Goal: Task Accomplishment & Management: Manage account settings

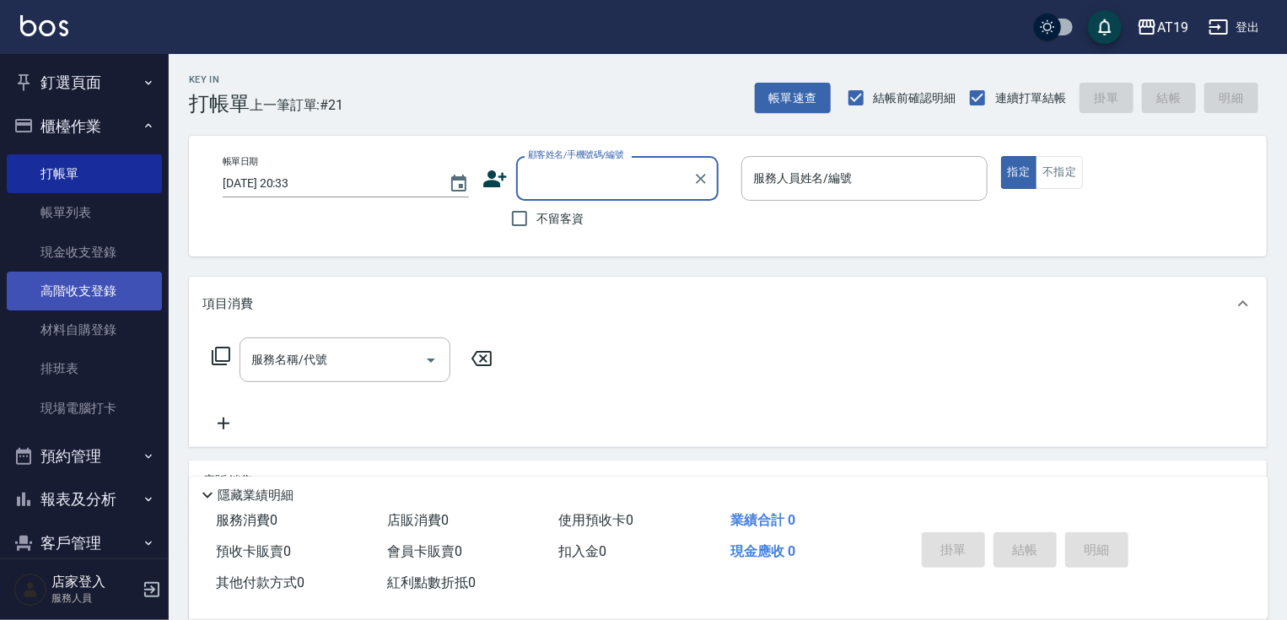
click at [94, 290] on link "高階收支登錄" at bounding box center [84, 291] width 155 height 39
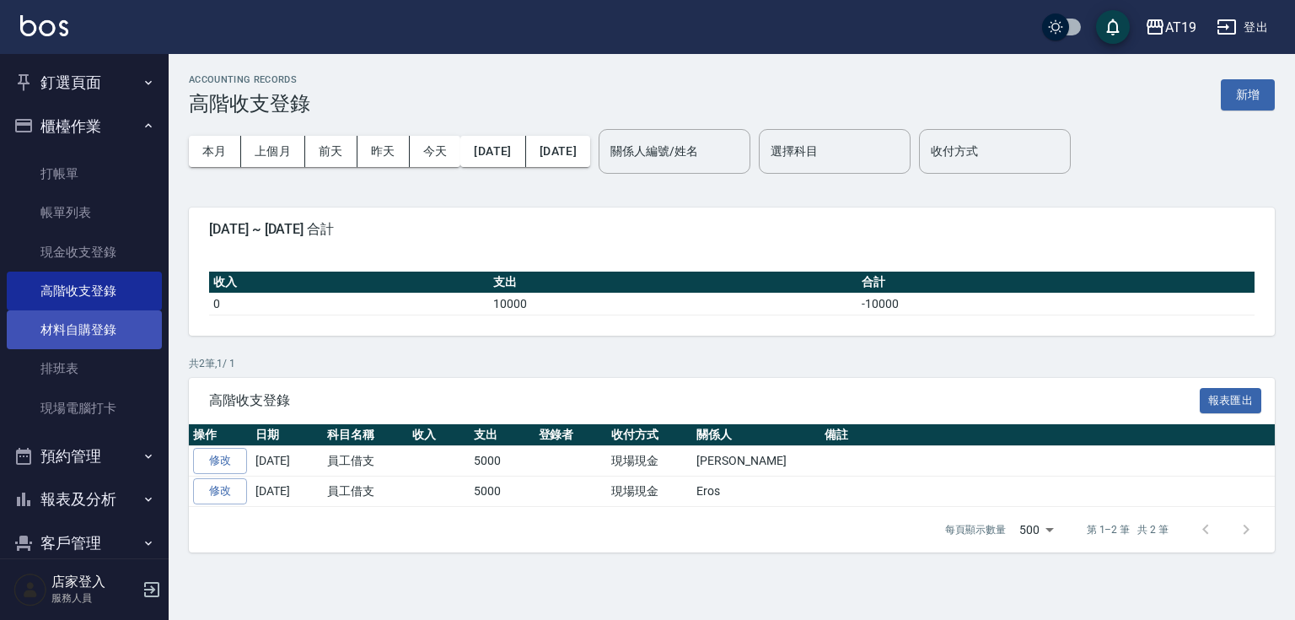
click at [71, 337] on link "材料自購登錄" at bounding box center [84, 329] width 155 height 39
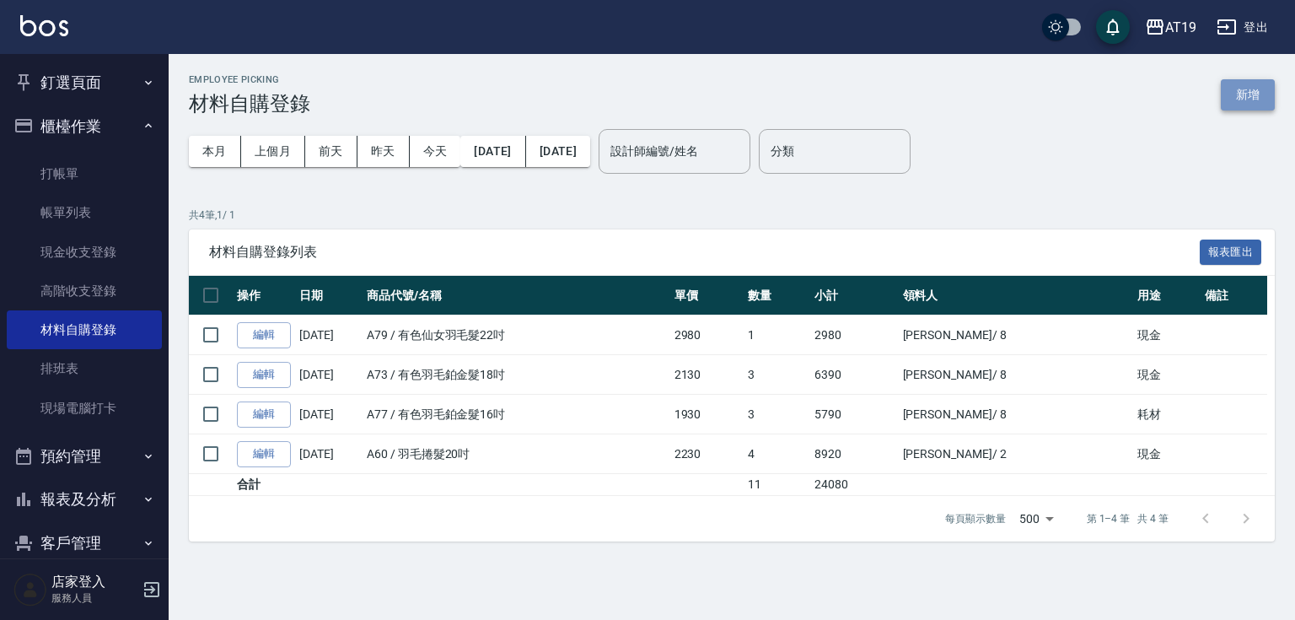
click at [1265, 94] on button "新增" at bounding box center [1248, 94] width 54 height 31
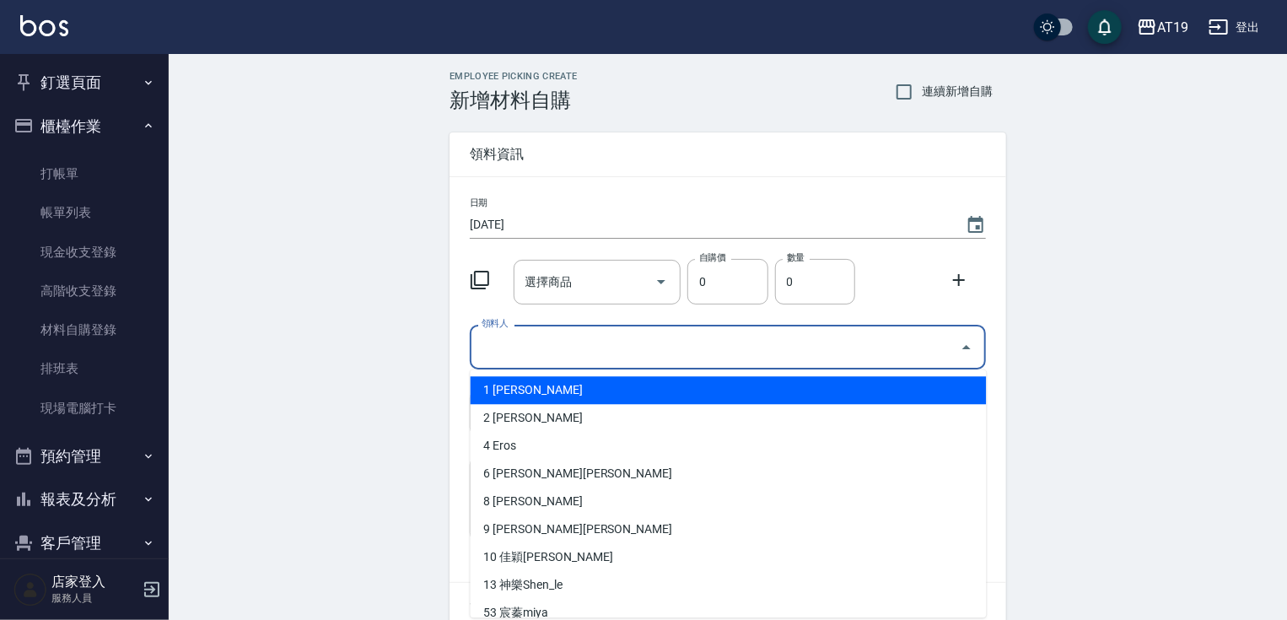
click at [519, 342] on input "領料人" at bounding box center [715, 347] width 476 height 30
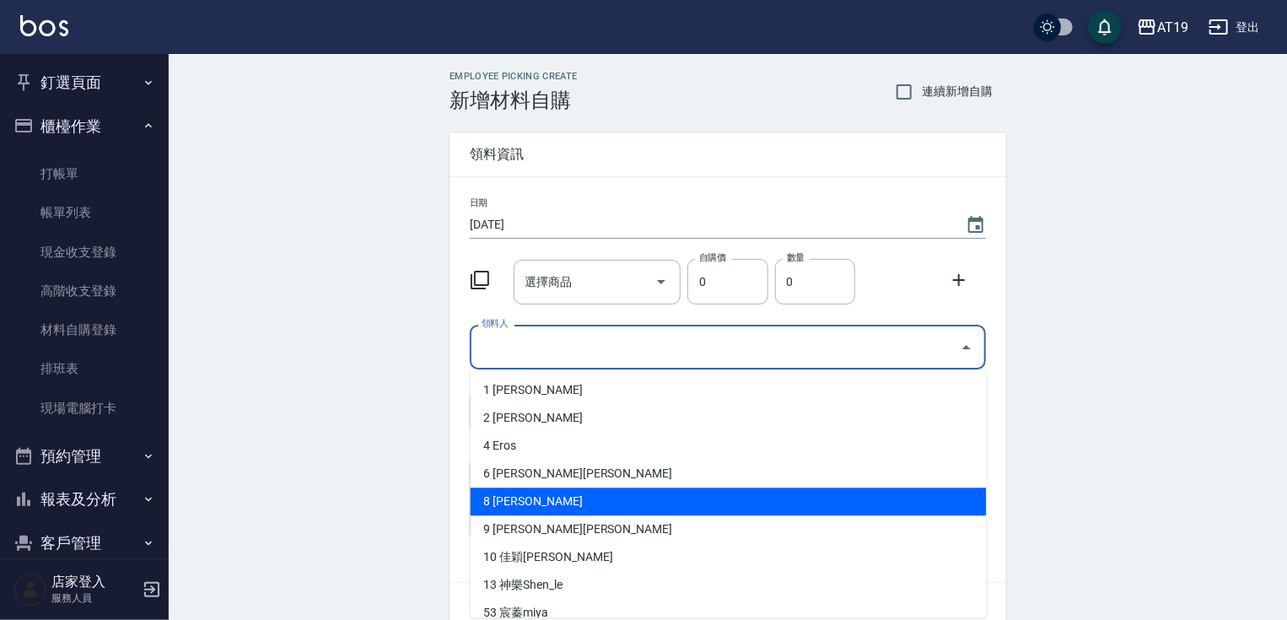
click at [529, 492] on li "8 Mika" at bounding box center [729, 501] width 516 height 28
type input "[PERSON_NAME]"
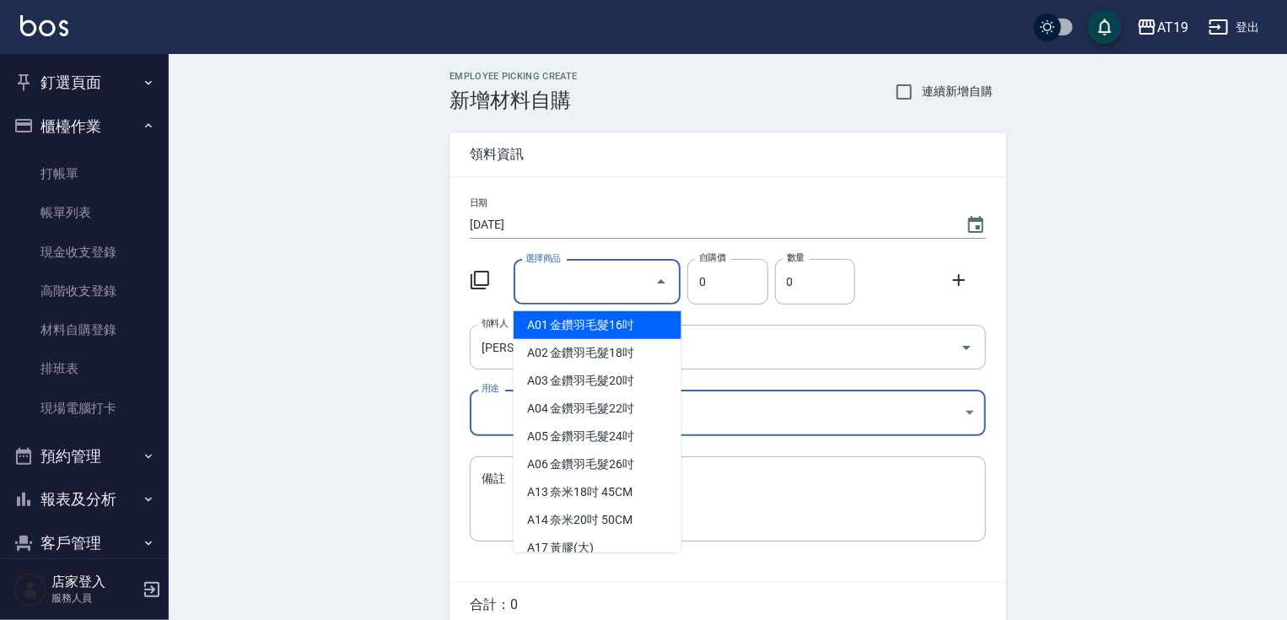
click at [593, 281] on input "選擇商品" at bounding box center [584, 282] width 127 height 30
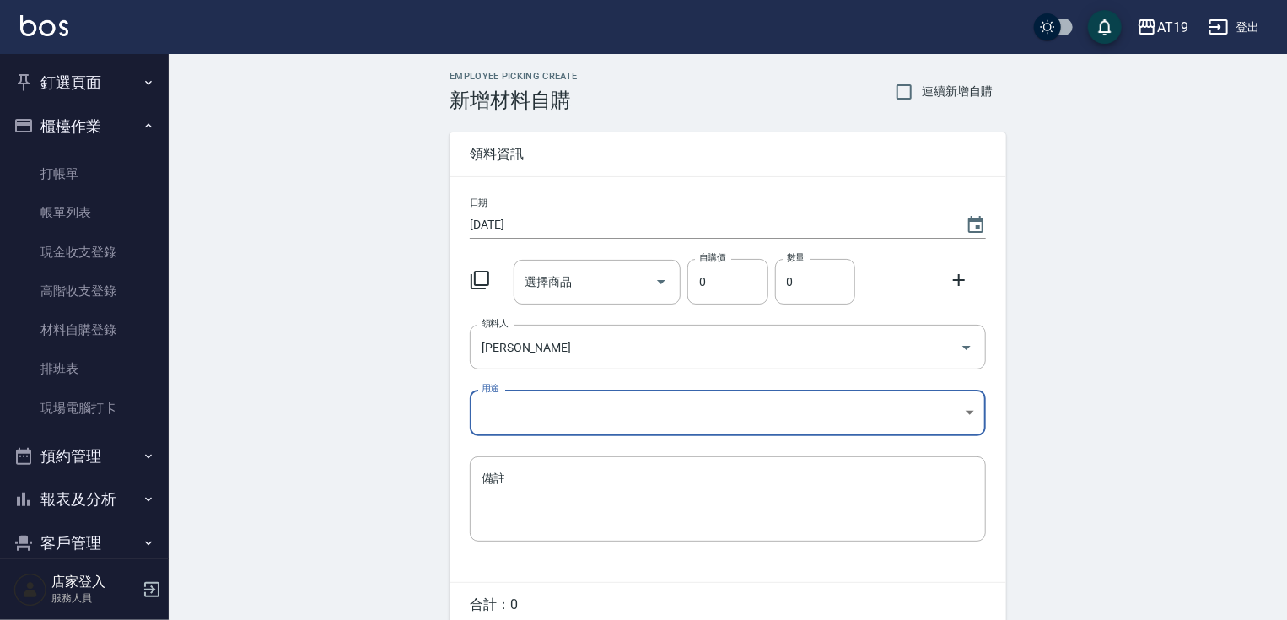
click at [475, 307] on div "日期 2025/10/05 選擇商品 選擇商品 自購價 0 自購價 數量 0 數量 領料人 Mika 領料人 用途 ​ 用途 備註 x 備註" at bounding box center [727, 379] width 557 height 405
click at [508, 412] on body "AT19 登出 釘選頁面 打帳單 帳單列表 排班表 現場電腦打卡 店家日報表 互助日報表 設計師日報表 櫃檯作業 打帳單 帳單列表 現金收支登錄 高階收支登錄…" at bounding box center [647, 347] width 1295 height 695
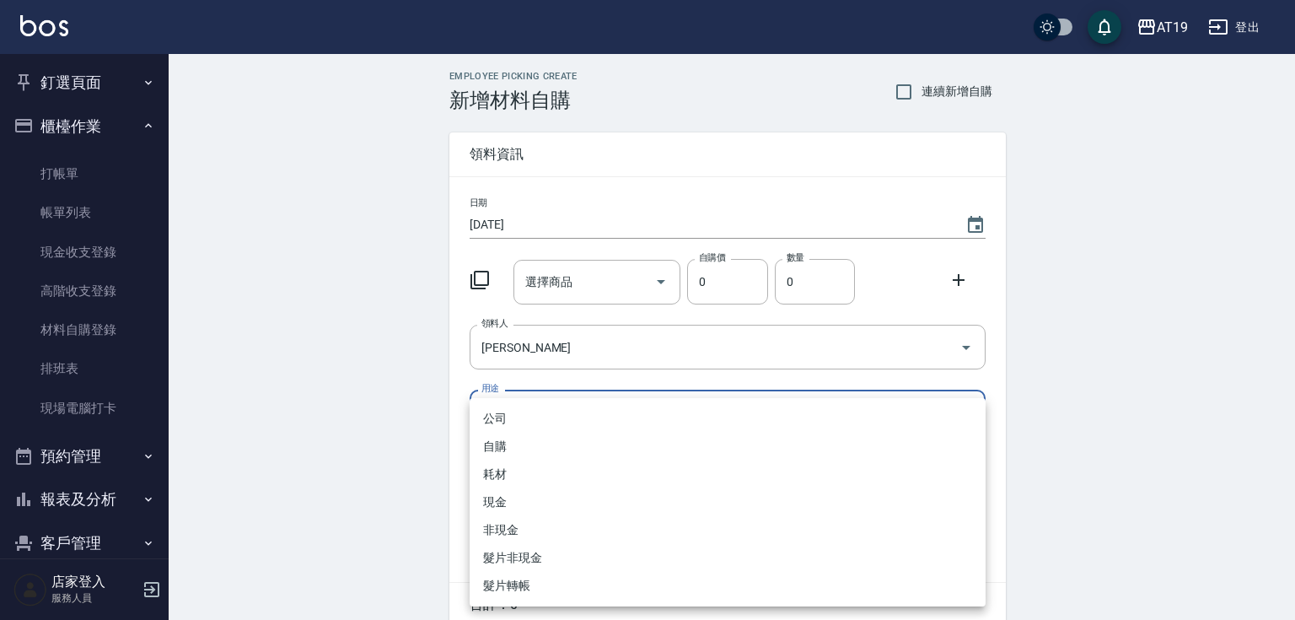
click at [518, 503] on li "現金" at bounding box center [728, 502] width 516 height 28
type input "現金"
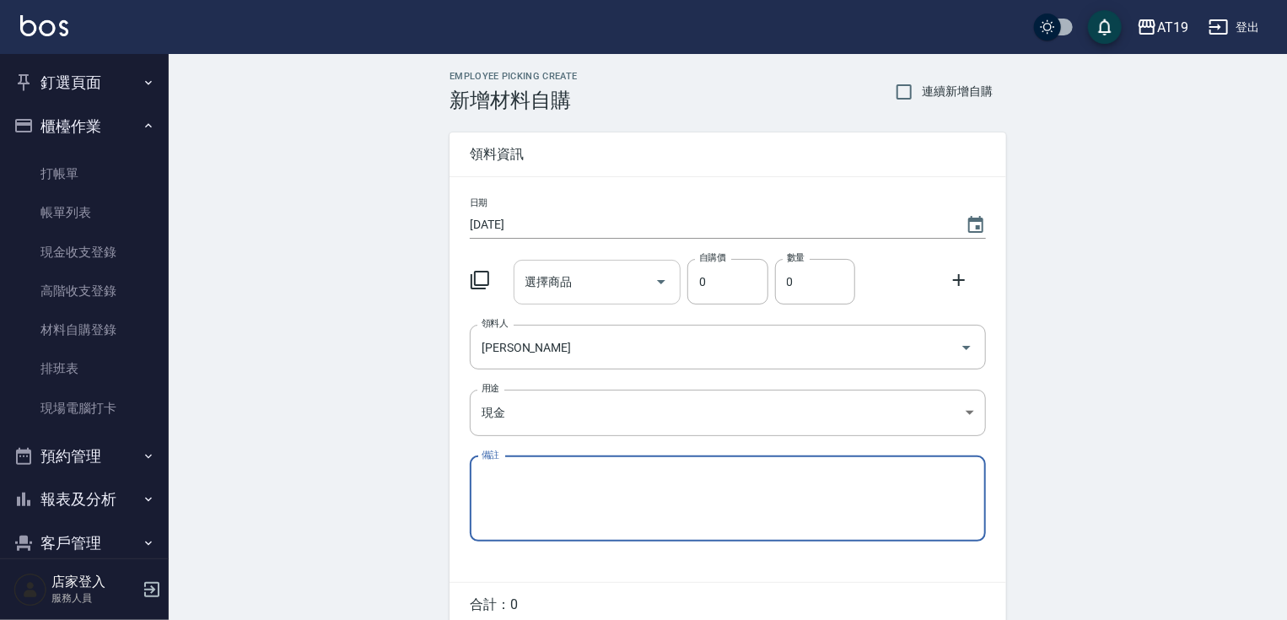
click at [567, 285] on input "選擇商品" at bounding box center [584, 282] width 127 height 30
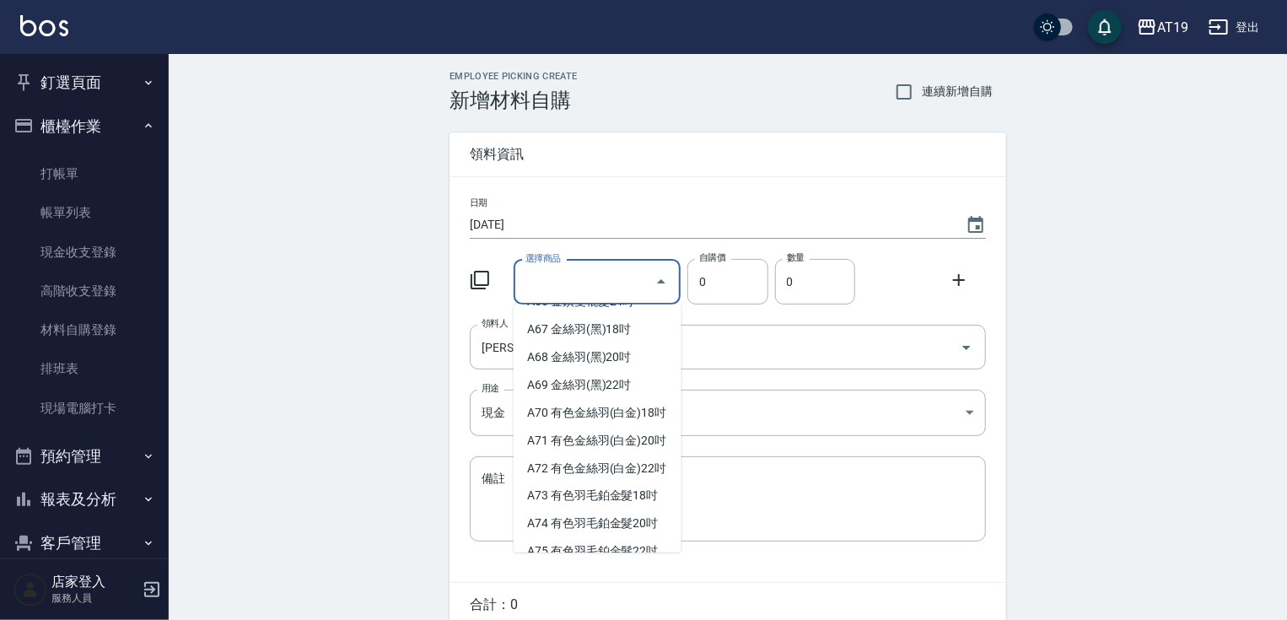
scroll to position [1552, 0]
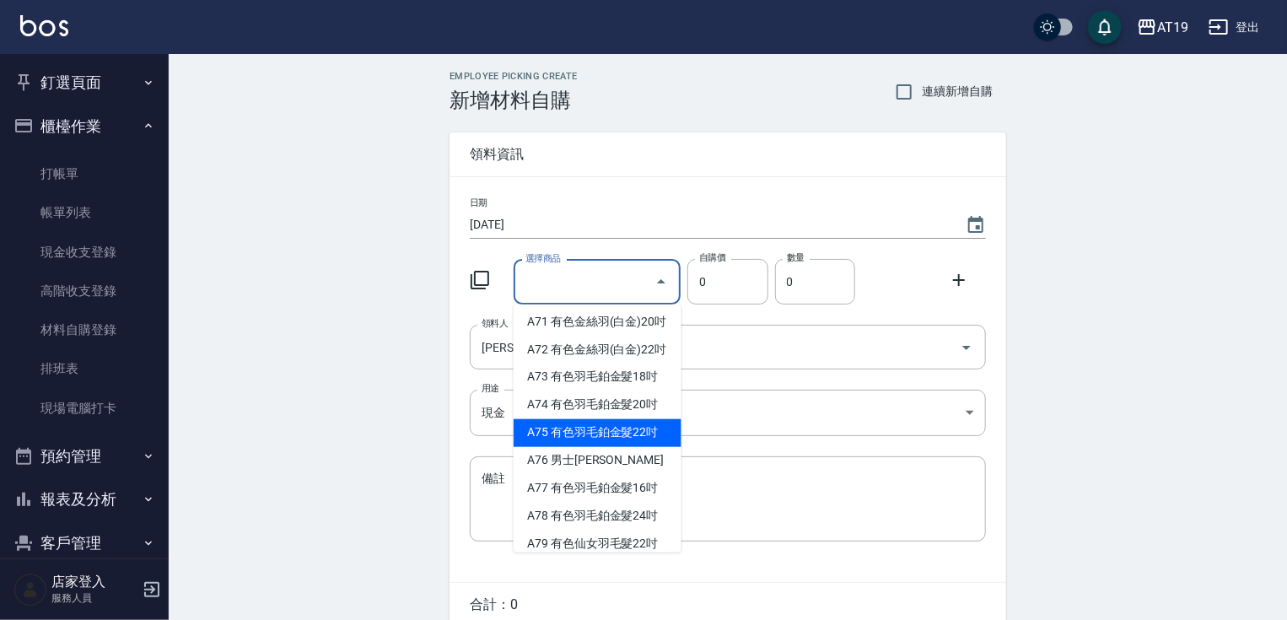
click at [613, 447] on li "A75 有色羽毛鉑金髮22吋" at bounding box center [598, 433] width 168 height 28
type input "有色羽毛鉑金髮22吋"
type input "2530"
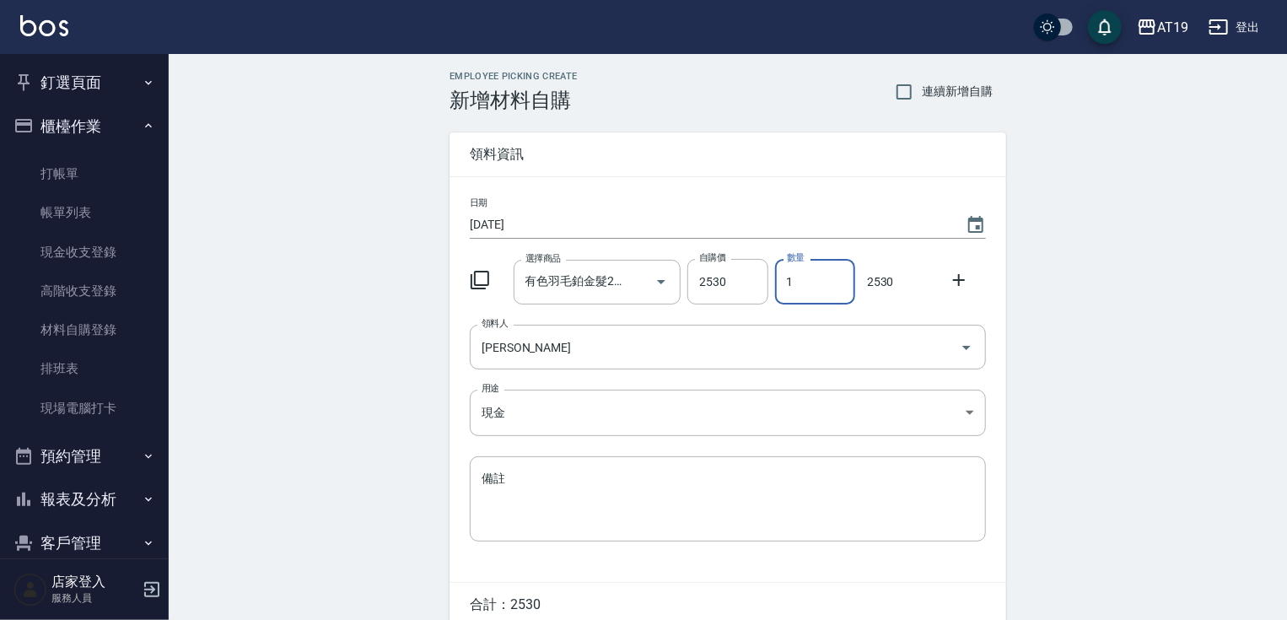
drag, startPoint x: 796, startPoint y: 280, endPoint x: 771, endPoint y: 284, distance: 25.6
click at [771, 284] on div "數量 1 數量" at bounding box center [811, 278] width 87 height 52
type input "4"
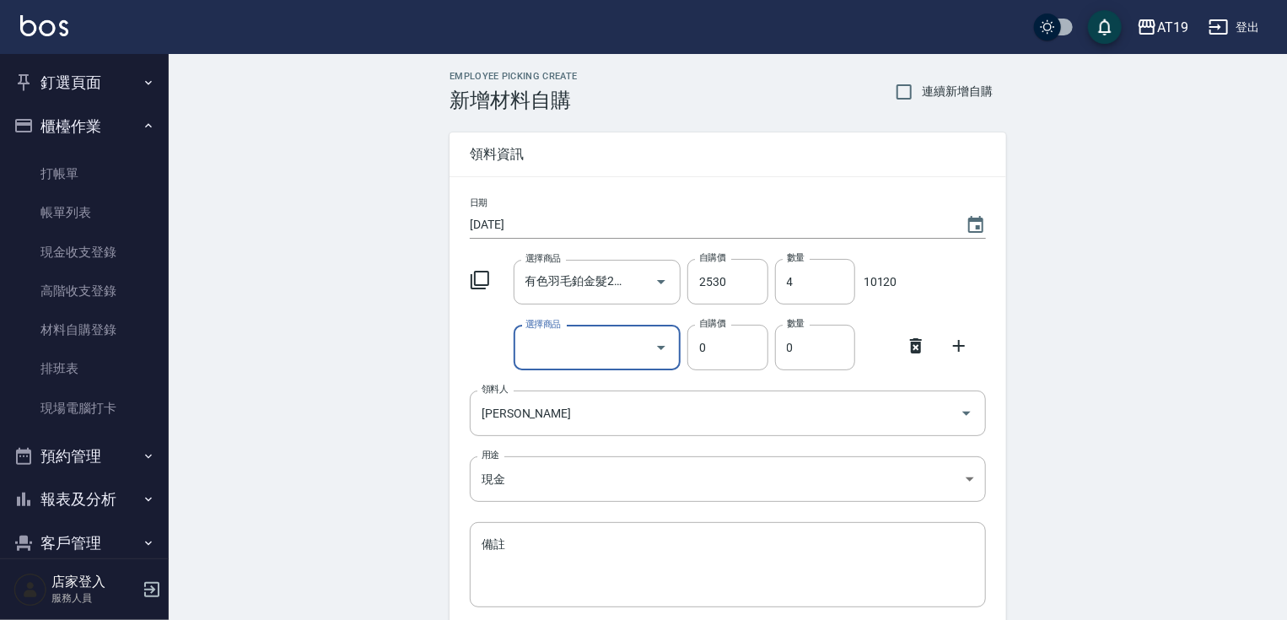
click at [918, 346] on icon at bounding box center [916, 346] width 20 height 20
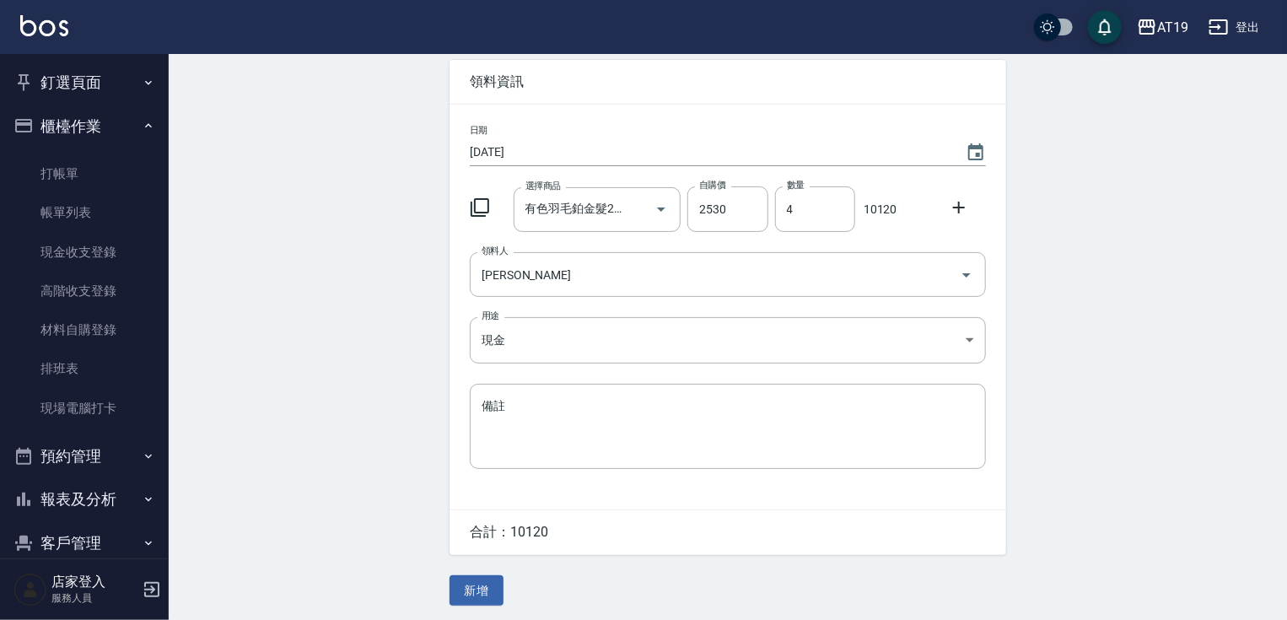
scroll to position [76, 0]
click at [469, 587] on button "新增" at bounding box center [476, 588] width 54 height 31
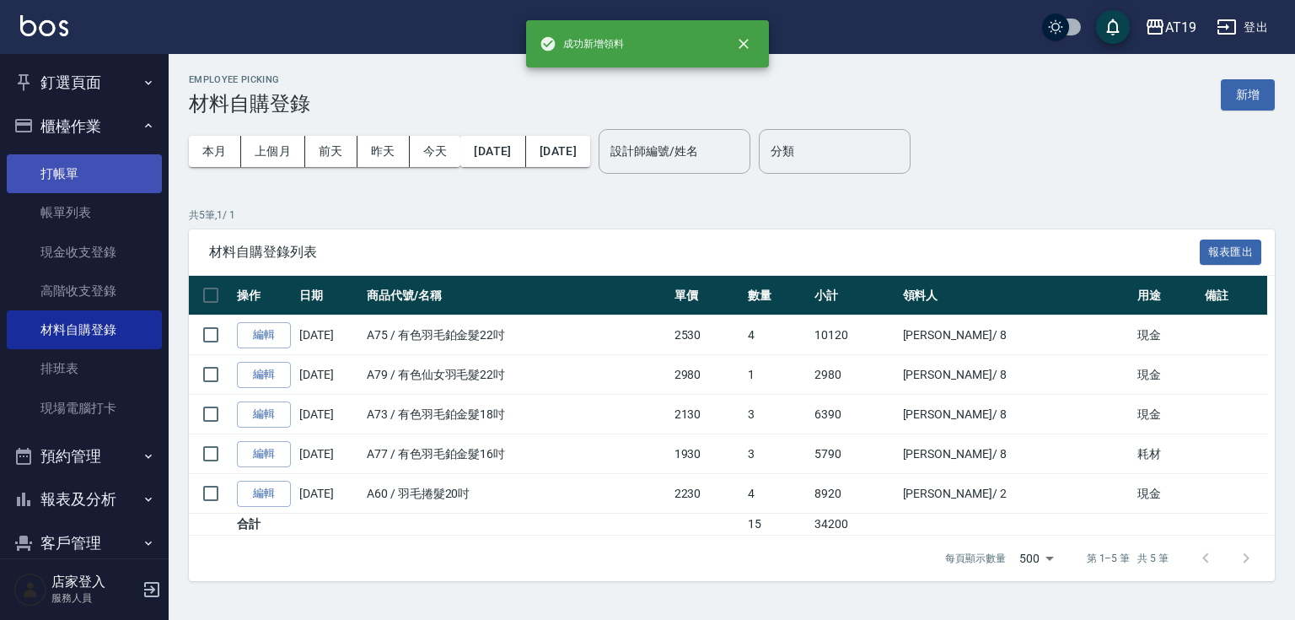
click at [46, 166] on link "打帳單" at bounding box center [84, 173] width 155 height 39
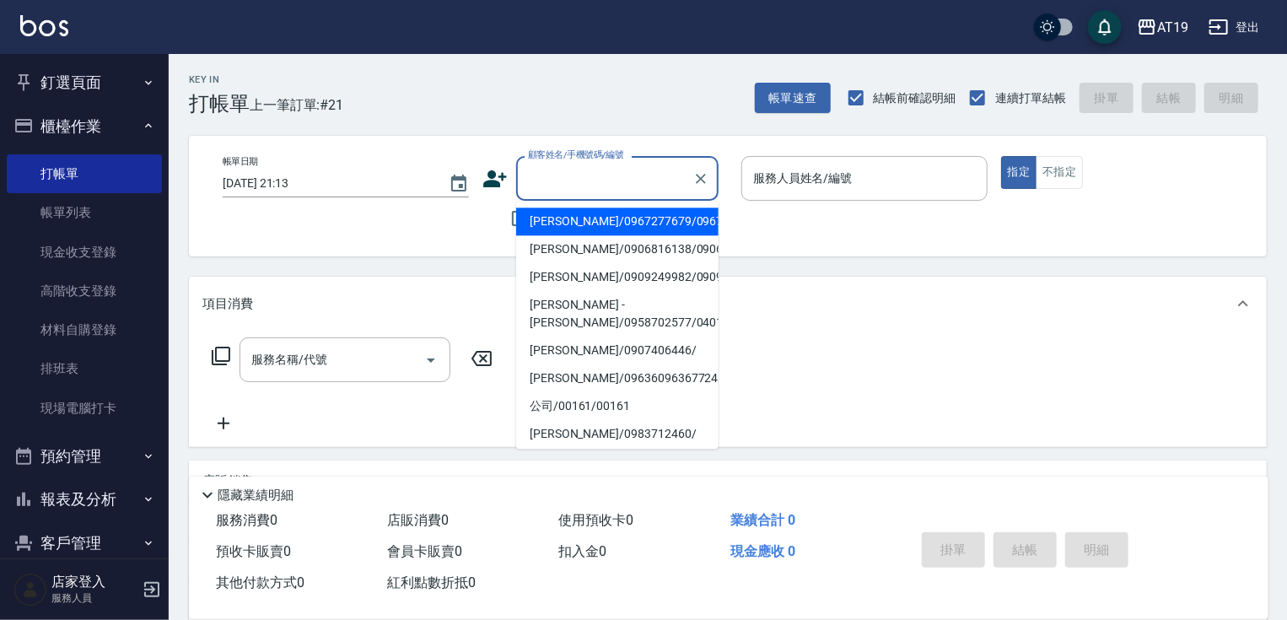
click at [612, 183] on input "顧客姓名/手機號碼/編號" at bounding box center [605, 179] width 162 height 30
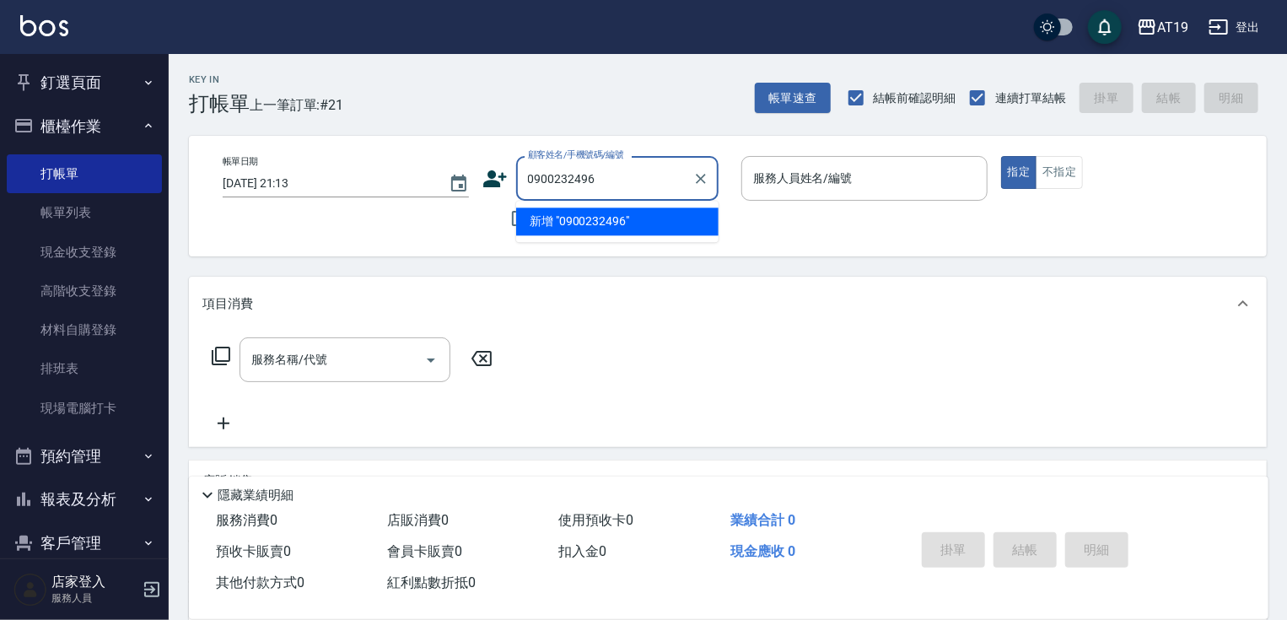
type input "0900232496"
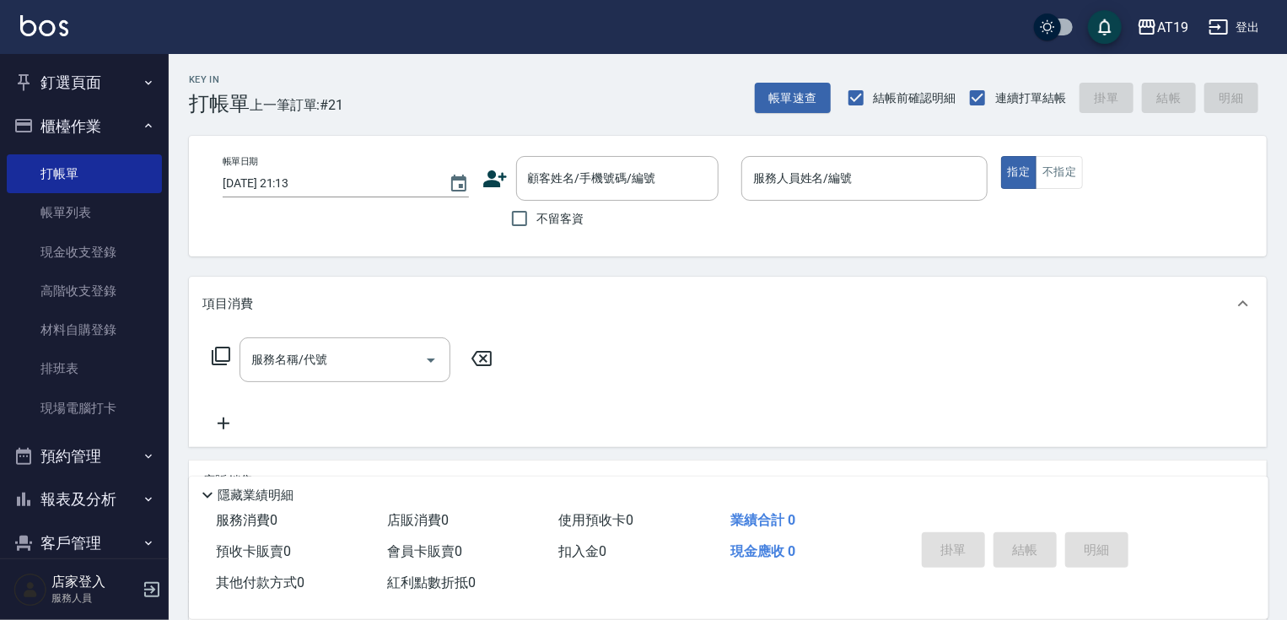
click at [492, 170] on icon at bounding box center [494, 178] width 25 height 25
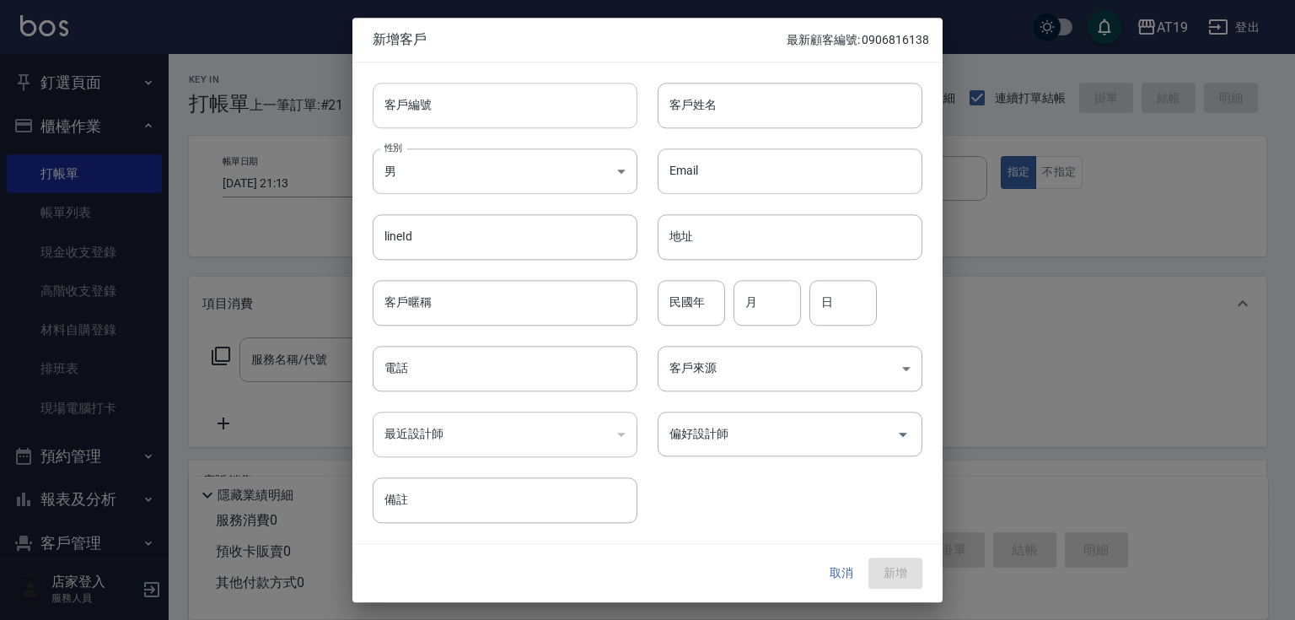
click at [526, 111] on input "客戶編號" at bounding box center [505, 106] width 265 height 46
paste input "0900232496"
type input "0900232496"
click at [507, 378] on input "電話" at bounding box center [505, 369] width 265 height 46
paste input "0900232496"
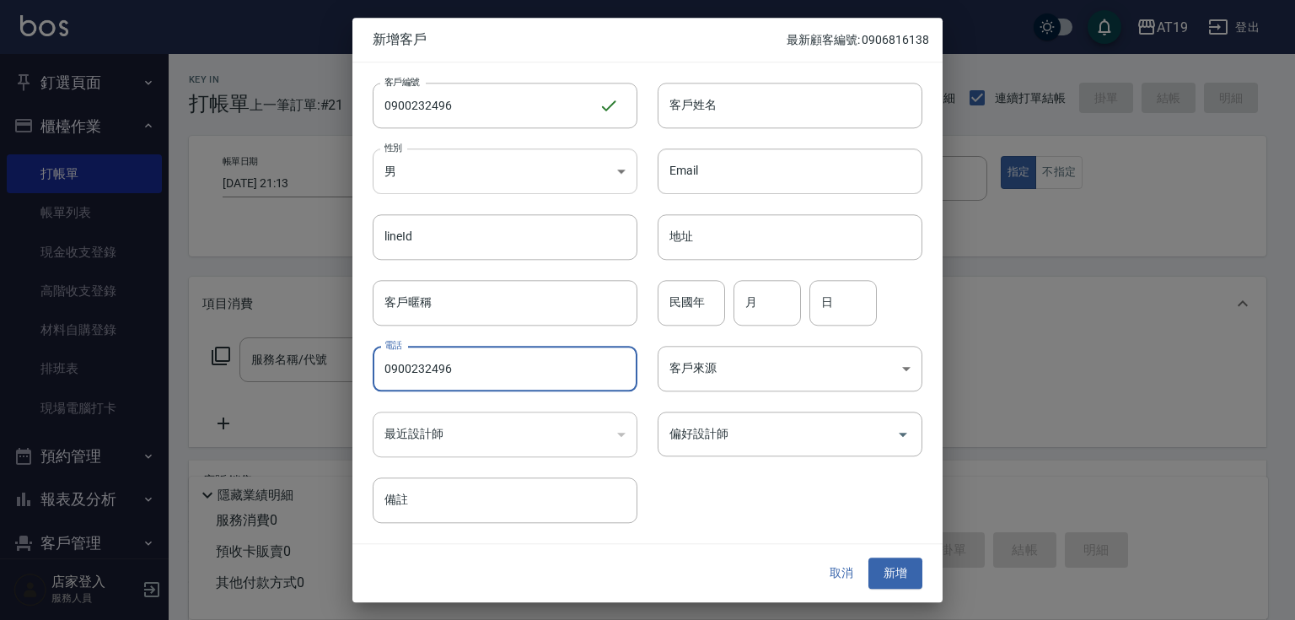
type input "0900232496"
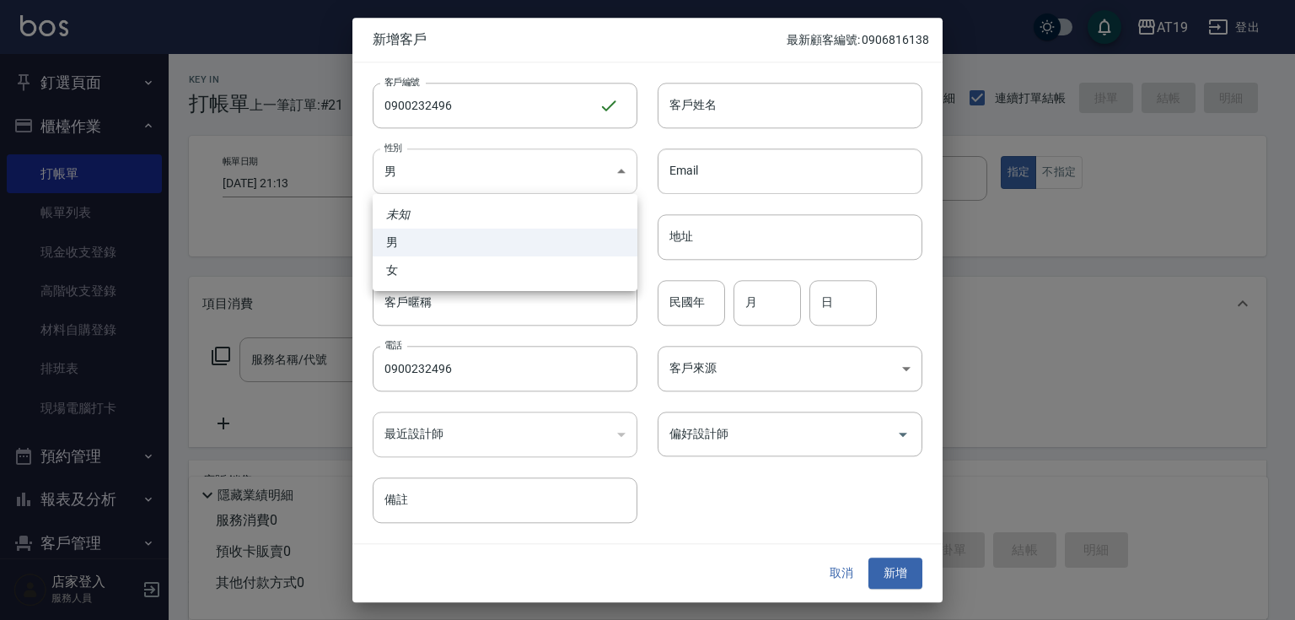
drag, startPoint x: 471, startPoint y: 153, endPoint x: 461, endPoint y: 212, distance: 59.9
click at [471, 153] on body "AT19 登出 釘選頁面 打帳單 帳單列表 排班表 現場電腦打卡 店家日報表 互助日報表 設計師日報表 櫃檯作業 打帳單 帳單列表 現金收支登錄 高階收支登錄…" at bounding box center [647, 432] width 1295 height 864
click at [456, 266] on li "女" at bounding box center [505, 270] width 265 height 28
type input "FEMALE"
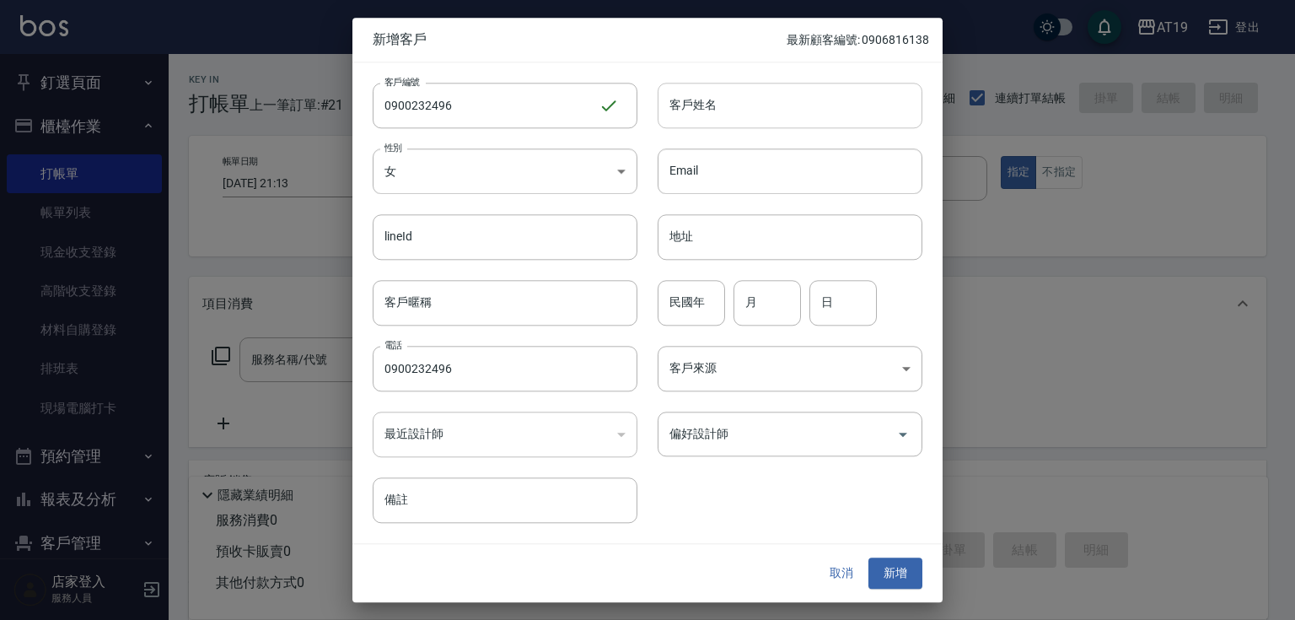
drag, startPoint x: 678, startPoint y: 116, endPoint x: 683, endPoint y: 92, distance: 24.1
click at [679, 115] on input "客戶姓名" at bounding box center [790, 106] width 265 height 46
type input "y/ y3fu6"
type input "曾紫琪"
type input "01"
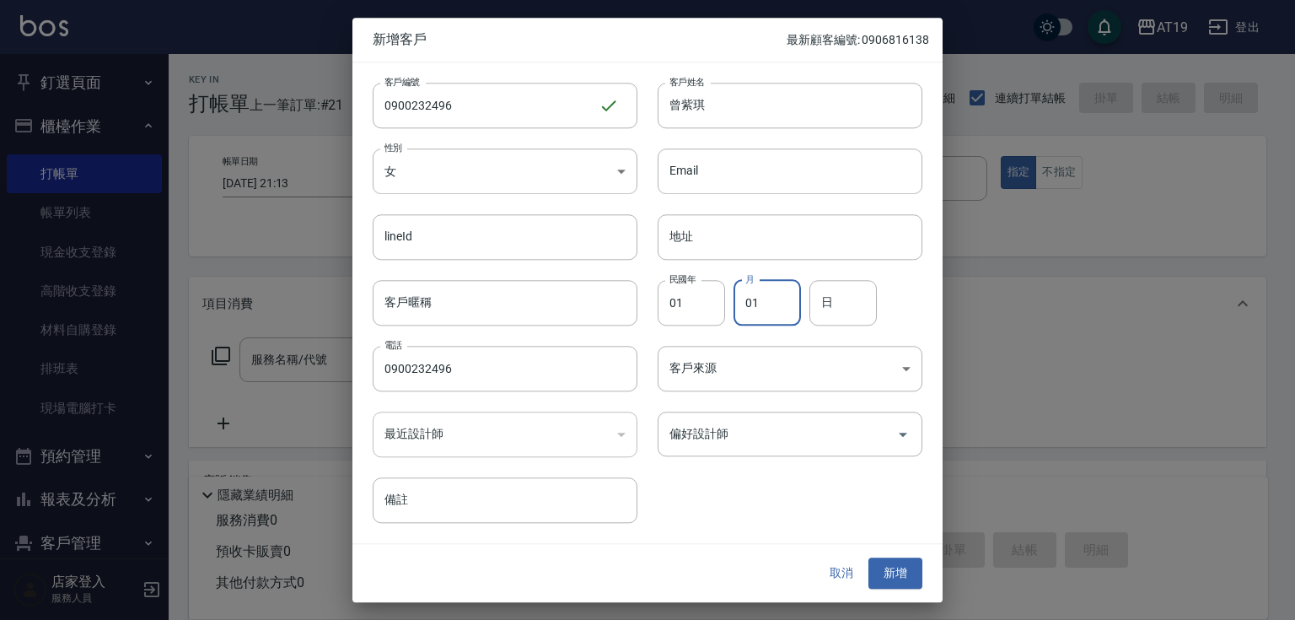
type input "01"
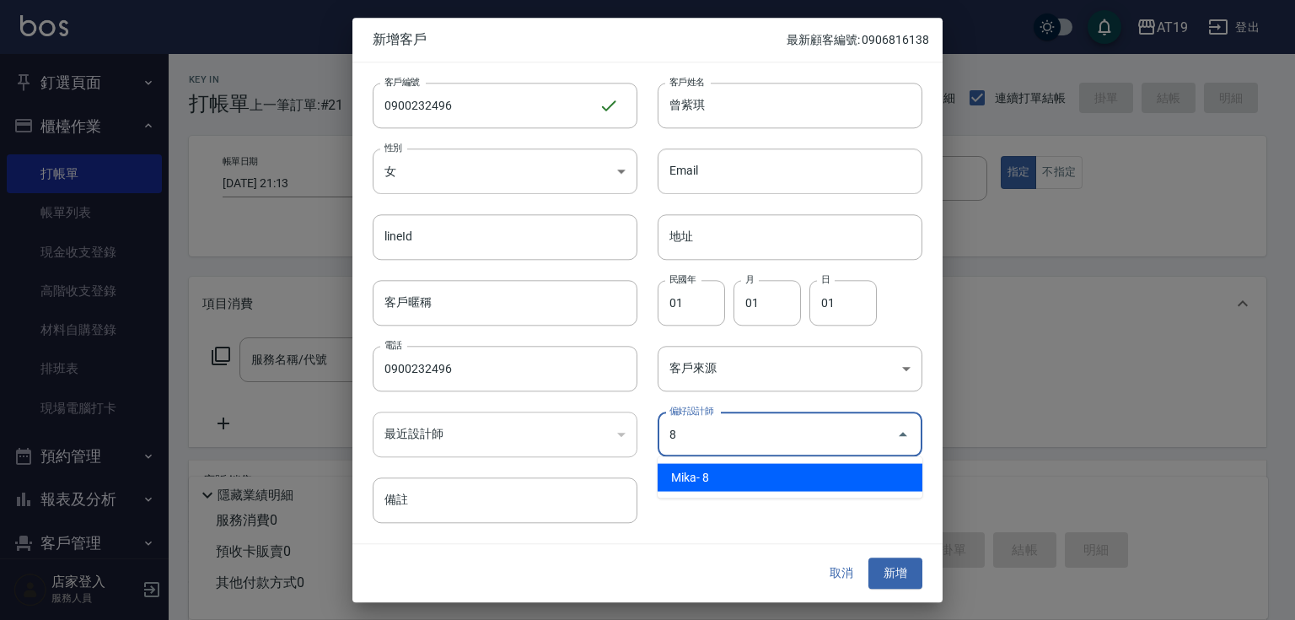
type input "[PERSON_NAME]"
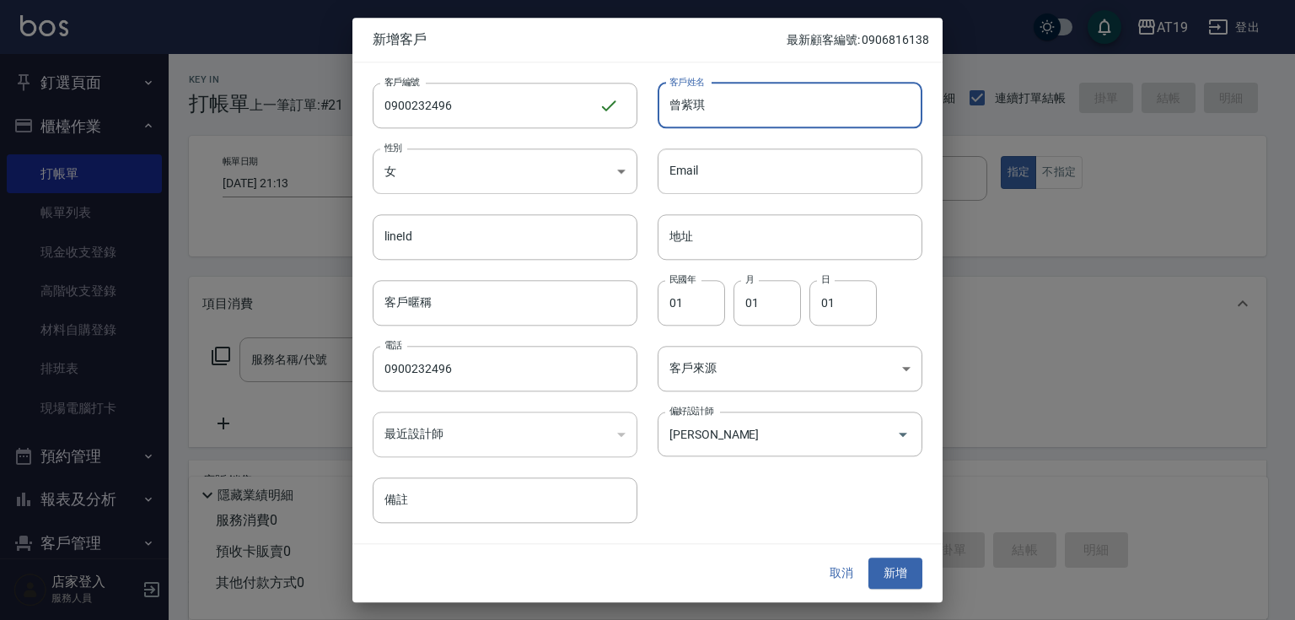
drag, startPoint x: 723, startPoint y: 110, endPoint x: 660, endPoint y: 110, distance: 62.4
click at [660, 110] on input "曾紫琪" at bounding box center [790, 106] width 265 height 46
drag, startPoint x: 897, startPoint y: 578, endPoint x: 895, endPoint y: 563, distance: 14.6
click at [897, 577] on button "新增" at bounding box center [896, 573] width 54 height 31
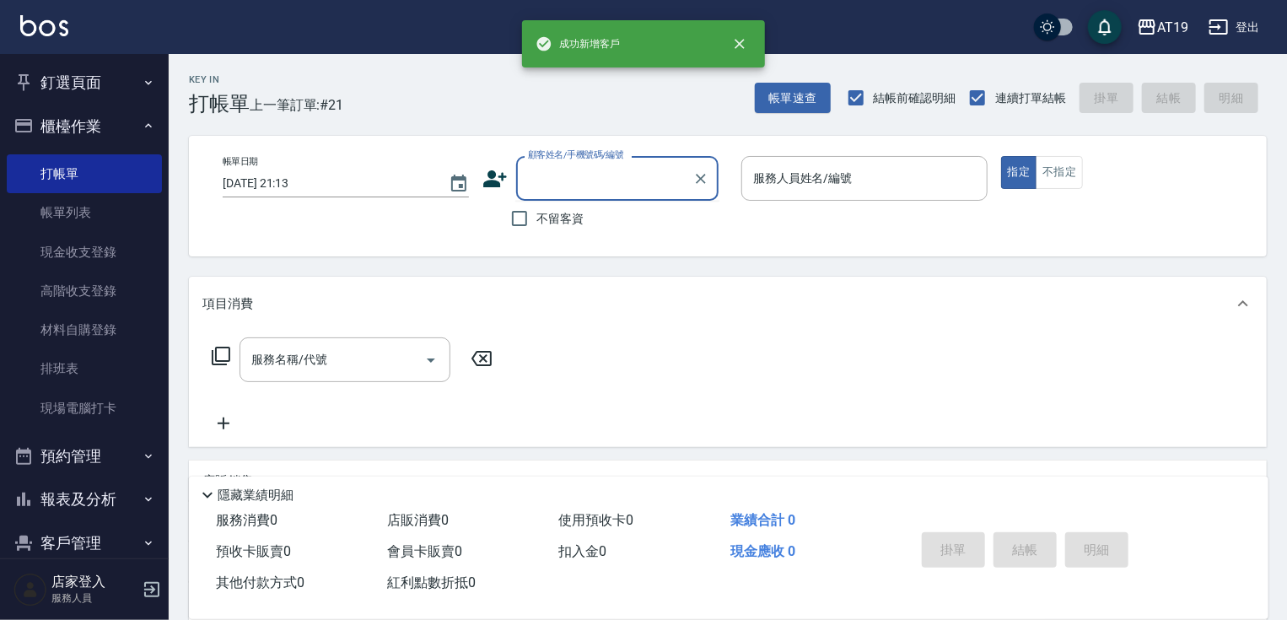
click at [584, 179] on input "顧客姓名/手機號碼/編號" at bounding box center [605, 179] width 162 height 30
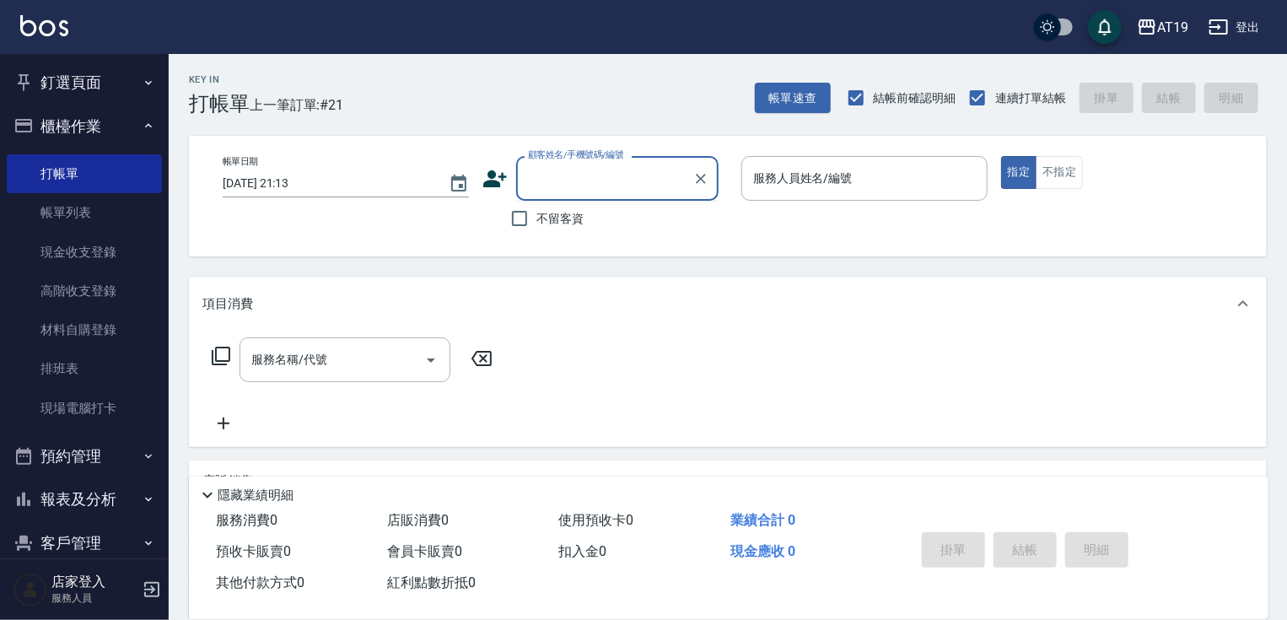
paste input "曾紫琪"
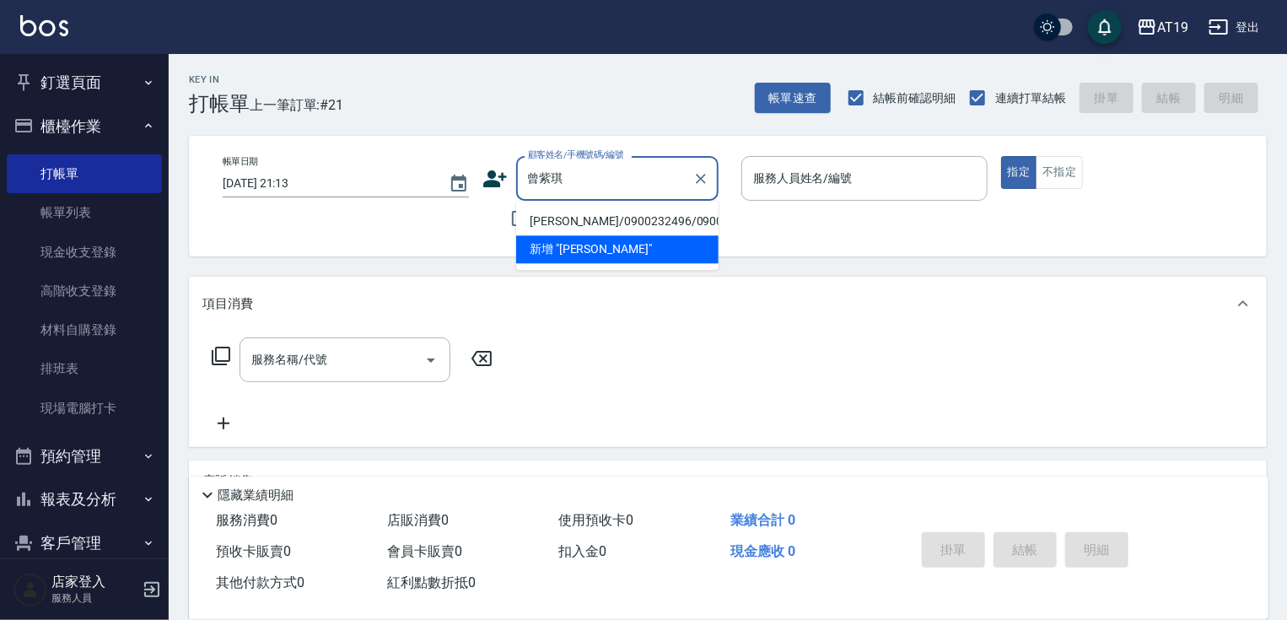
type input "曾紫琪/0900232496/0900232496"
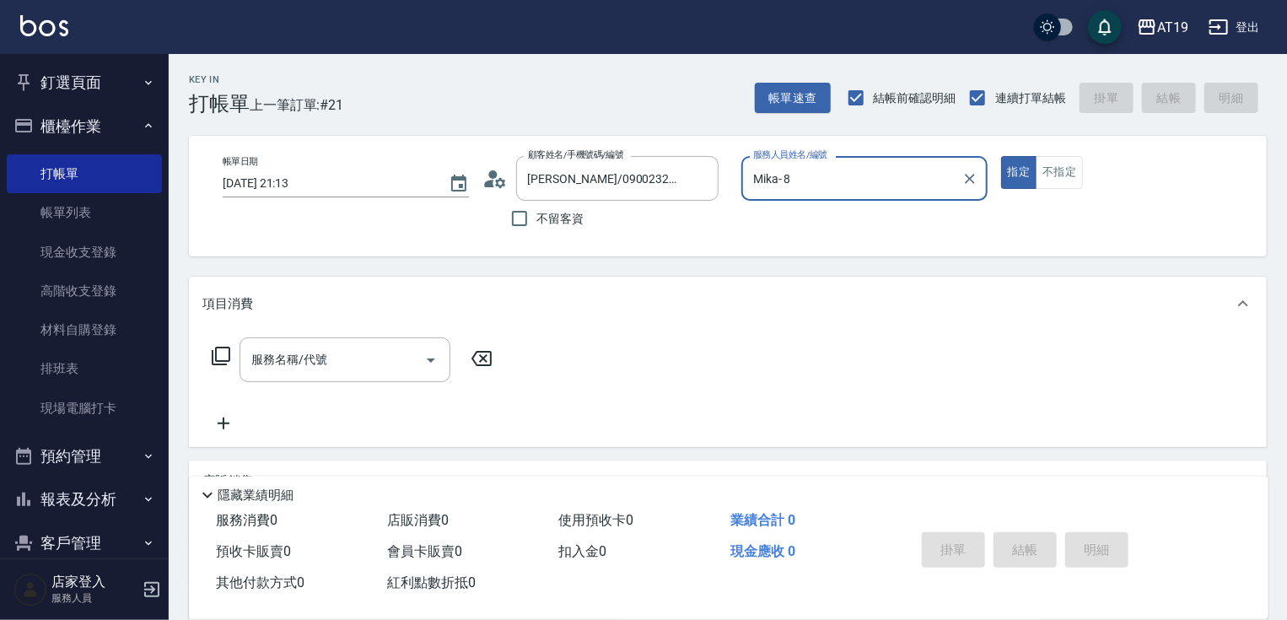
type input "Mika- 8"
click at [1001, 156] on button "指定" at bounding box center [1019, 172] width 36 height 33
type button "true"
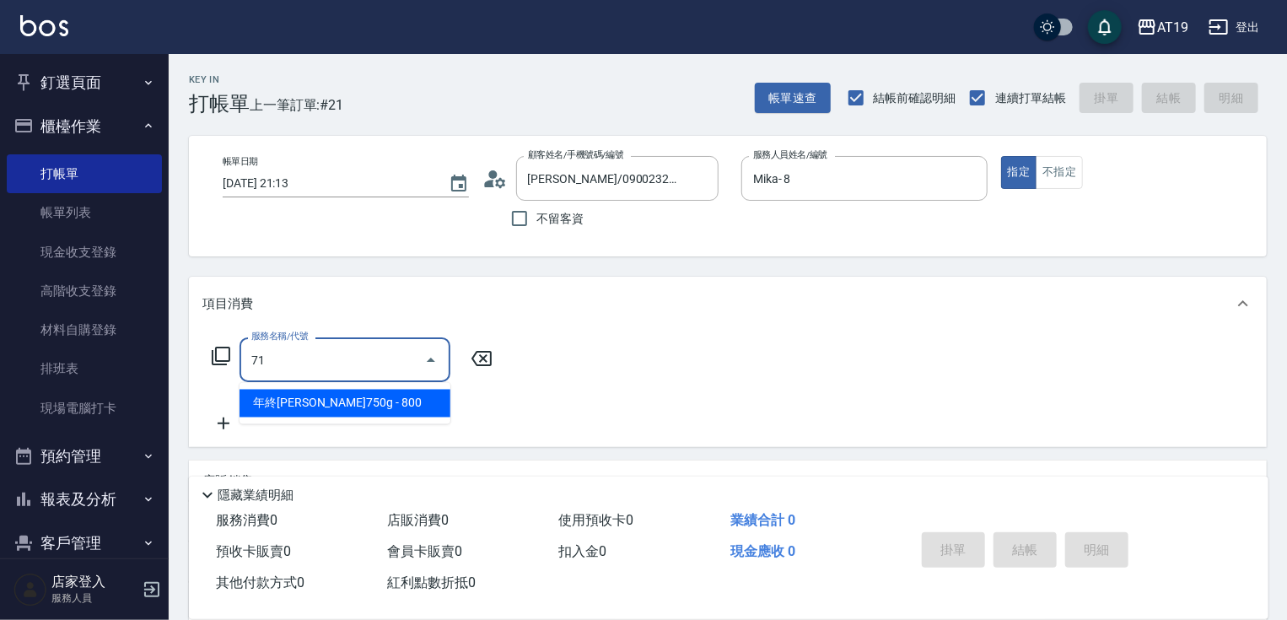
type input "715"
type input "500"
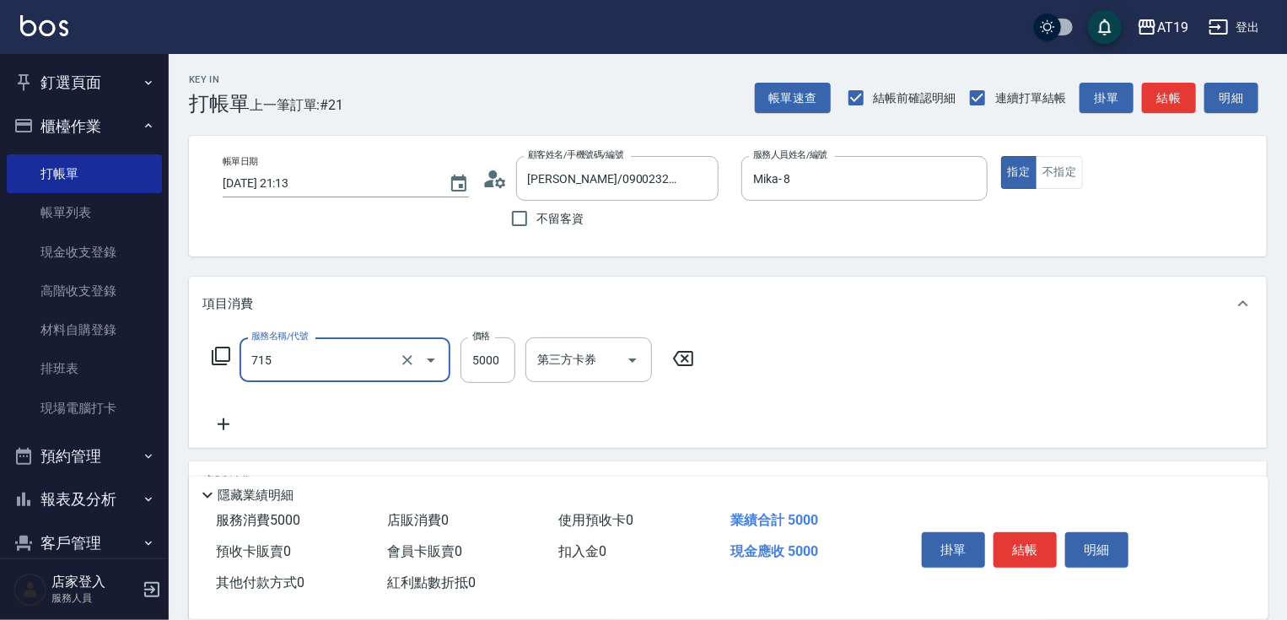
type input "有色羽毛鉑金髮(715)"
type input "0"
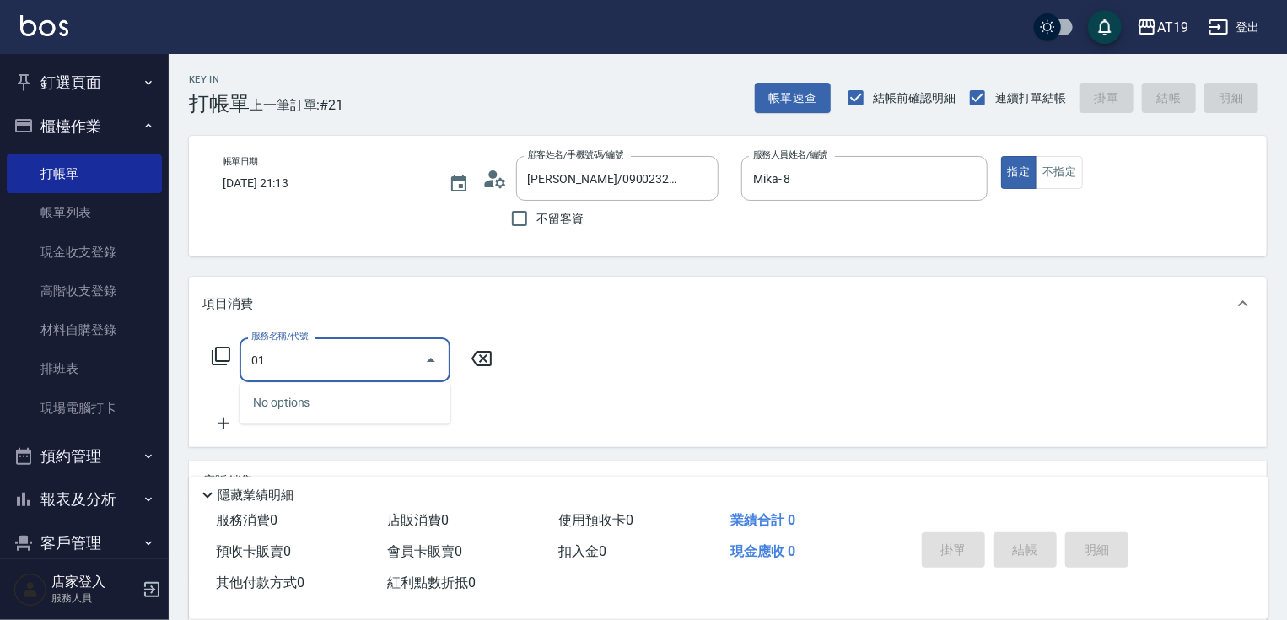
type input "0"
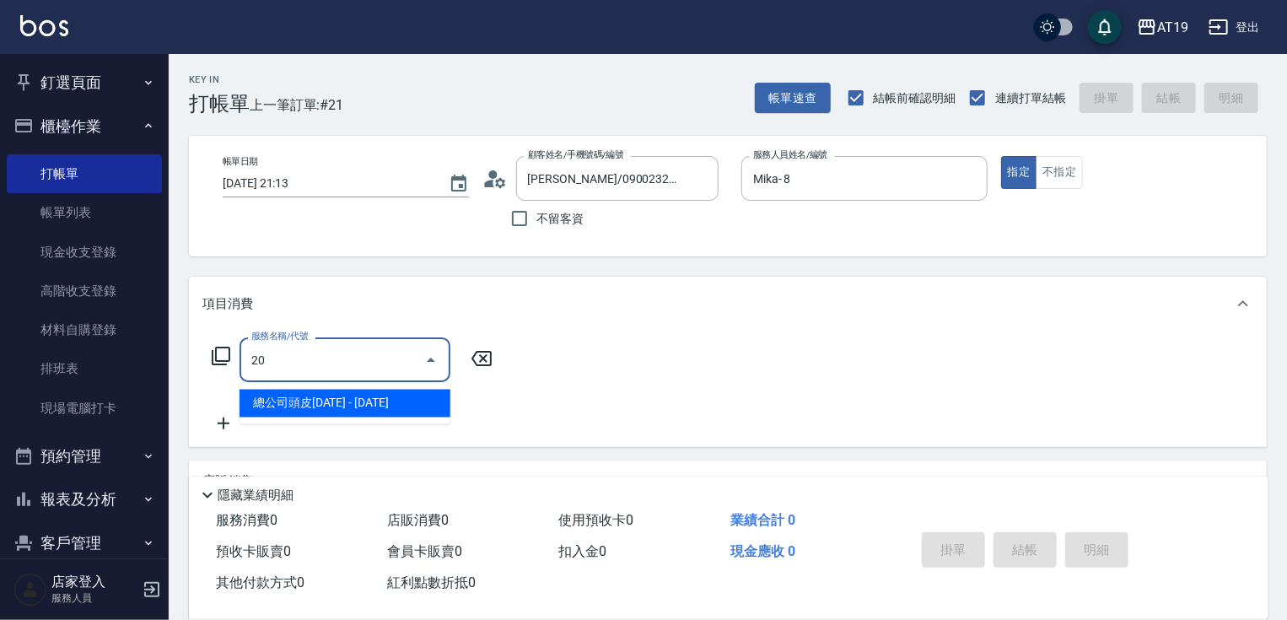
type input "201"
type input "30"
type input "洗髮(201)"
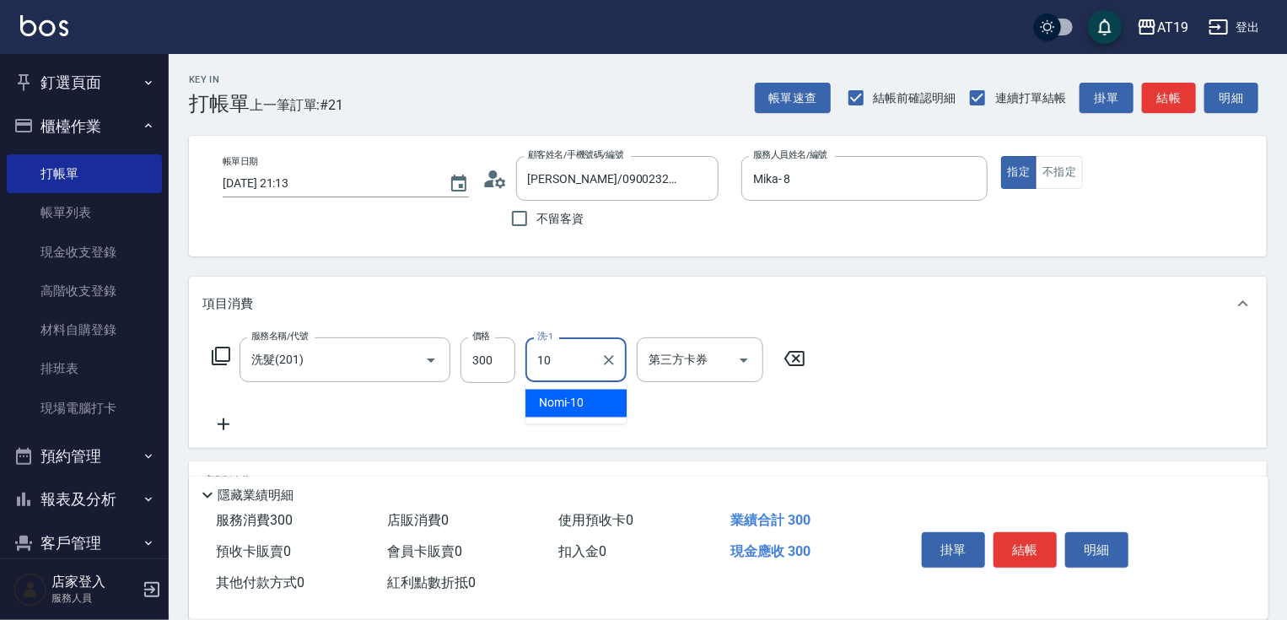
type input "Nomi-10"
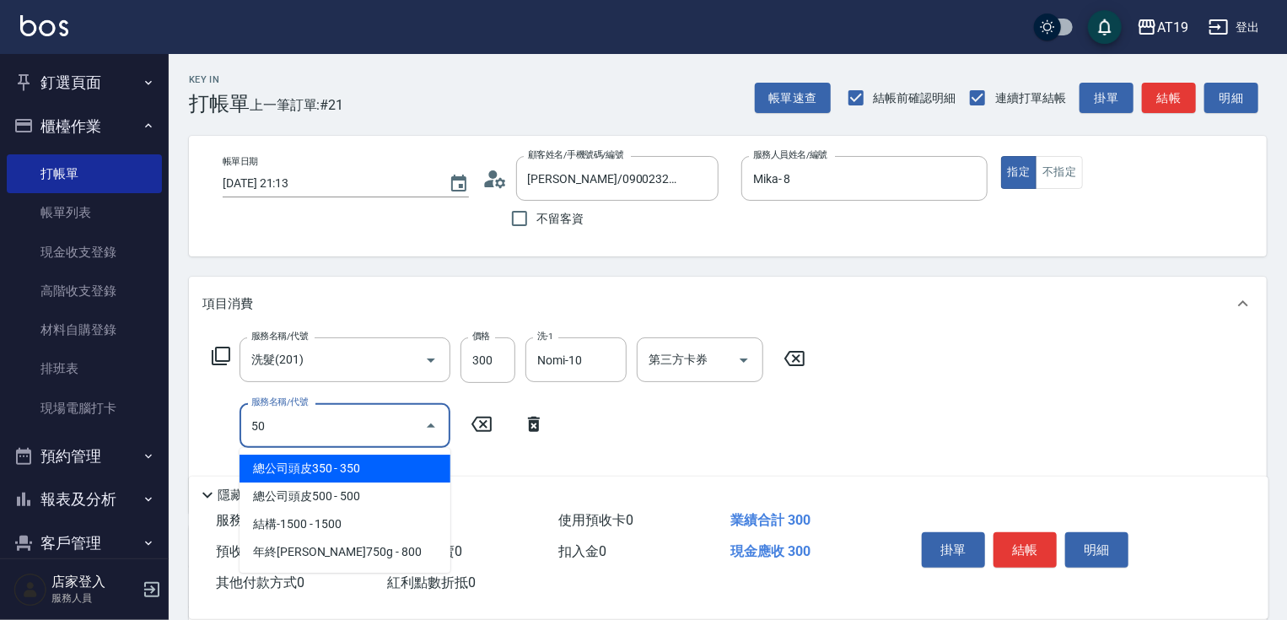
type input "501"
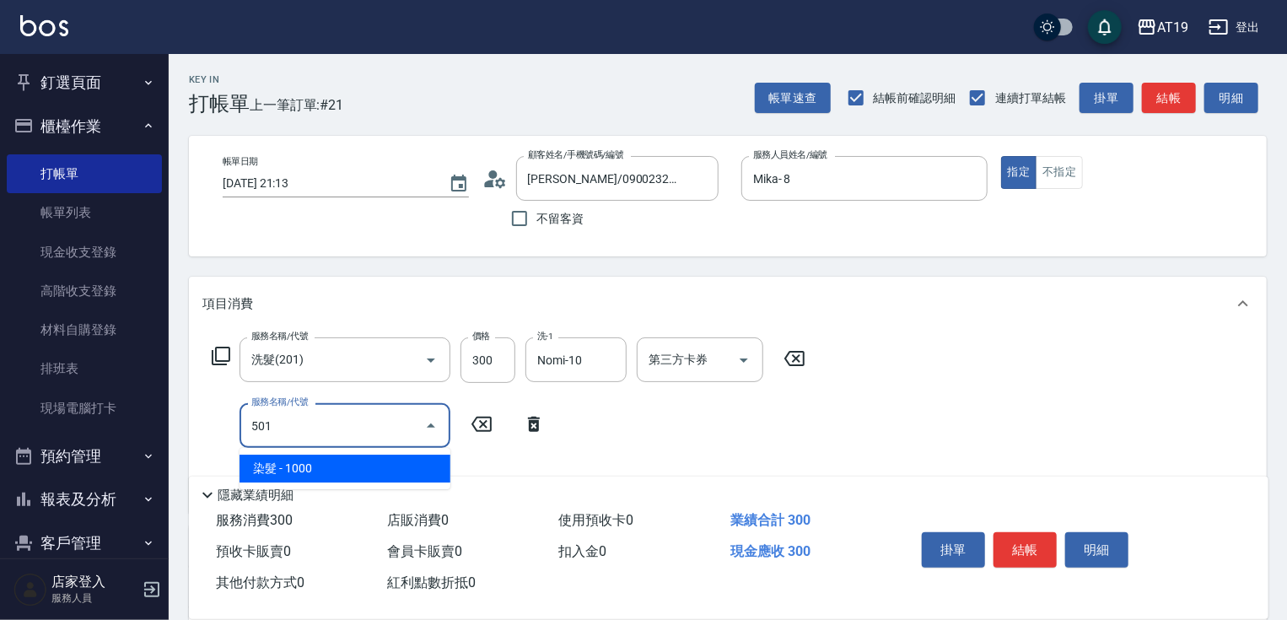
type input "130"
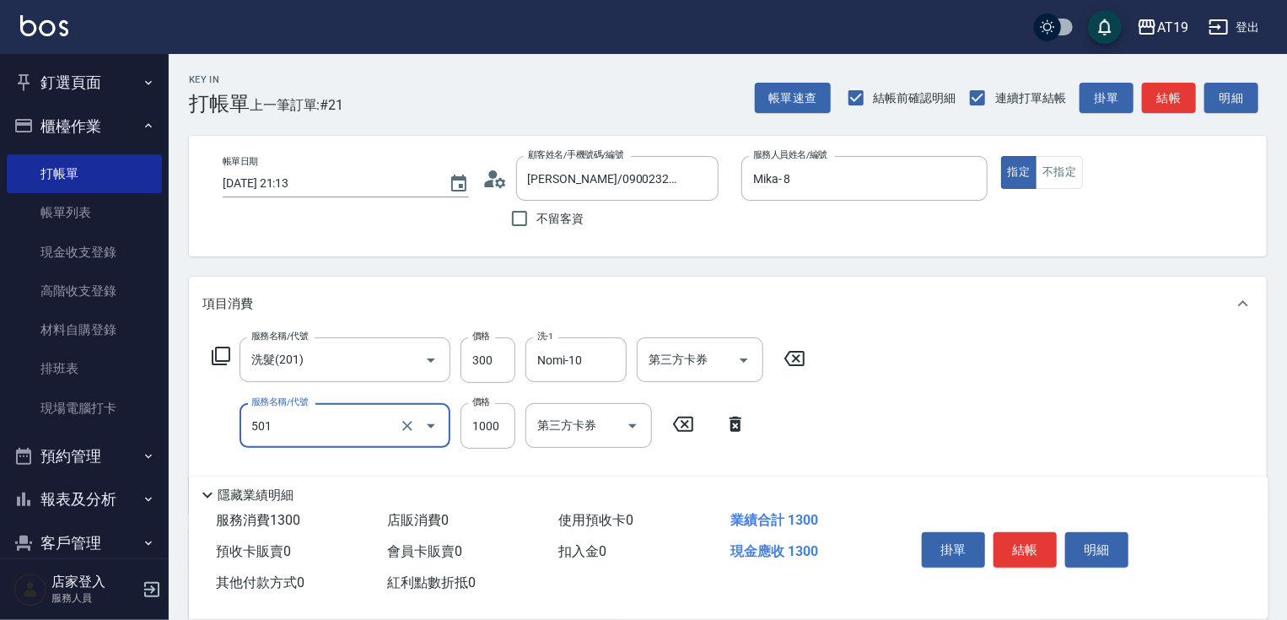
type input "染髮(501)"
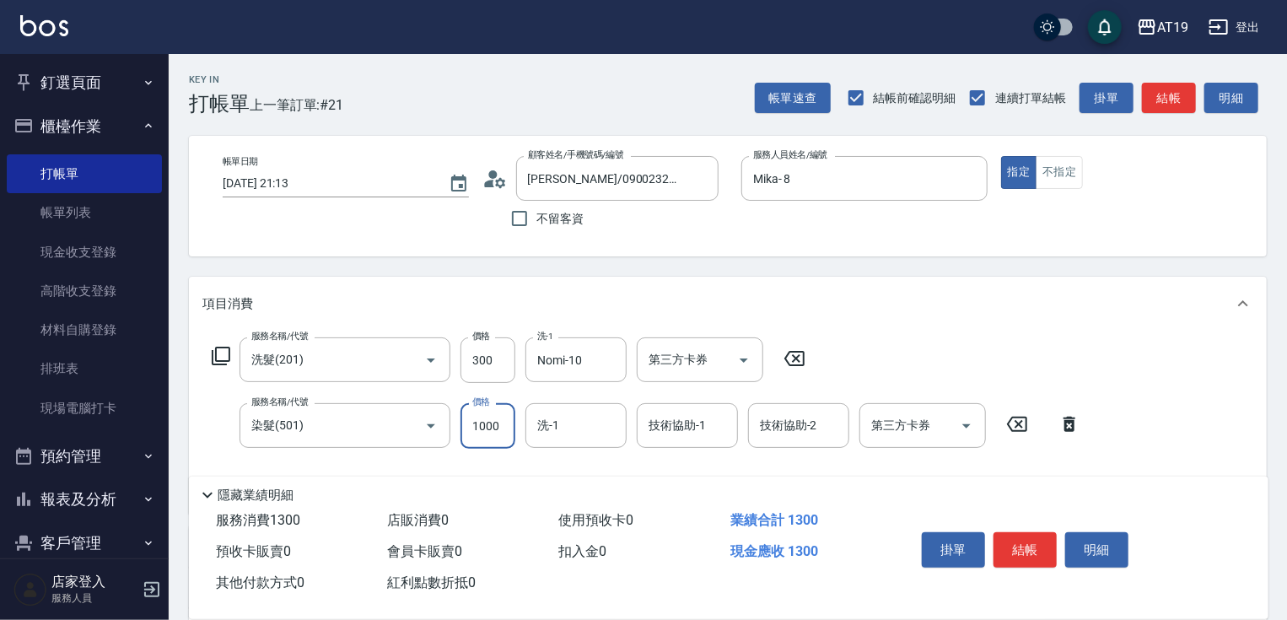
type input "5"
type input "30"
type input "58"
type input "80"
type input "580"
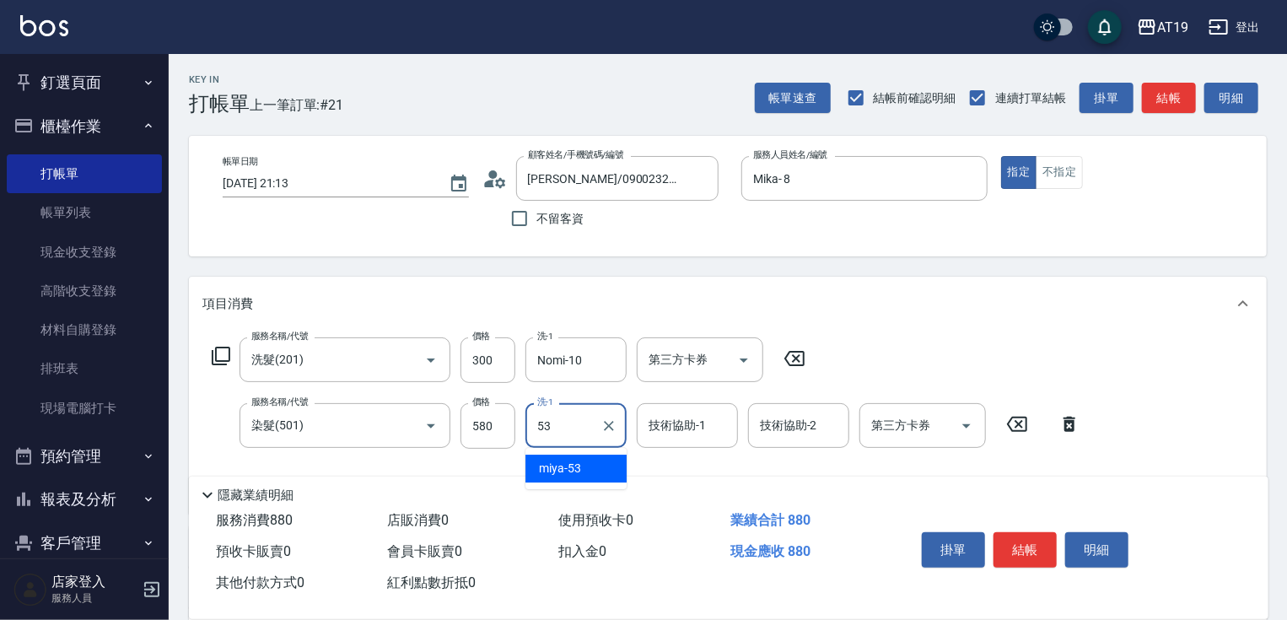
type input "miya-53"
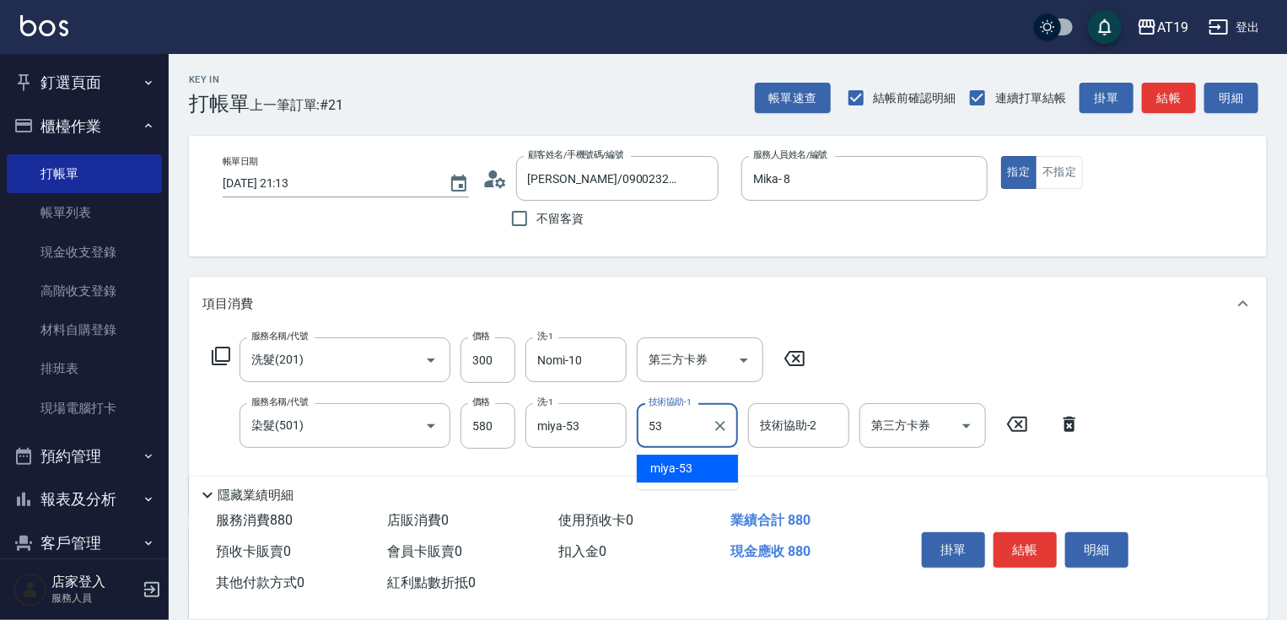
type input "miya-53"
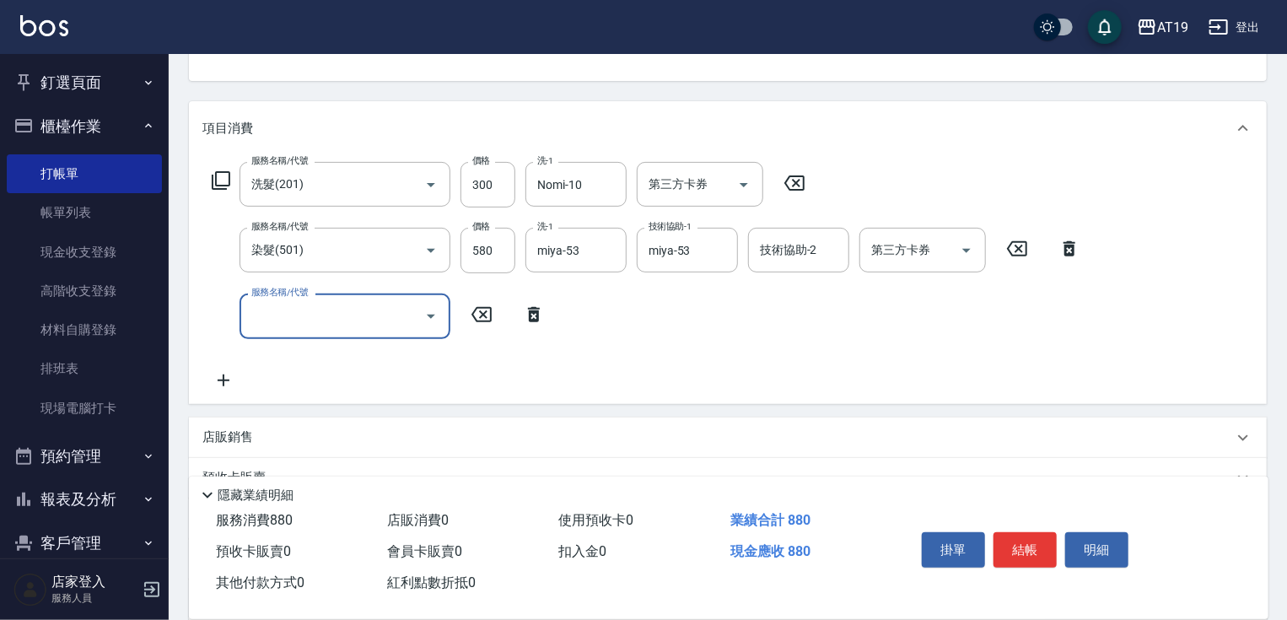
scroll to position [202, 0]
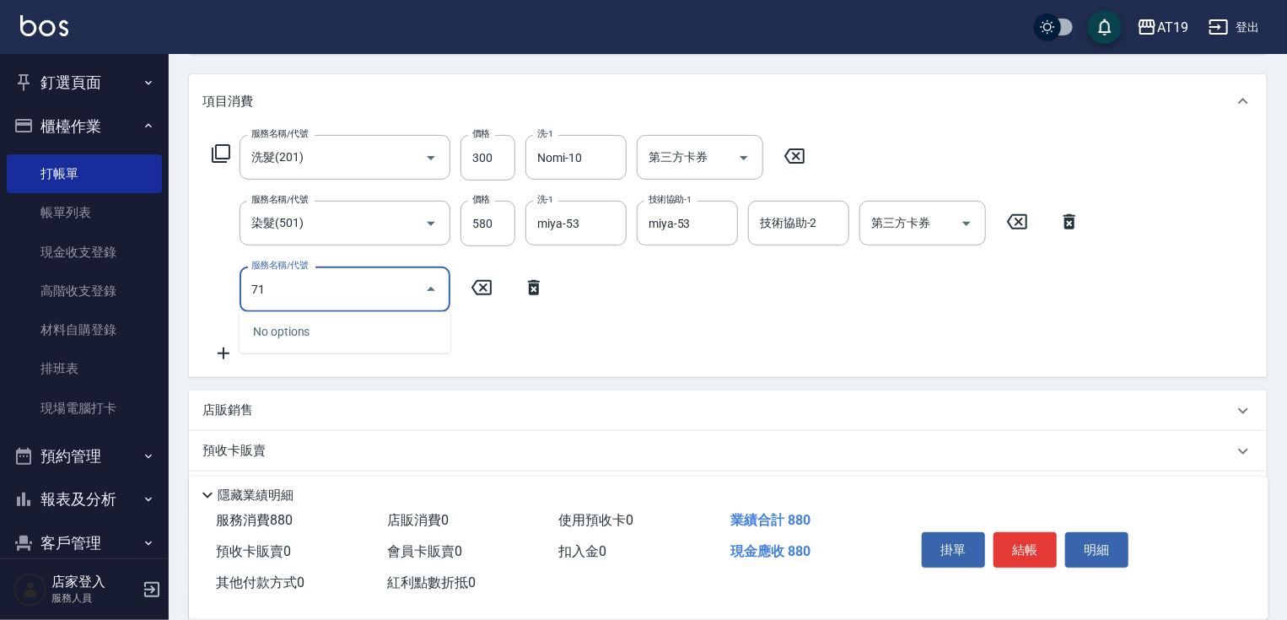
type input "715"
type input "580"
type input "有色羽毛鉑金髮(715)"
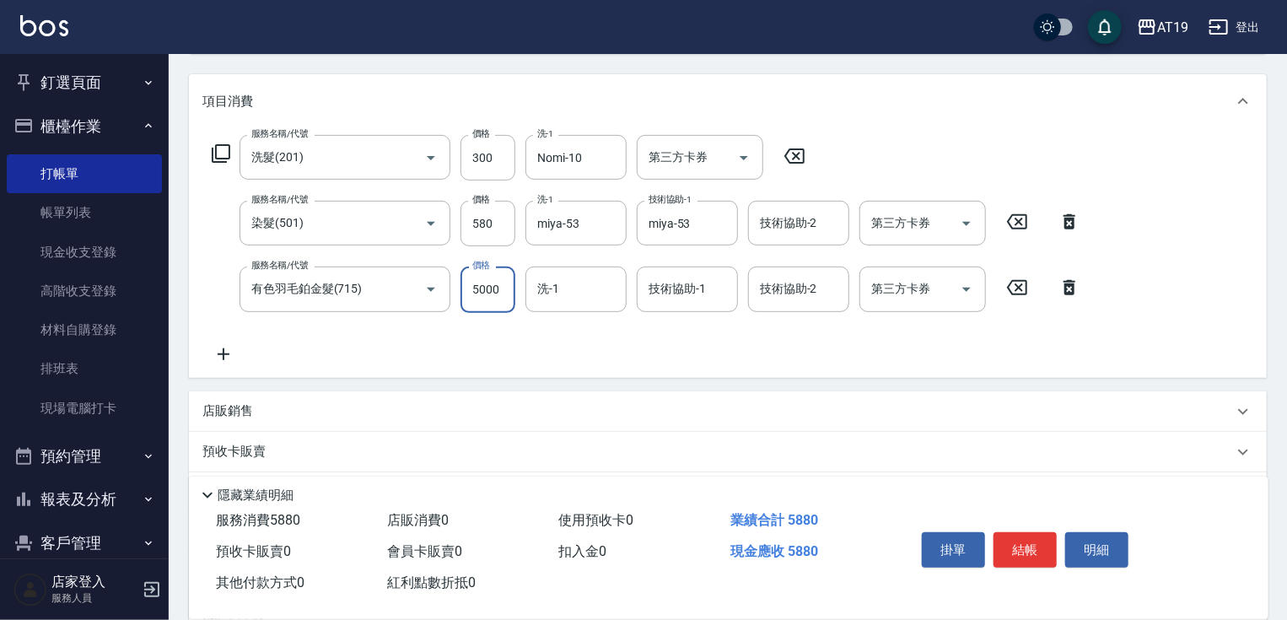
type input "1"
type input "80"
type input "100"
type input "90"
type input "1000"
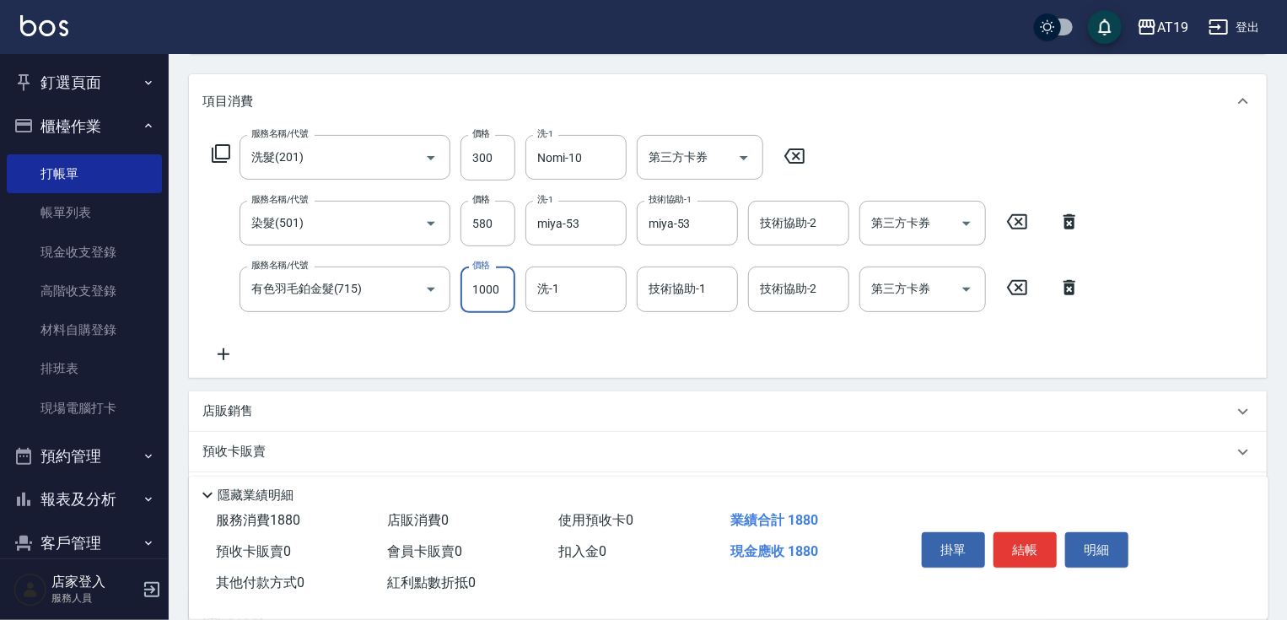
type input "1080"
type input "10000"
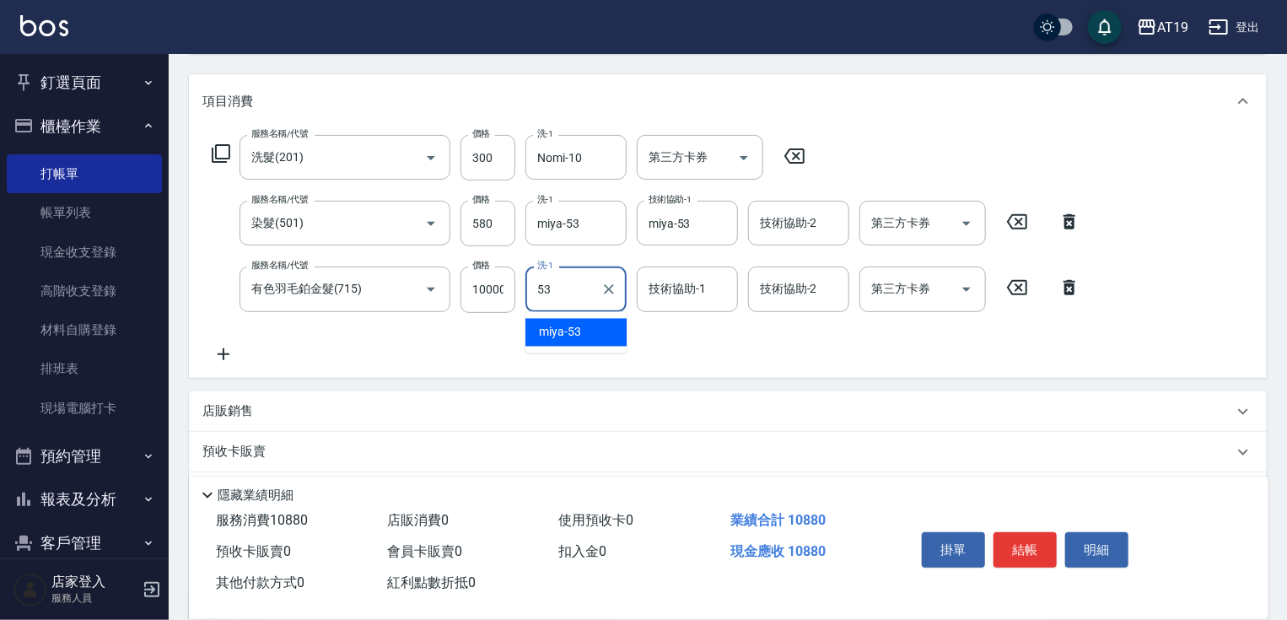
type input "miya-53"
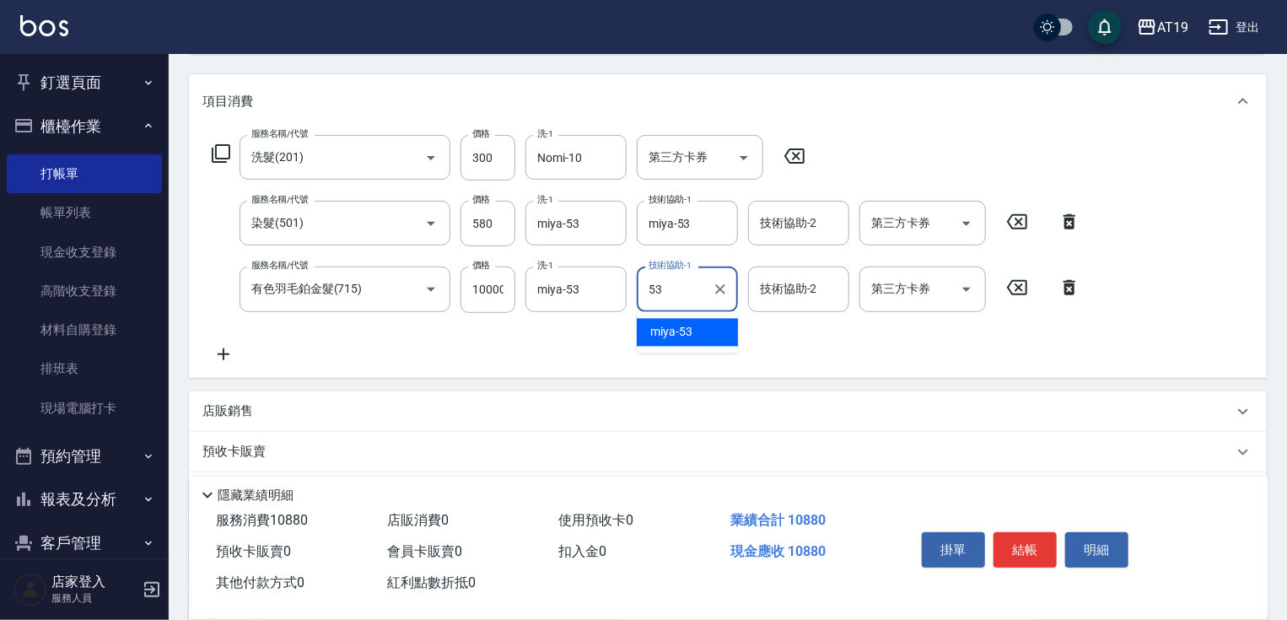
type input "miya-53"
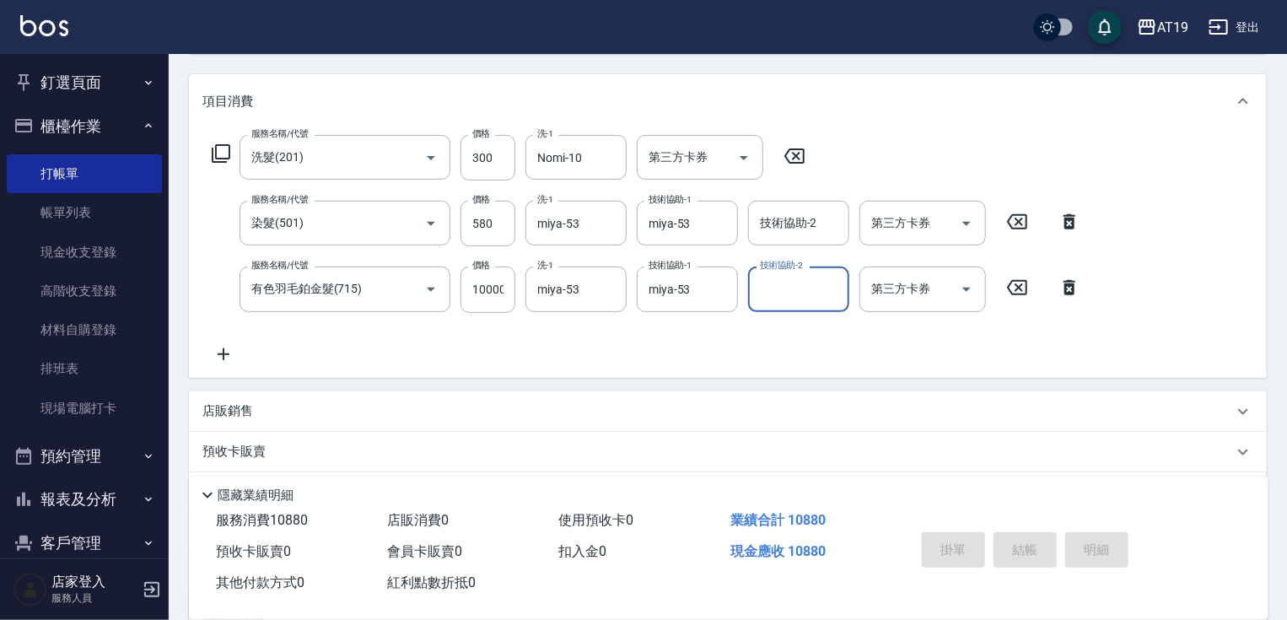
type input "2025/10/05 21:15"
type input "0"
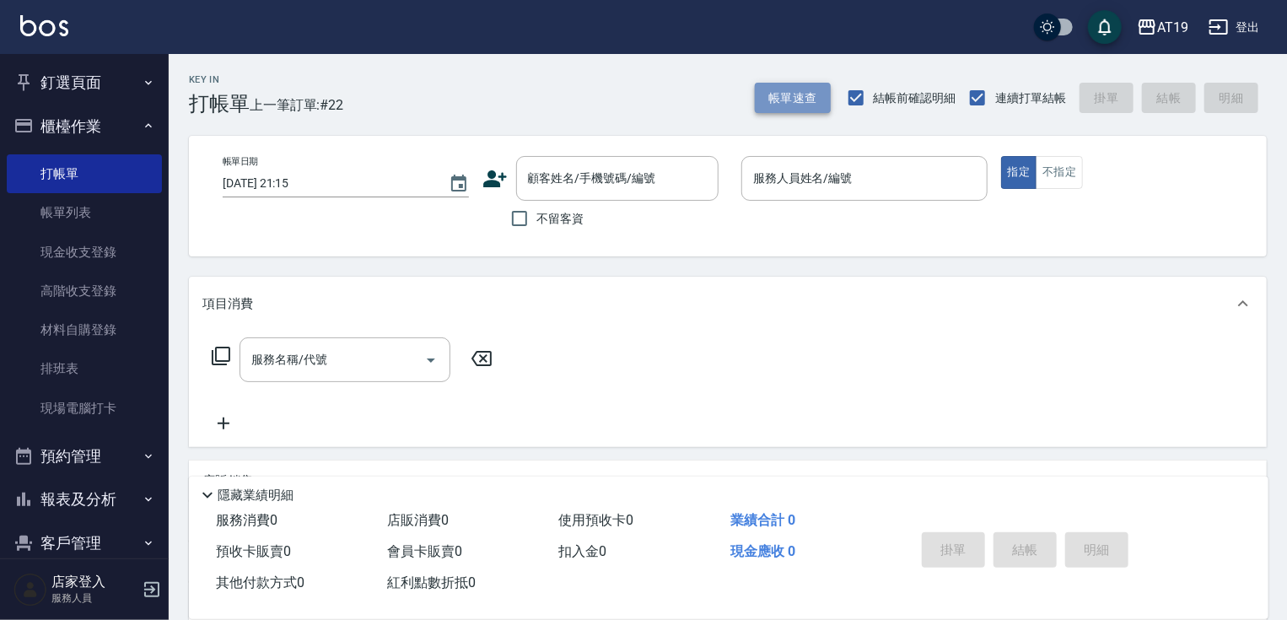
click at [802, 99] on button "帳單速查" at bounding box center [793, 98] width 76 height 31
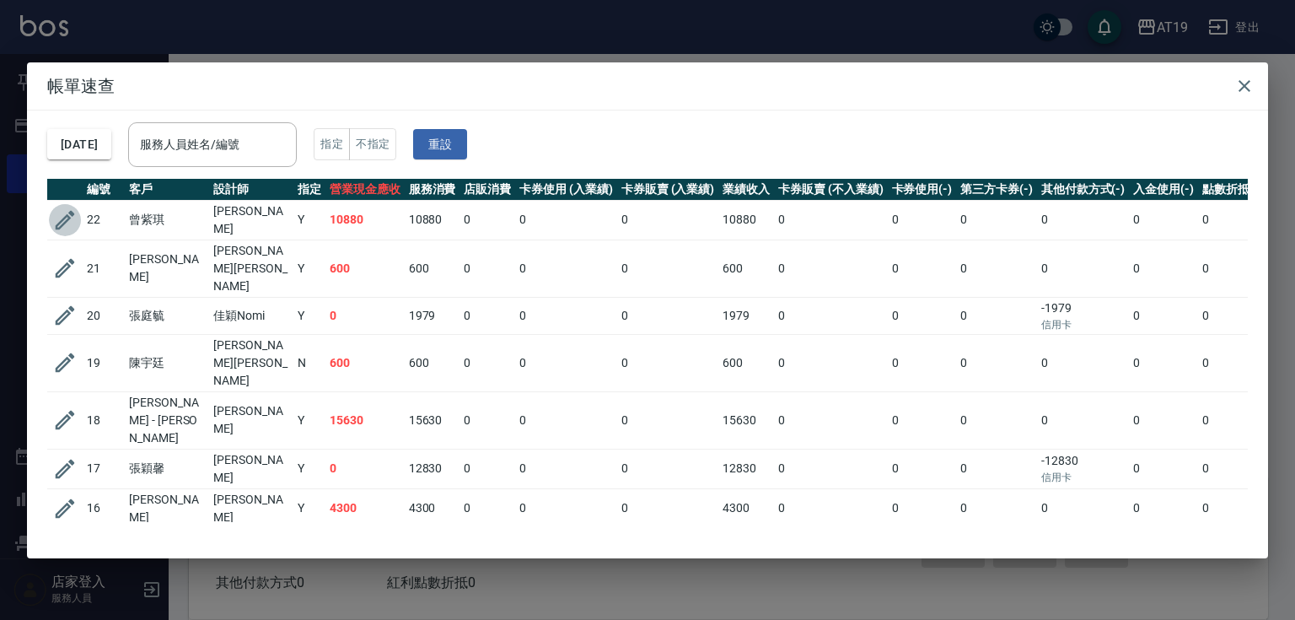
click at [62, 218] on icon "button" at bounding box center [65, 219] width 19 height 19
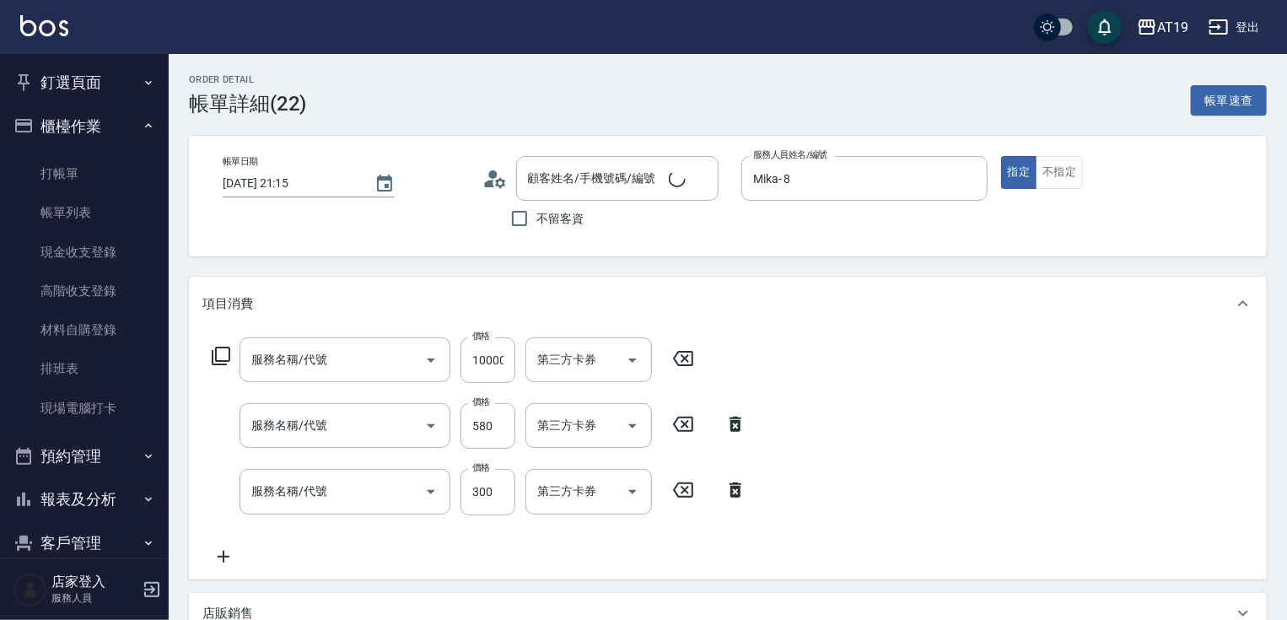
type input "2025/10/05 21:15"
type input "Mika- 8"
type input "1080"
type input "有色羽毛鉑金髮(715)"
type input "染髮(501)"
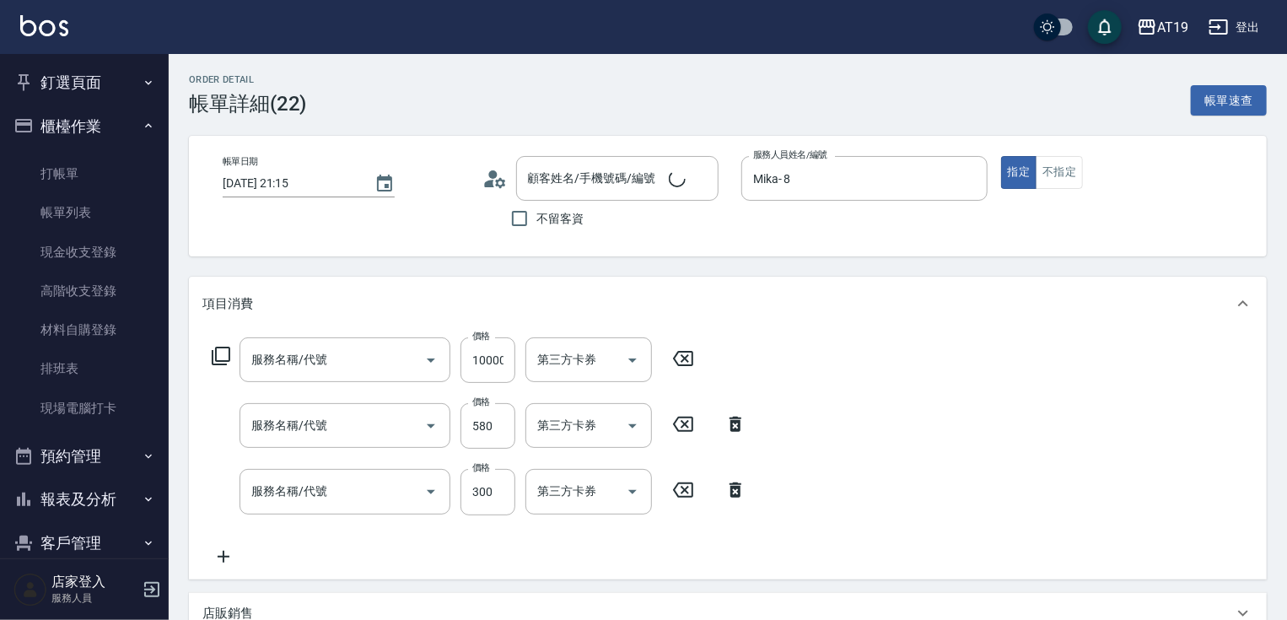
type input "洗髮(201)"
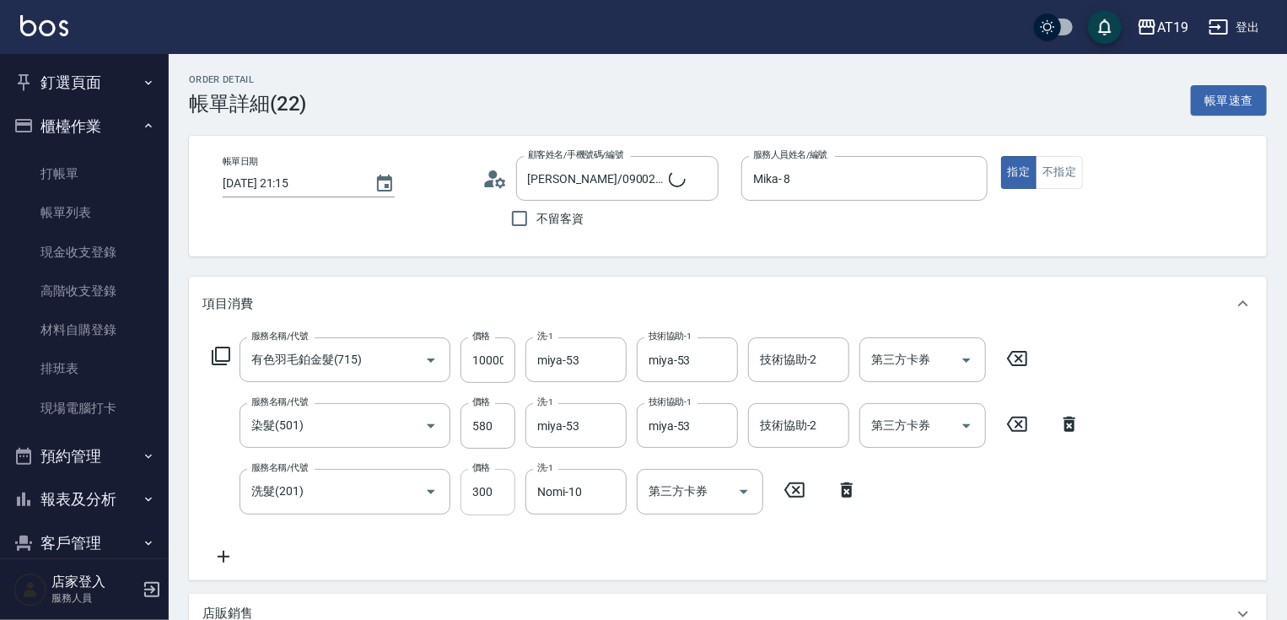
type input "曾紫琪/0900232496/0900232496"
click at [489, 353] on input "10000" at bounding box center [487, 360] width 55 height 46
type input "2"
type input "90"
type input "20"
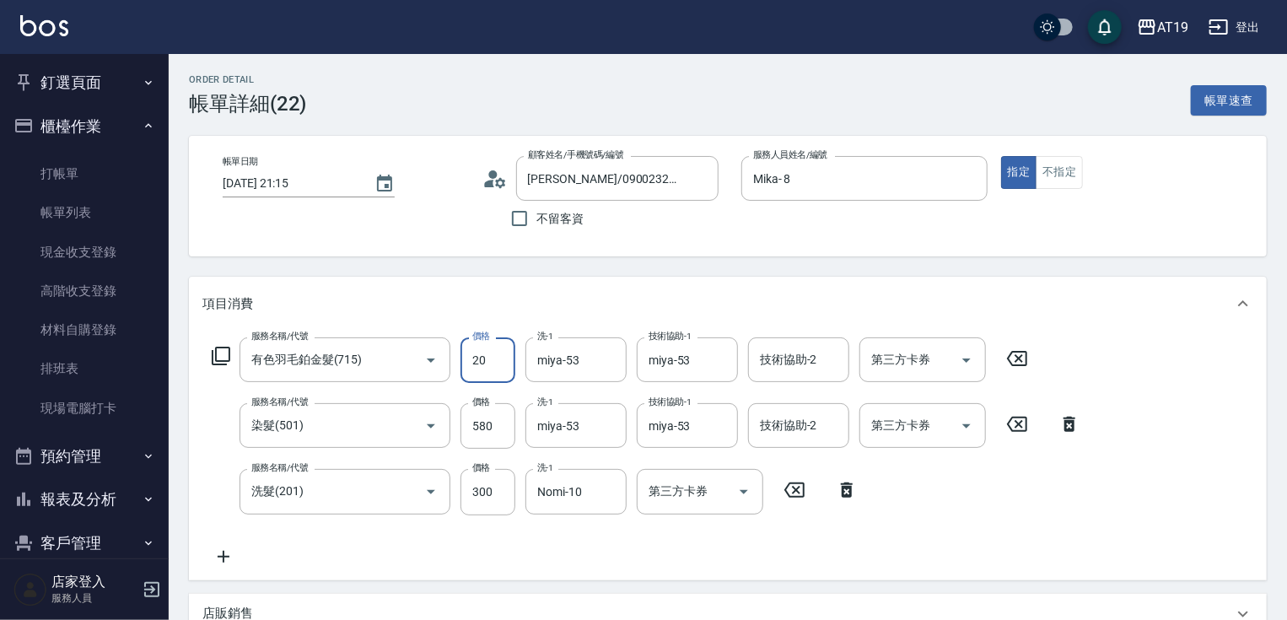
type input "100"
type input "200"
type input "280"
type input "2000"
type input "2080"
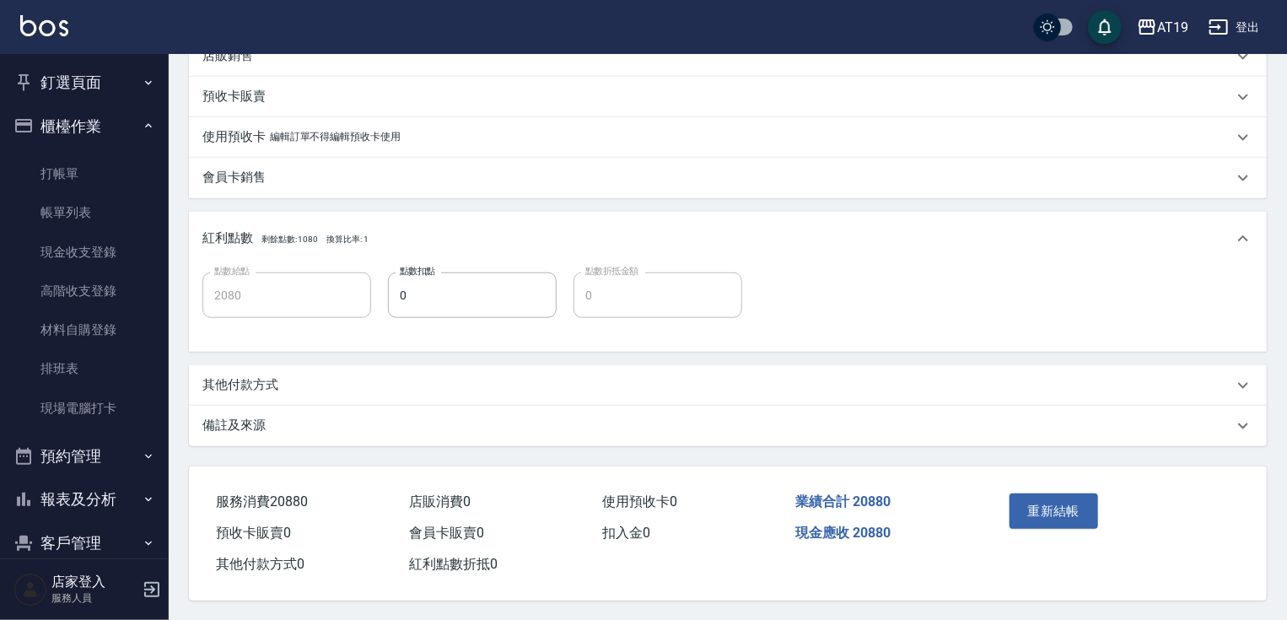
scroll to position [563, 0]
type input "20000"
click at [1070, 498] on button "重新結帳" at bounding box center [1053, 509] width 89 height 35
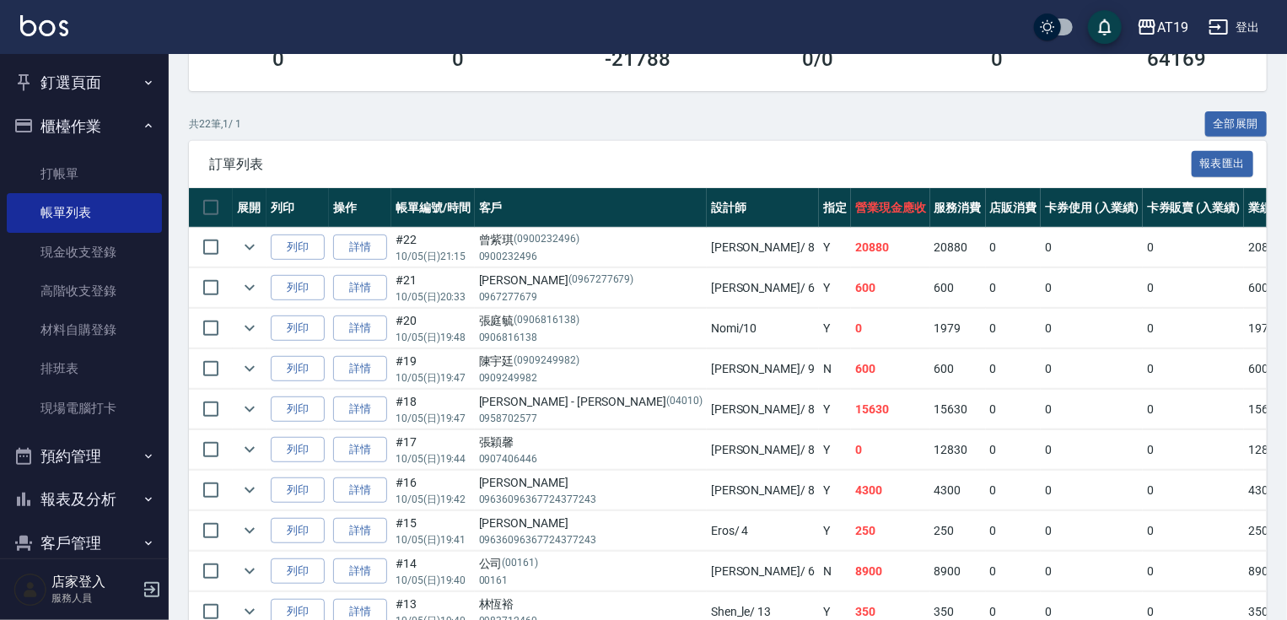
scroll to position [270, 0]
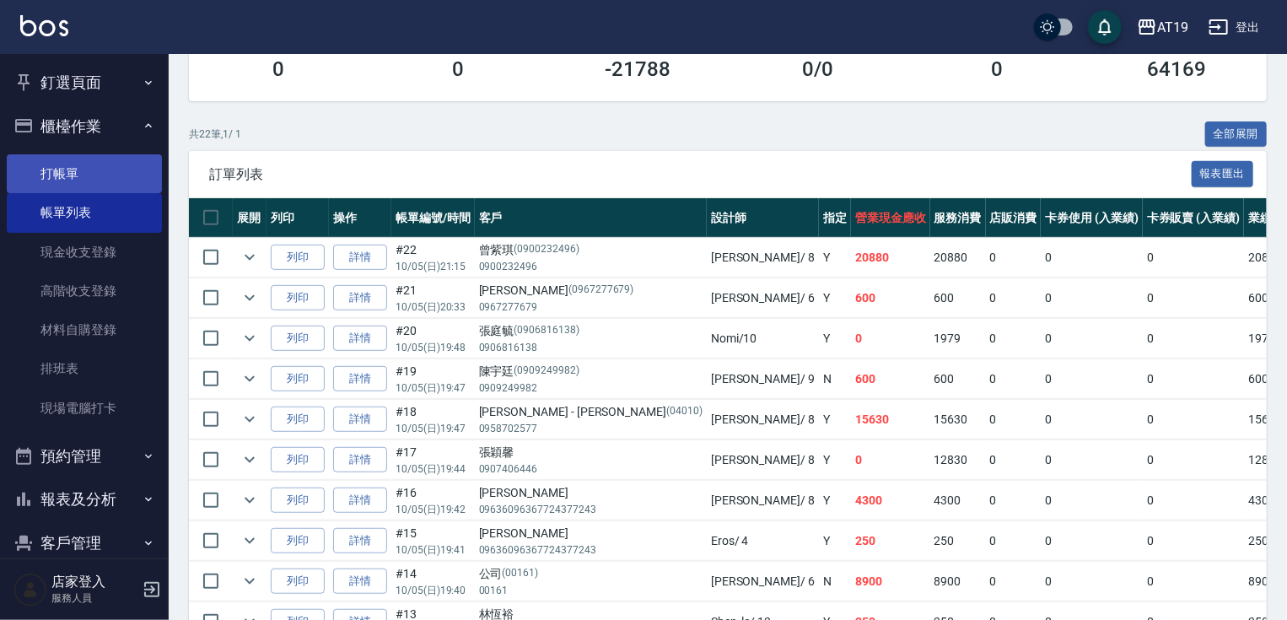
drag, startPoint x: 80, startPoint y: 168, endPoint x: 91, endPoint y: 171, distance: 11.5
click at [79, 168] on link "打帳單" at bounding box center [84, 173] width 155 height 39
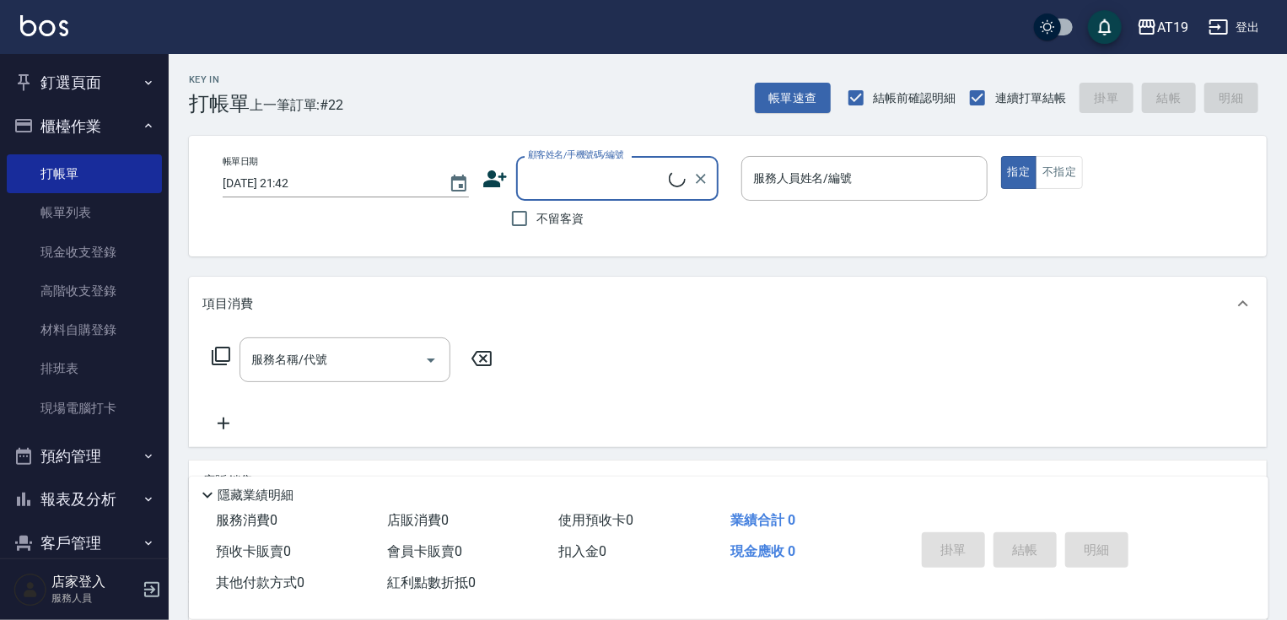
click at [545, 189] on input "顧客姓名/手機號碼/編號" at bounding box center [596, 179] width 145 height 30
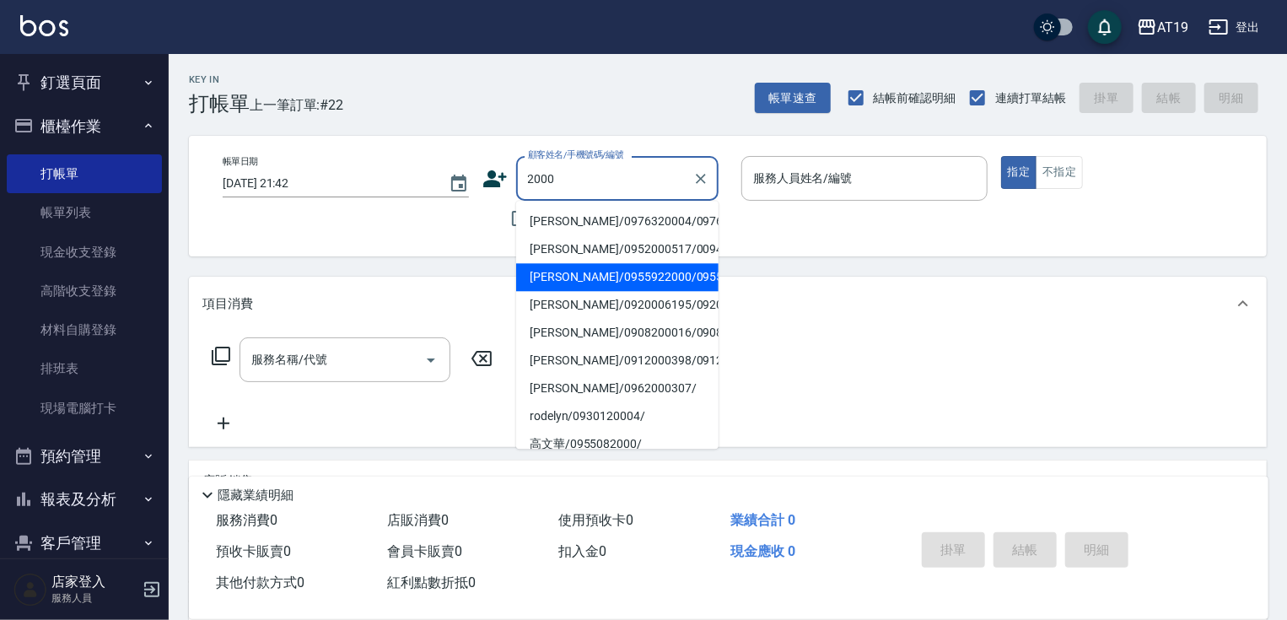
type input "李慧玲/0955922000/0955922000"
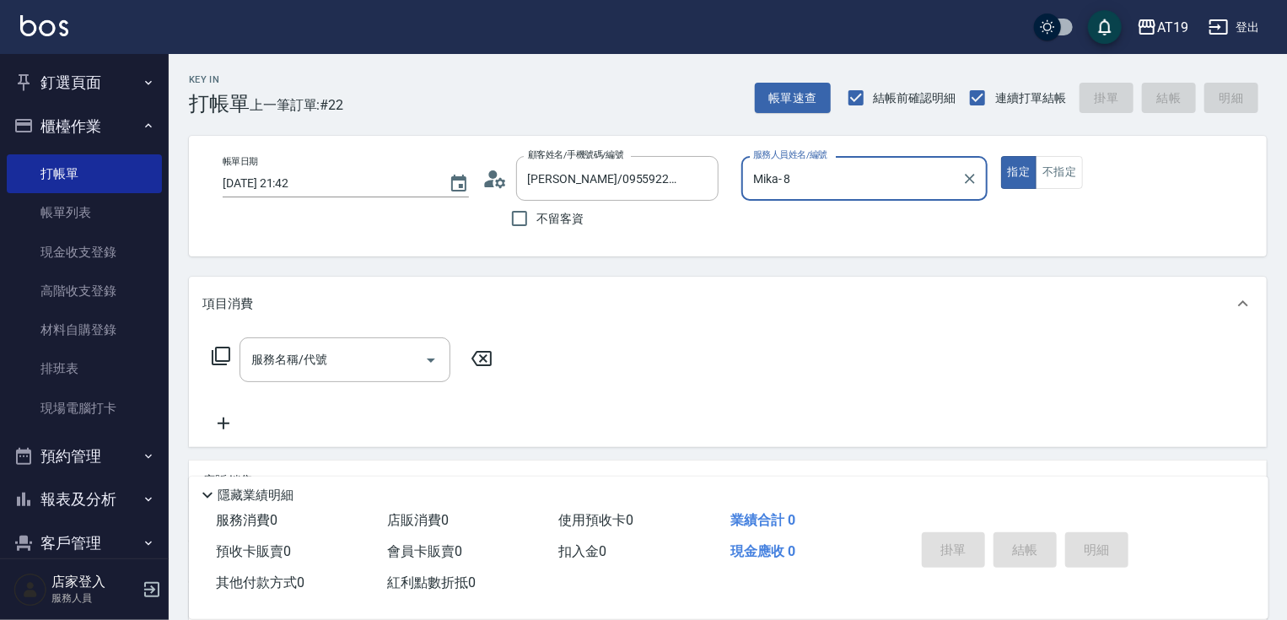
type input "Mika- 8"
click at [1001, 156] on button "指定" at bounding box center [1019, 172] width 36 height 33
type button "true"
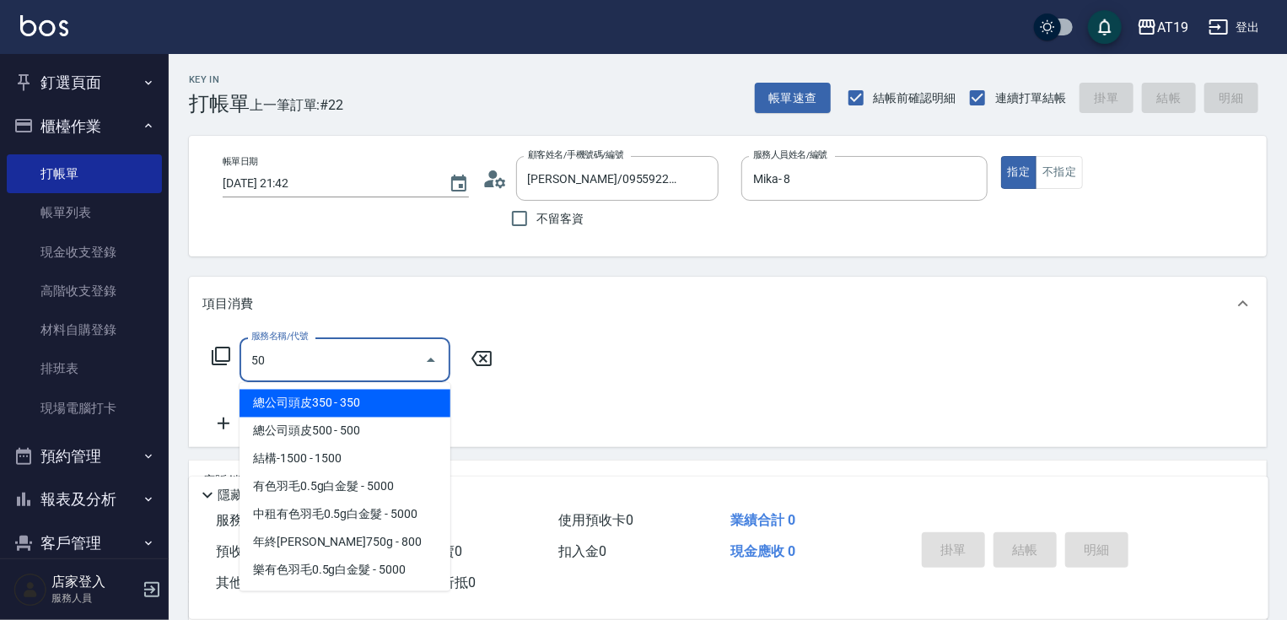
type input "501"
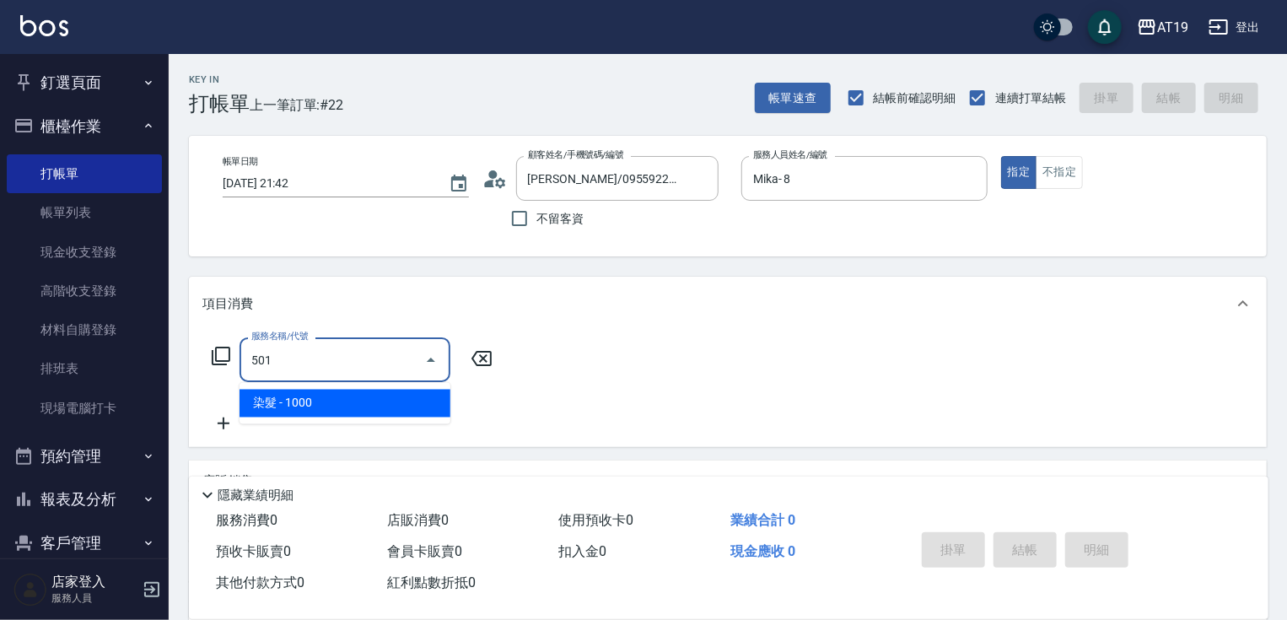
type input "100"
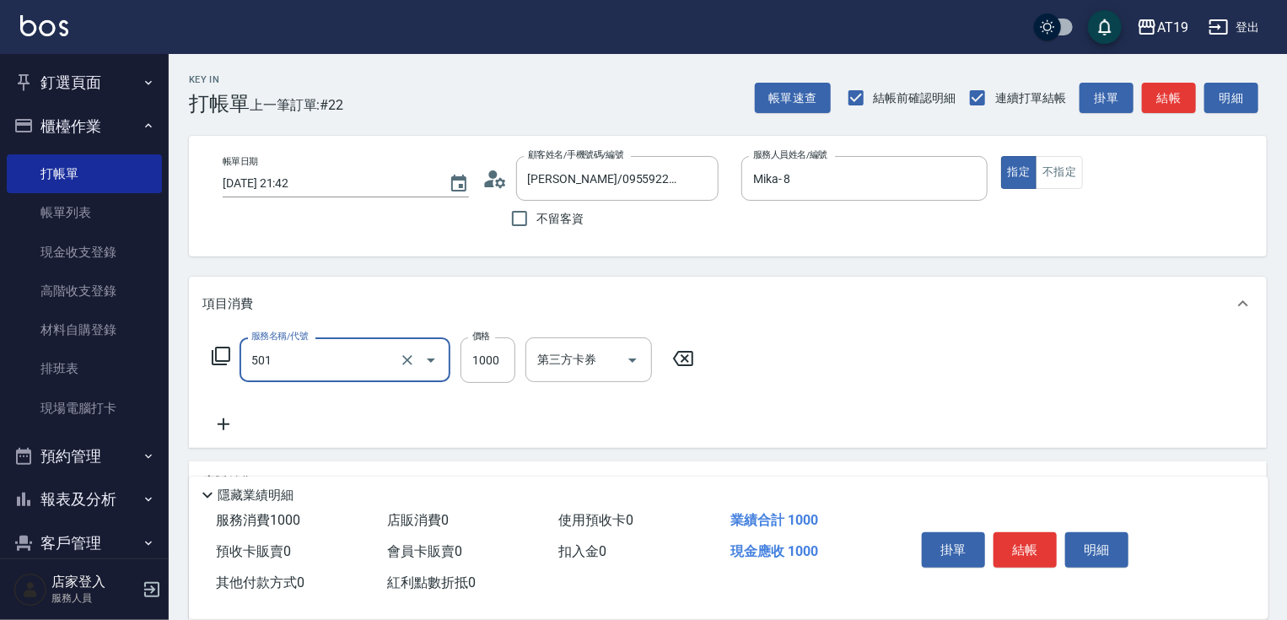
type input "染髮(501)"
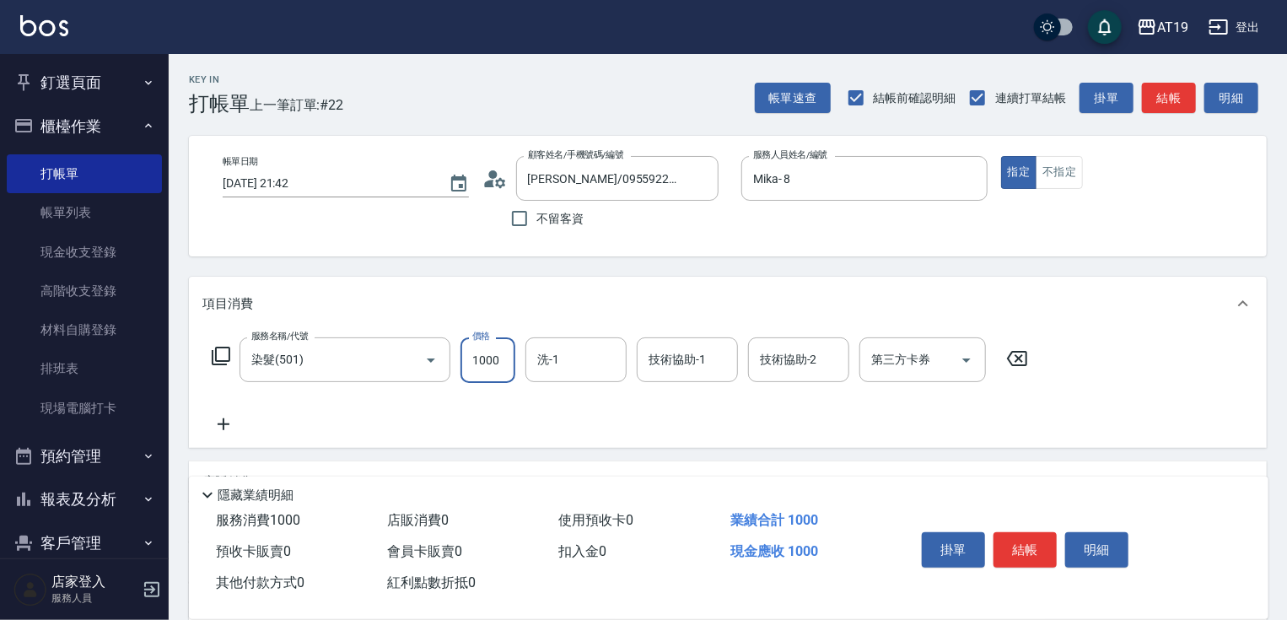
type input "0"
type input "10"
type input "100"
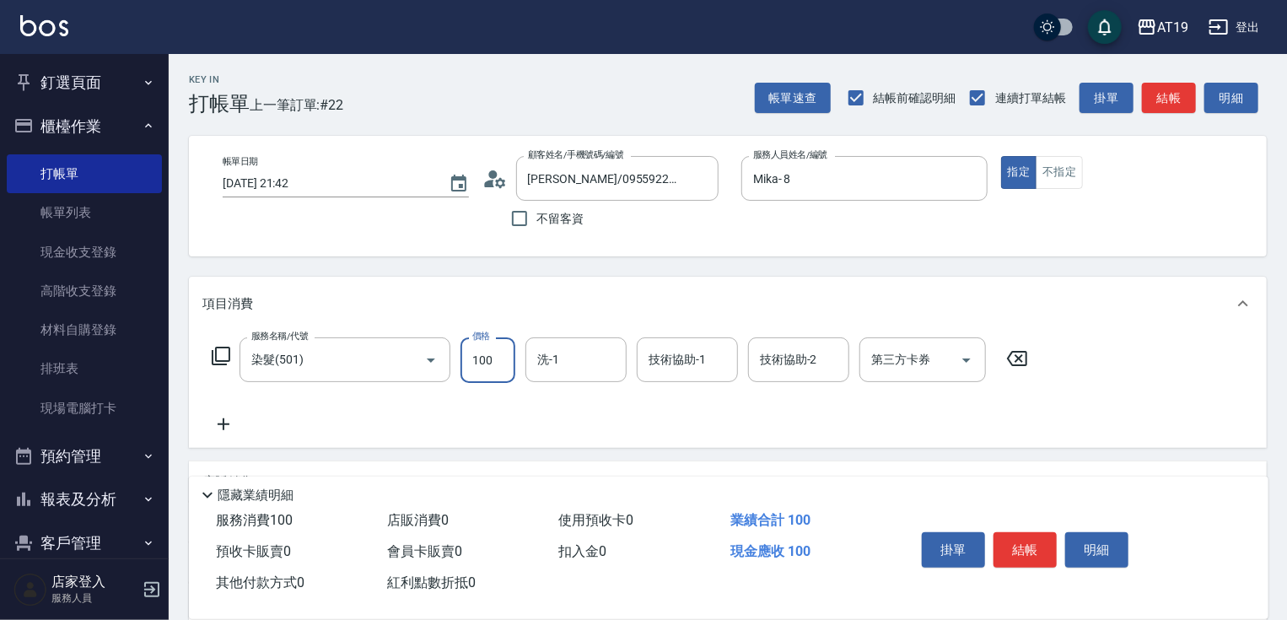
type input "1000"
type input "miya-53"
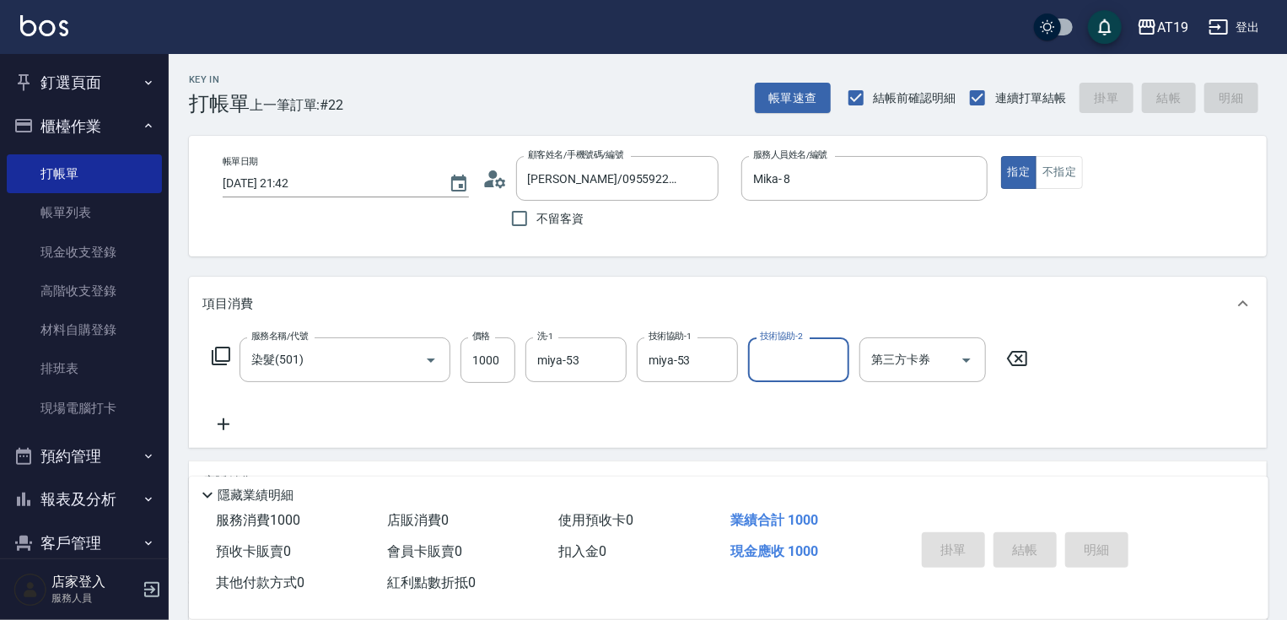
type input "0"
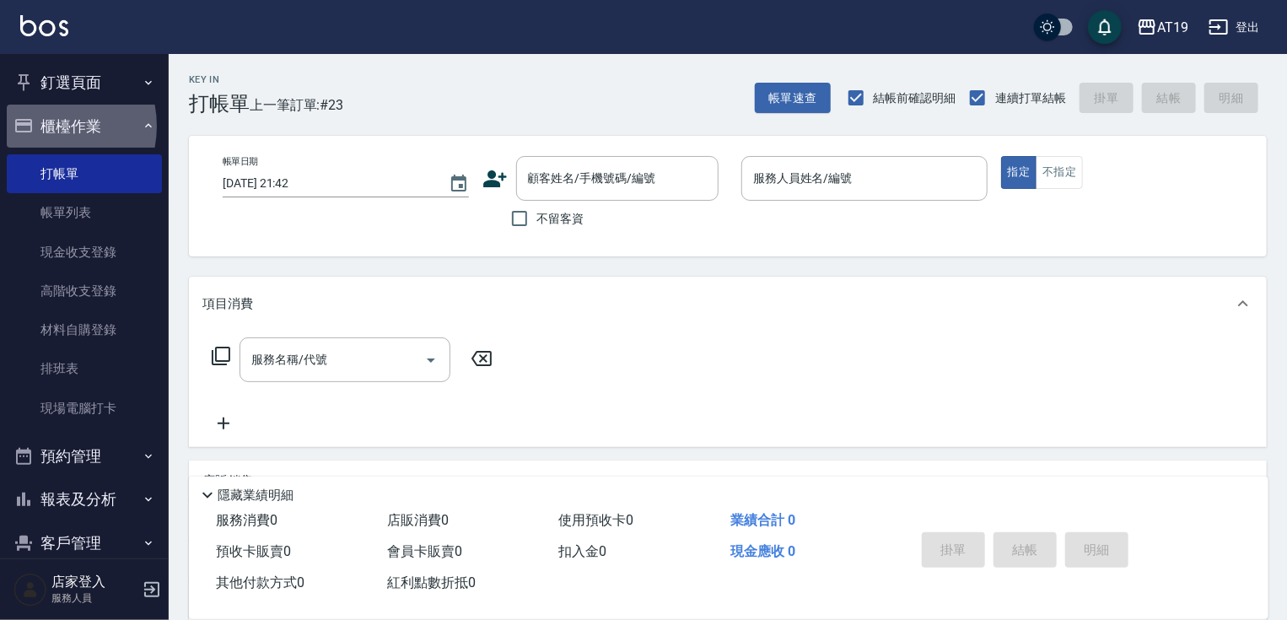
click at [41, 126] on button "櫃檯作業" at bounding box center [84, 127] width 155 height 44
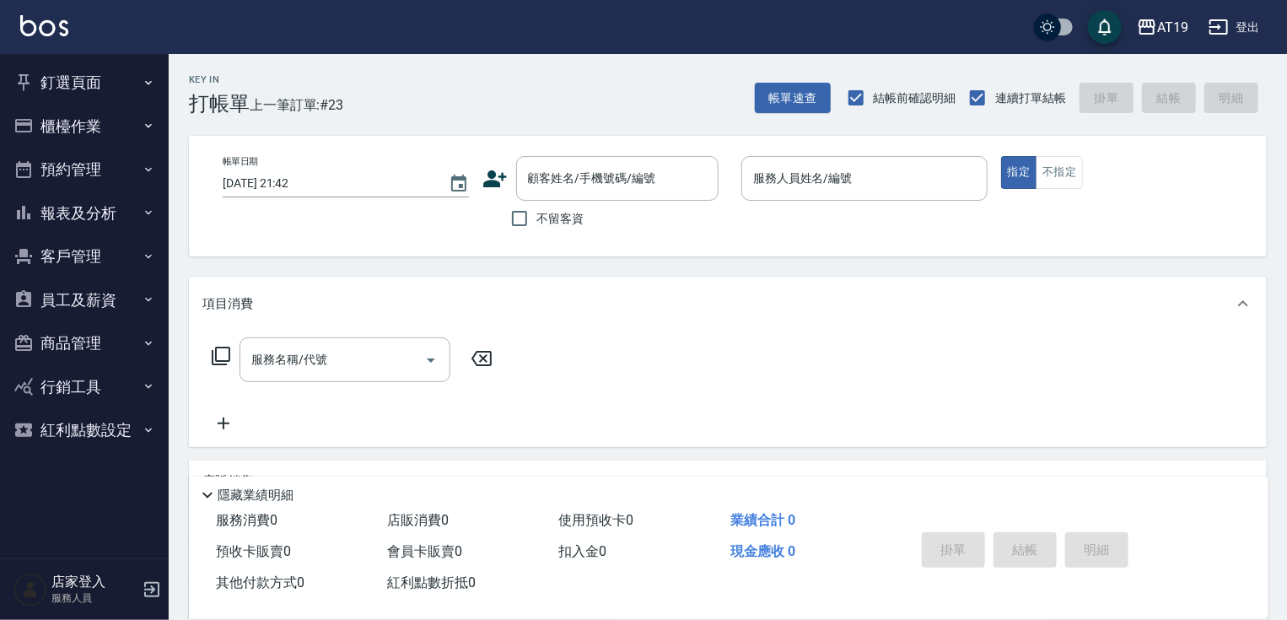
click at [65, 81] on button "釘選頁面" at bounding box center [84, 83] width 155 height 44
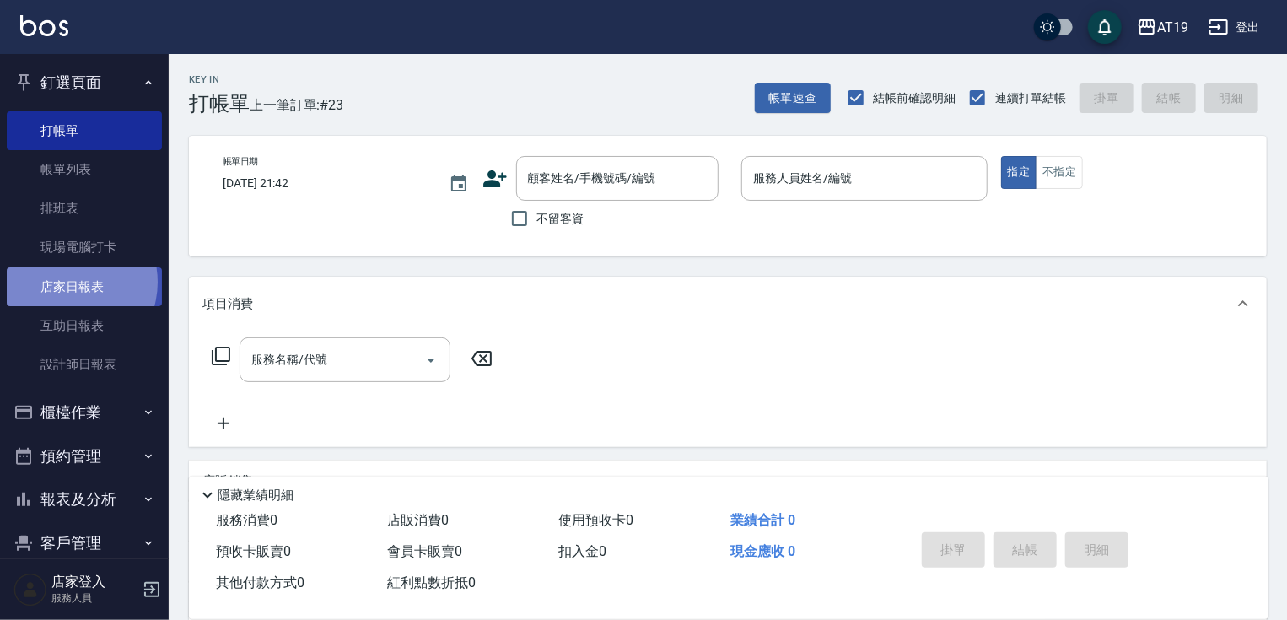
click at [66, 282] on link "店家日報表" at bounding box center [84, 286] width 155 height 39
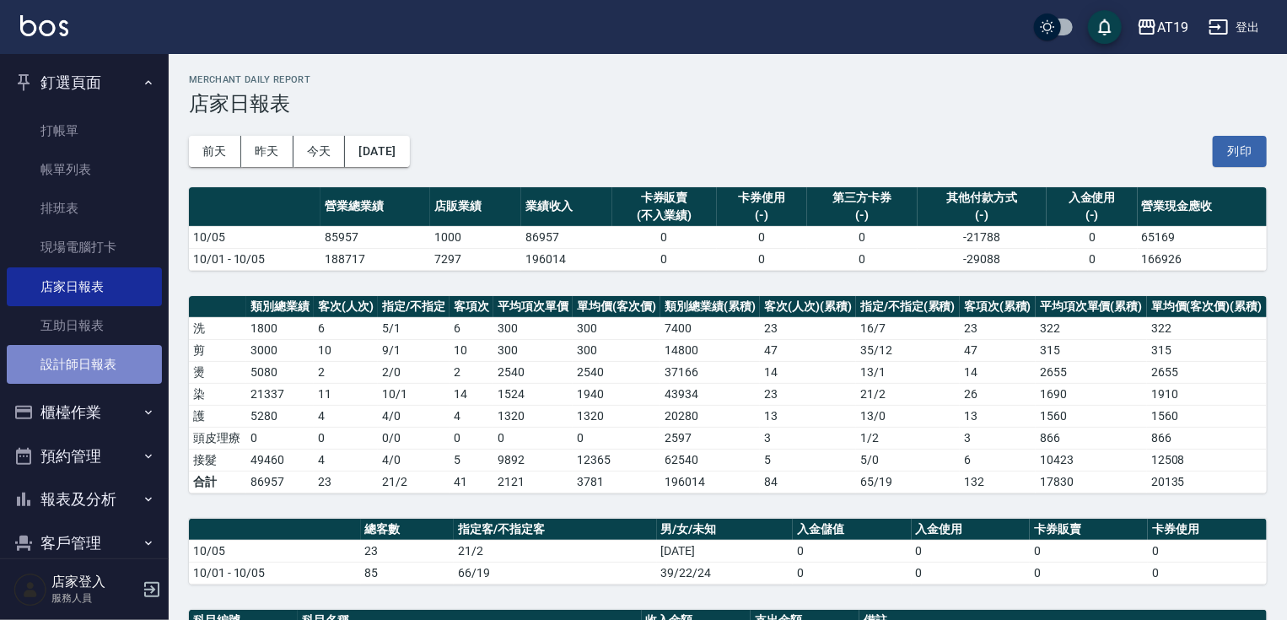
click at [100, 372] on link "設計師日報表" at bounding box center [84, 364] width 155 height 39
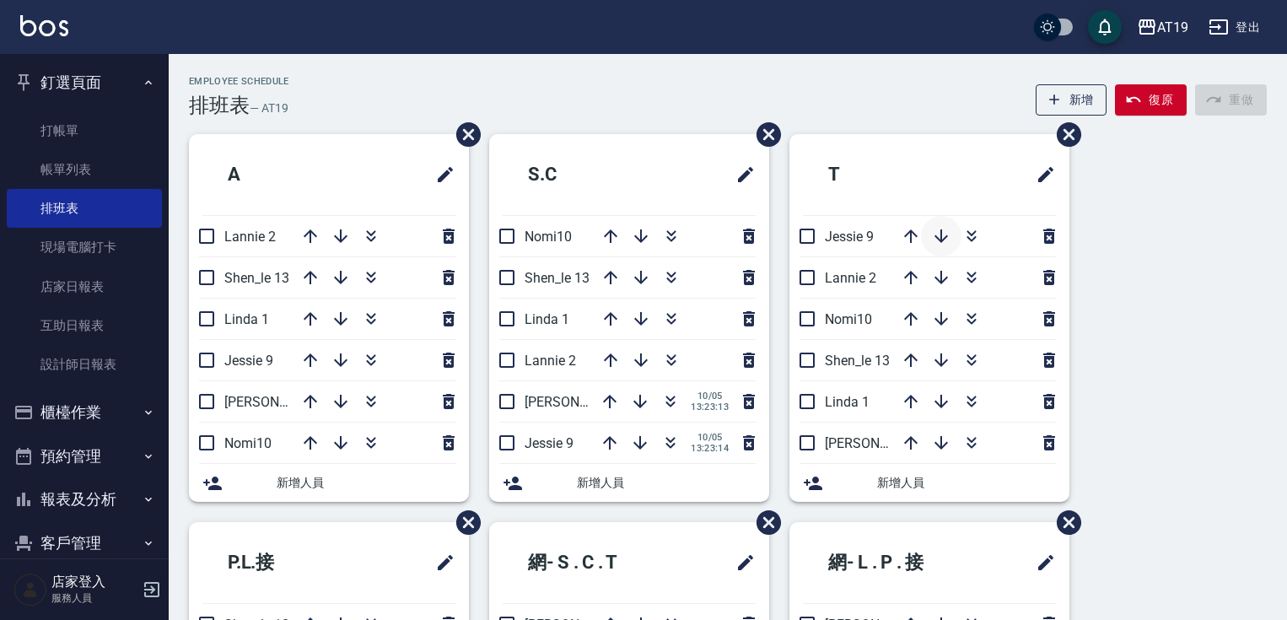
scroll to position [24, 0]
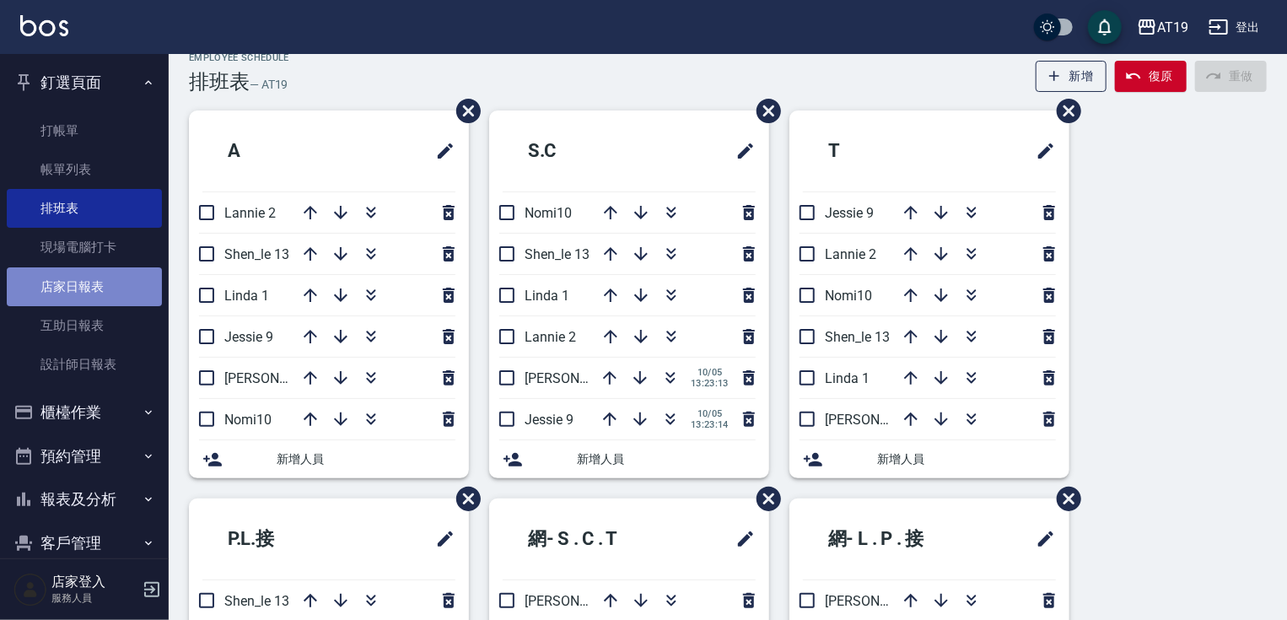
click at [98, 283] on link "店家日報表" at bounding box center [84, 286] width 155 height 39
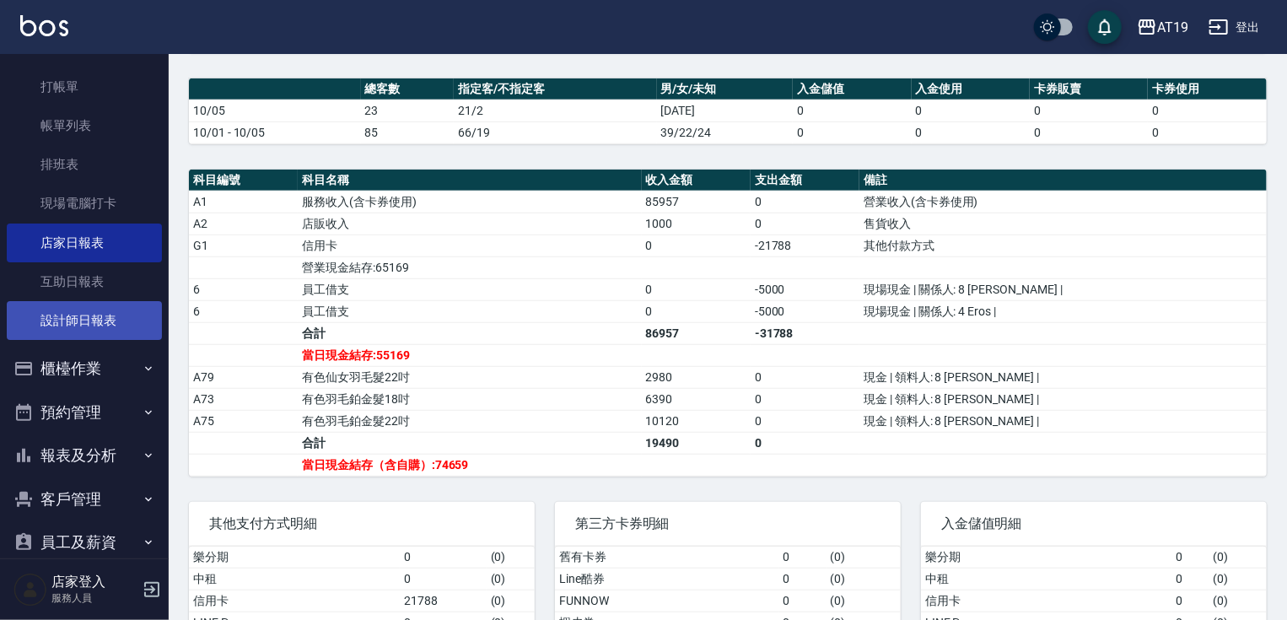
scroll to position [67, 0]
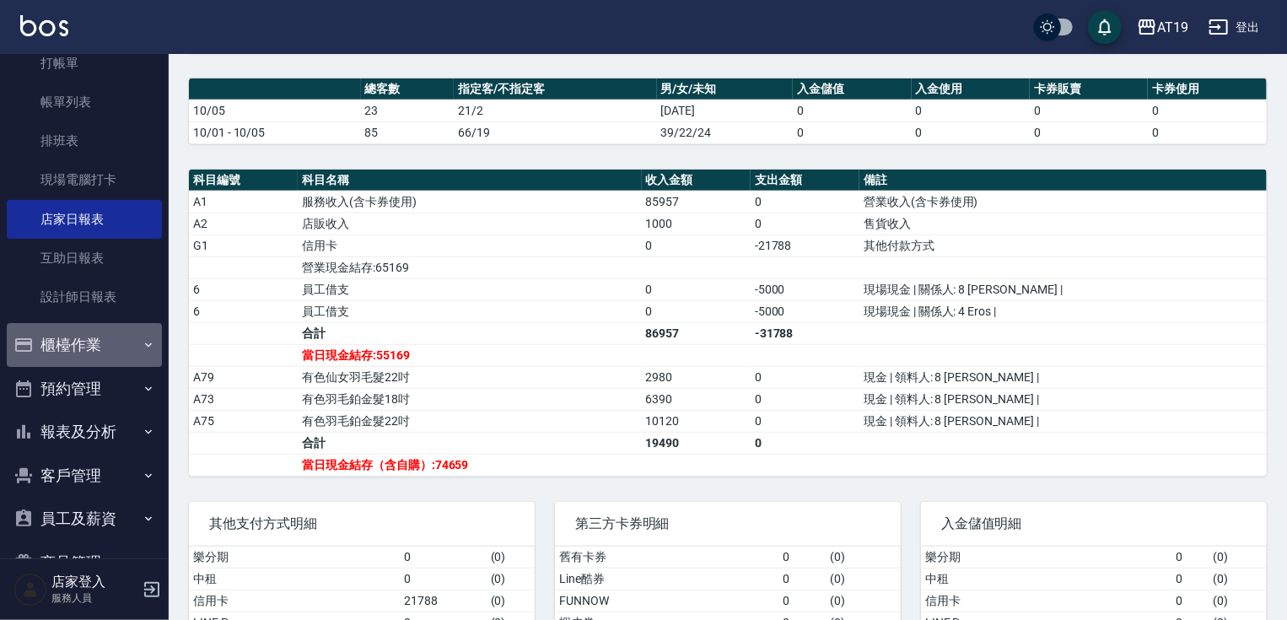
click at [85, 339] on button "櫃檯作業" at bounding box center [84, 345] width 155 height 44
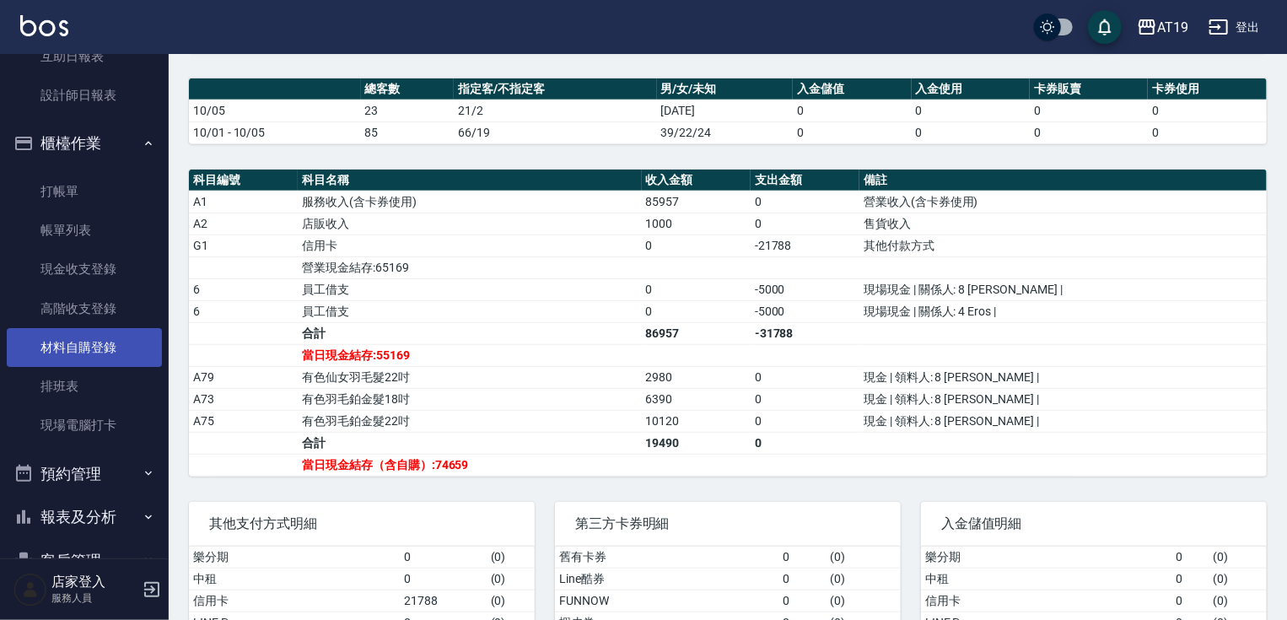
scroll to position [270, 0]
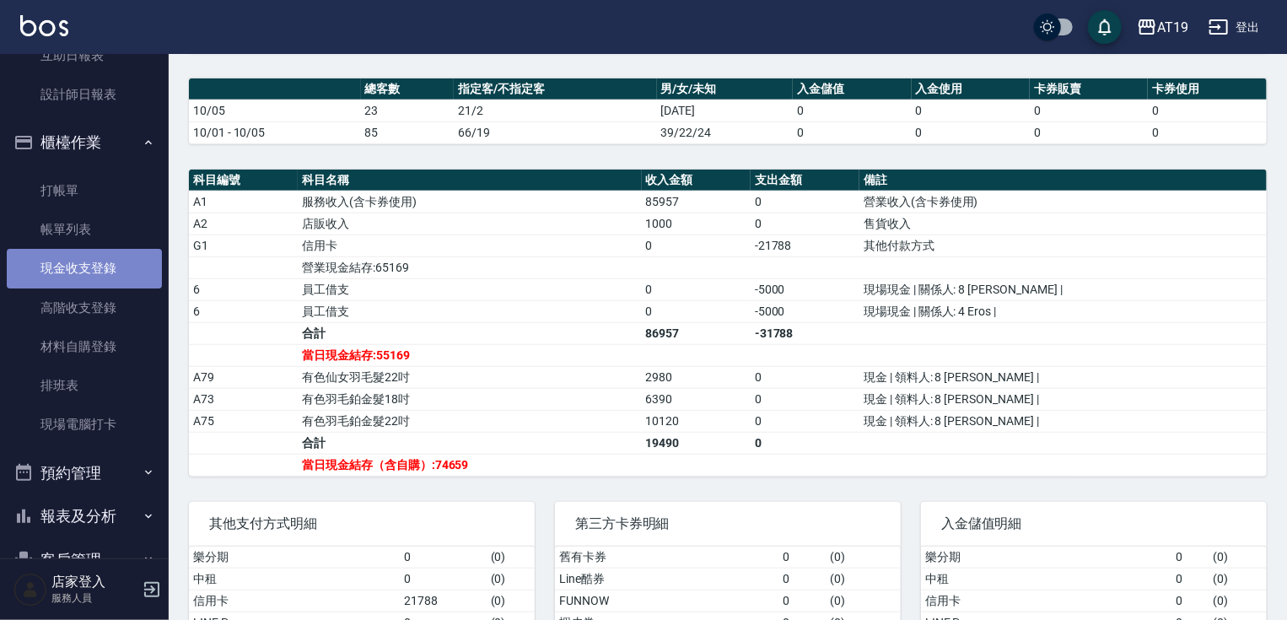
click at [101, 279] on link "現金收支登錄" at bounding box center [84, 268] width 155 height 39
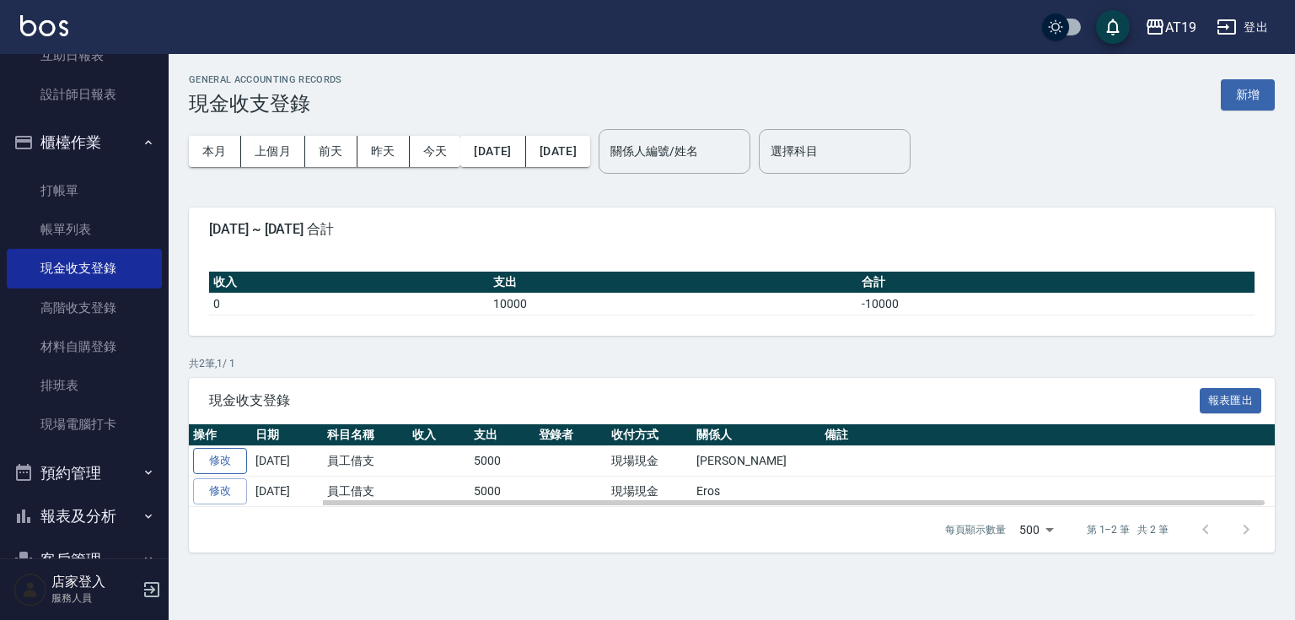
click at [216, 456] on link "修改" at bounding box center [220, 461] width 54 height 26
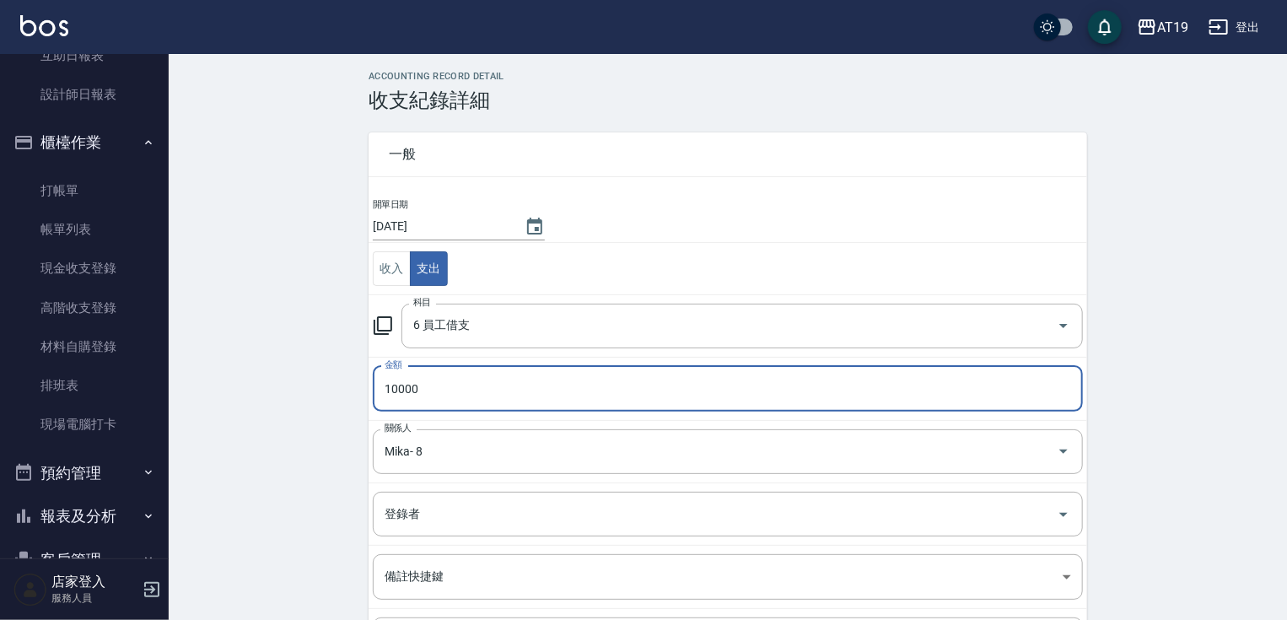
scroll to position [164, 0]
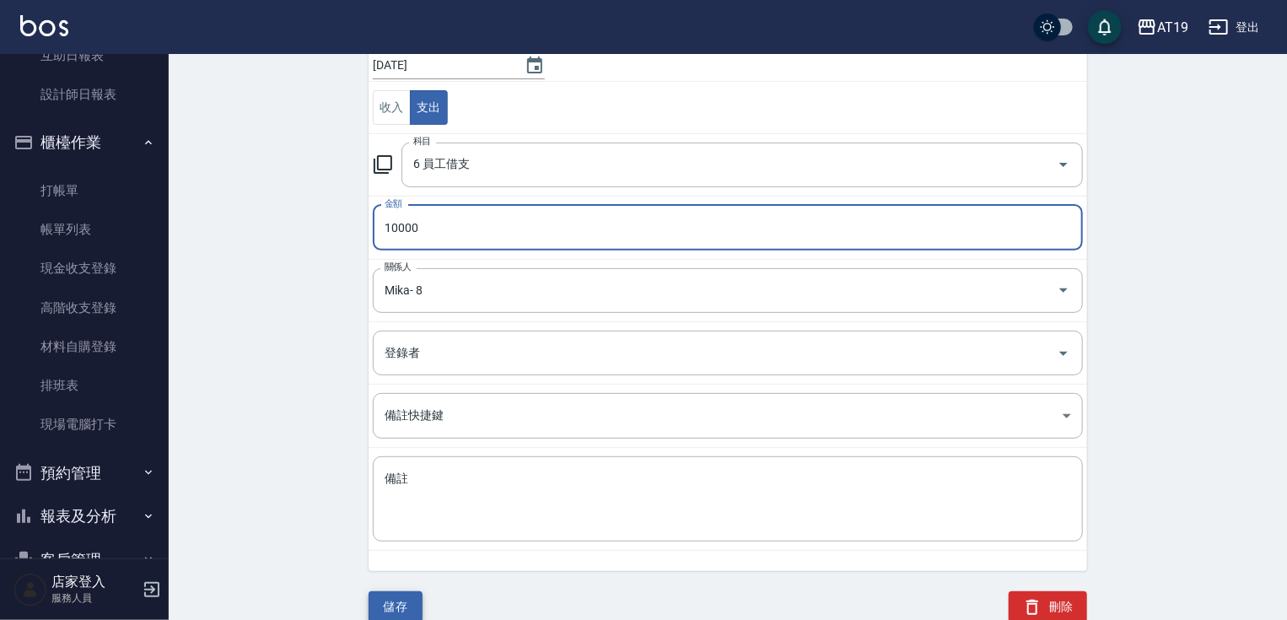
type input "10000"
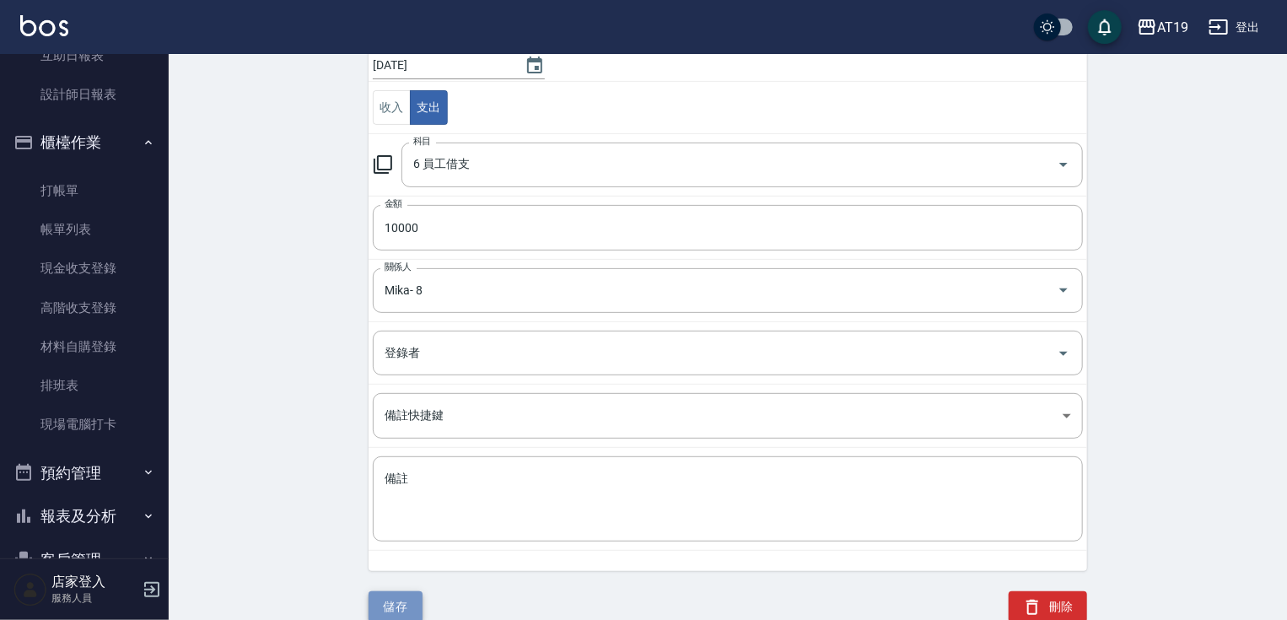
click at [385, 617] on button "儲存" at bounding box center [396, 606] width 54 height 31
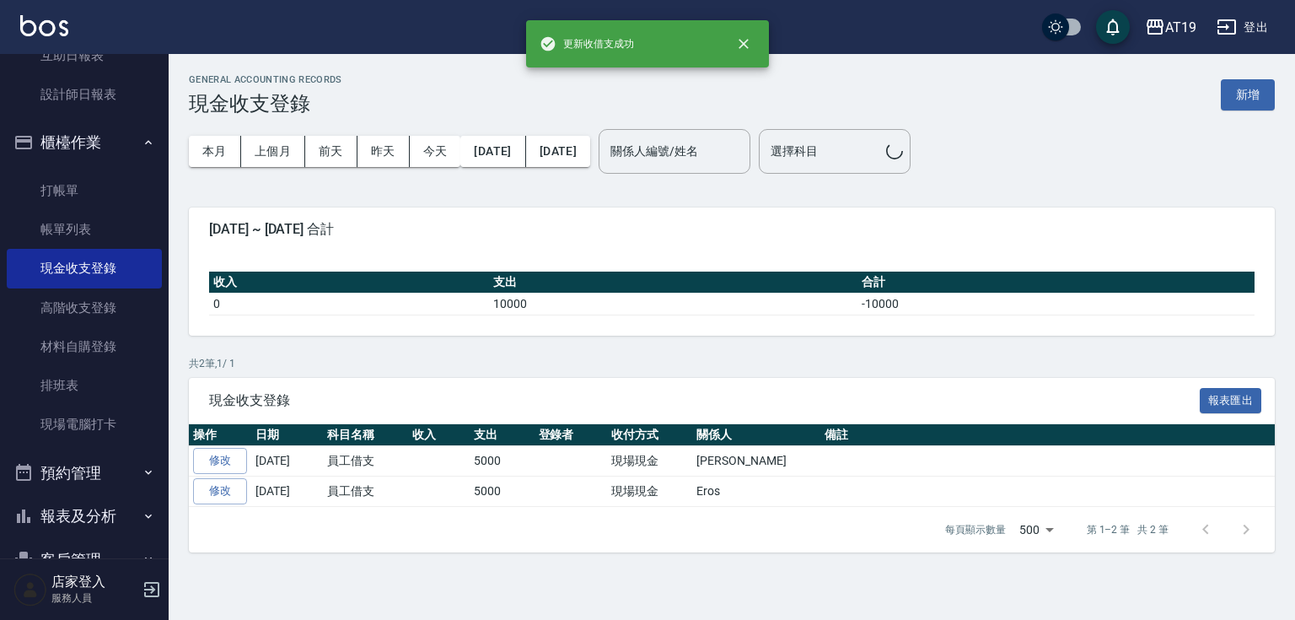
click at [395, 604] on div "GENERAL ACCOUNTING RECORDS 現金收支登錄 新增 本月 上個月 [DATE] [DATE] [DATE] [DATE] [DATE] …" at bounding box center [647, 310] width 1295 height 620
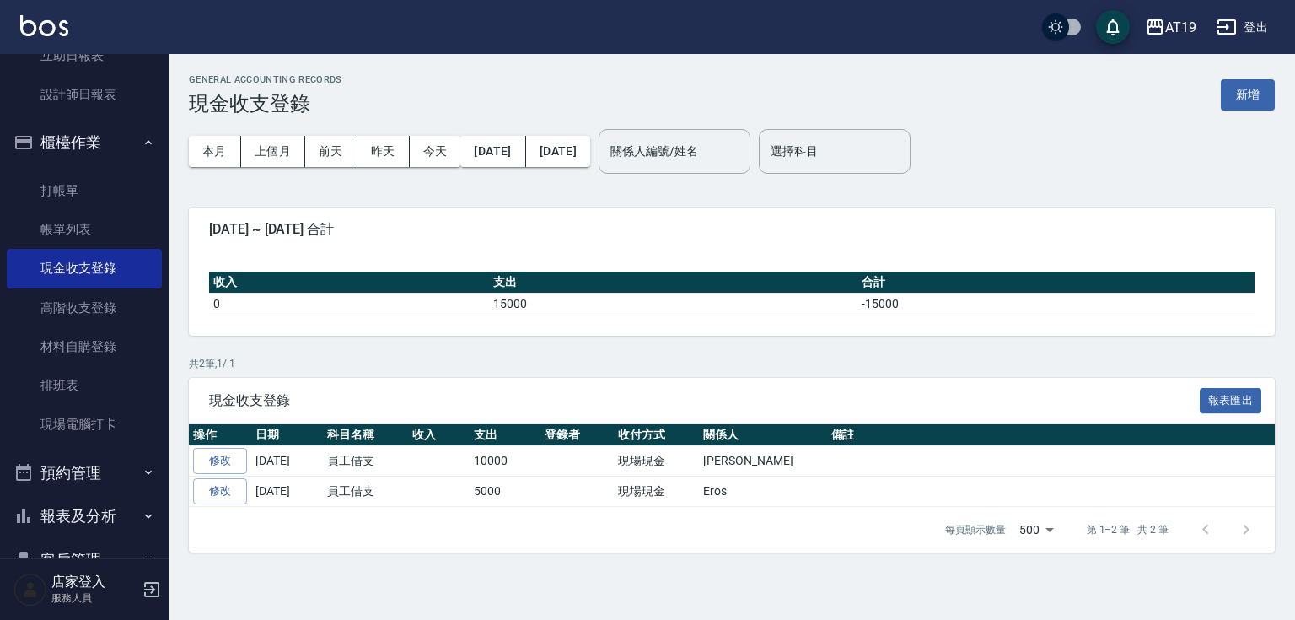
click at [75, 140] on button "櫃檯作業" at bounding box center [84, 143] width 155 height 44
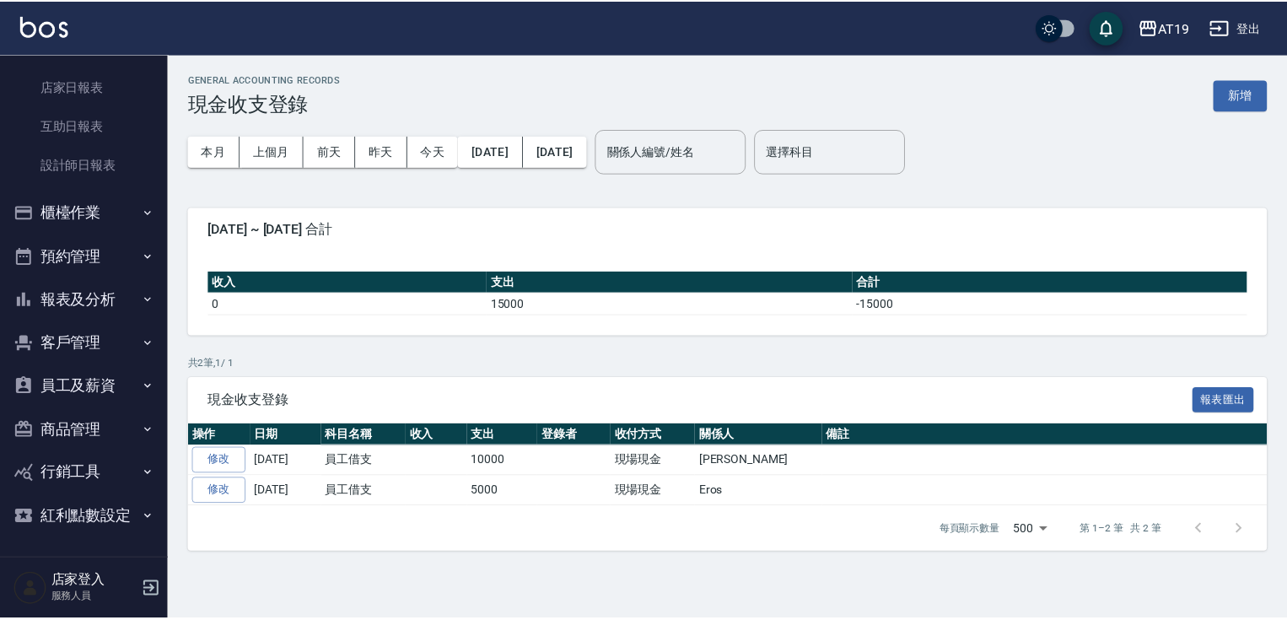
scroll to position [199, 0]
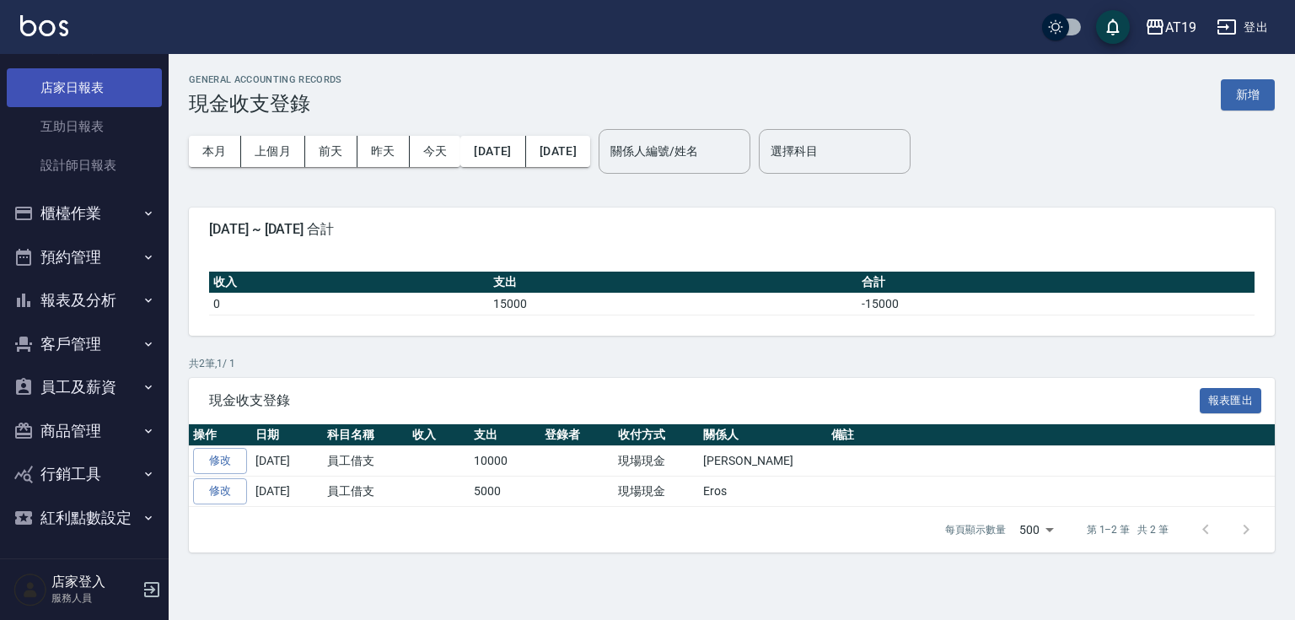
click at [77, 84] on link "店家日報表" at bounding box center [84, 87] width 155 height 39
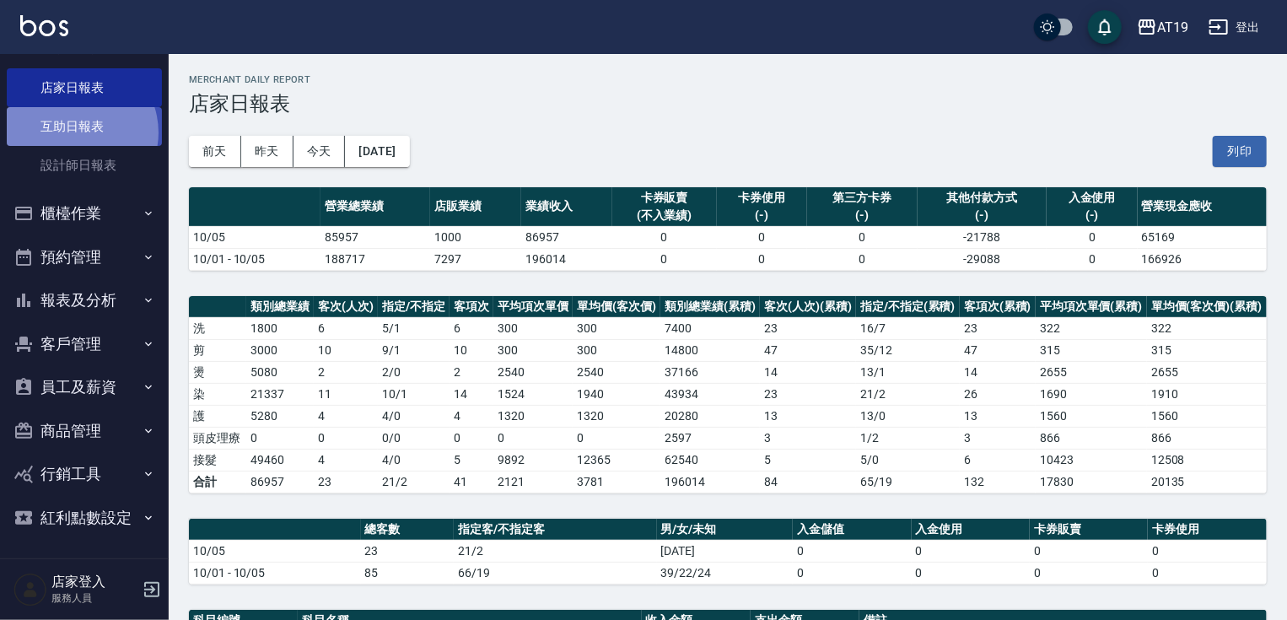
click at [75, 132] on link "互助日報表" at bounding box center [84, 126] width 155 height 39
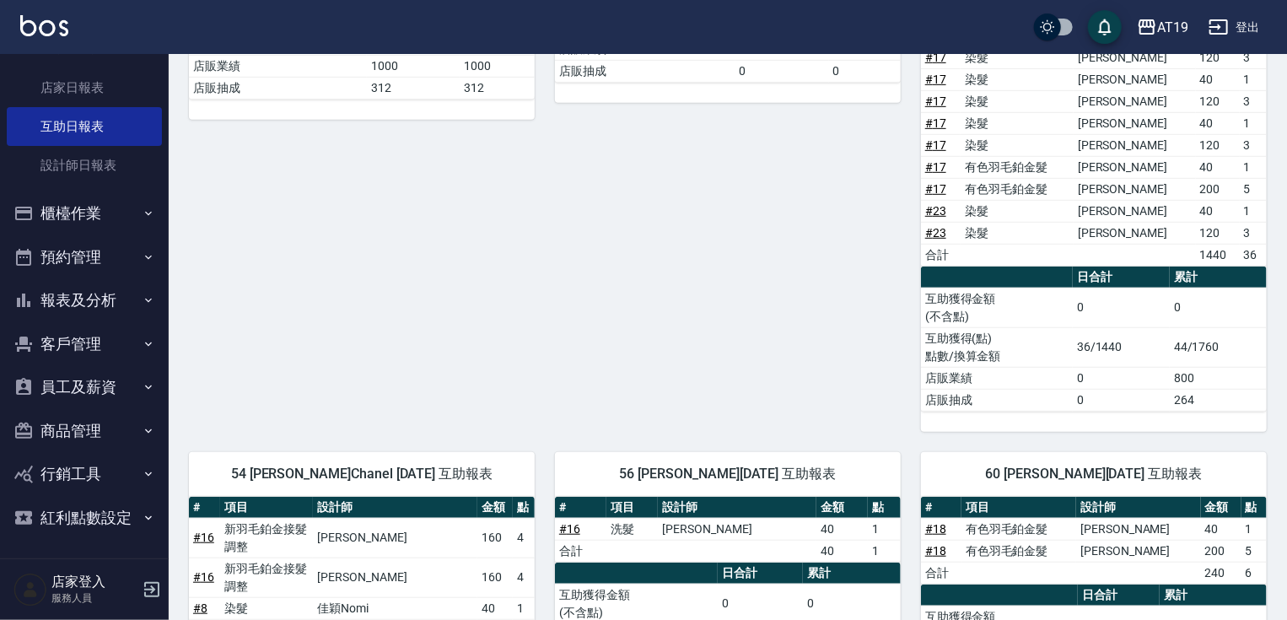
scroll to position [197, 0]
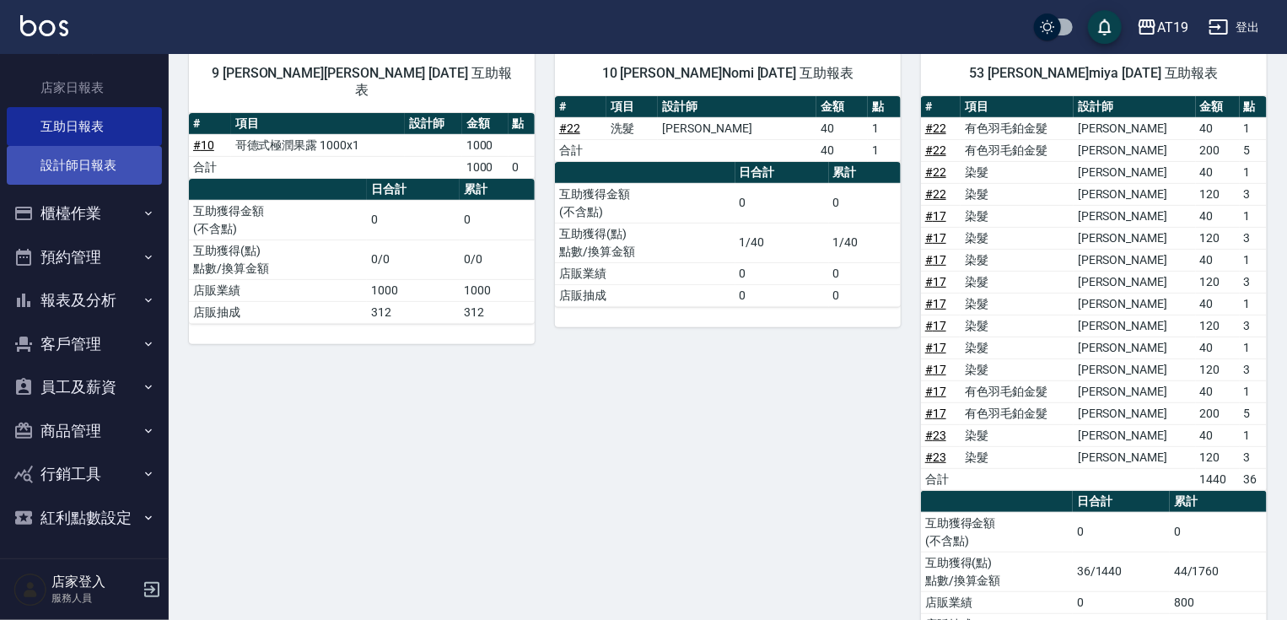
click at [67, 170] on link "設計師日報表" at bounding box center [84, 165] width 155 height 39
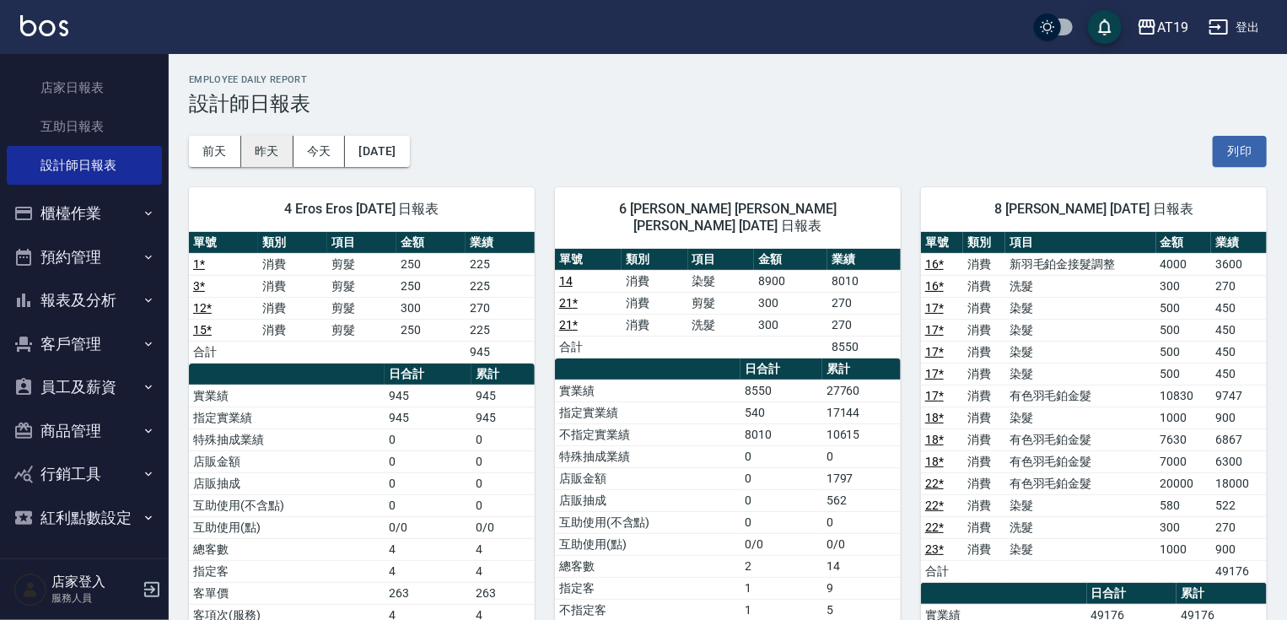
click at [266, 142] on button "昨天" at bounding box center [267, 151] width 52 height 31
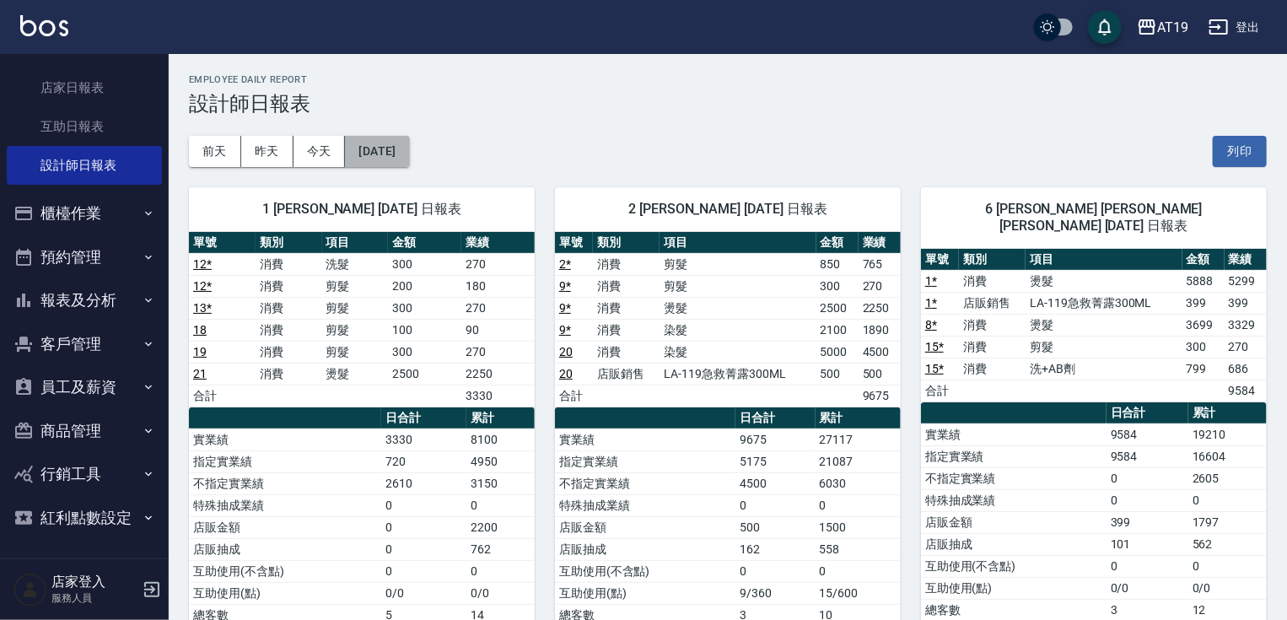
click at [398, 149] on button "[DATE]" at bounding box center [377, 151] width 64 height 31
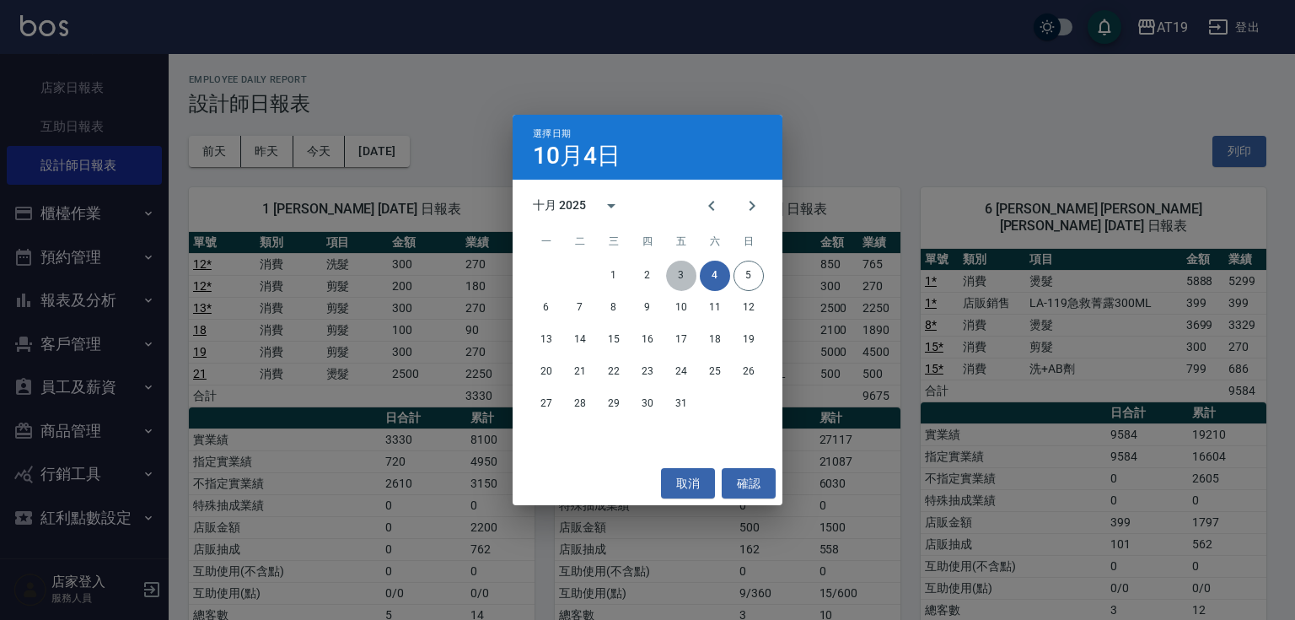
click at [674, 276] on button "3" at bounding box center [681, 276] width 30 height 30
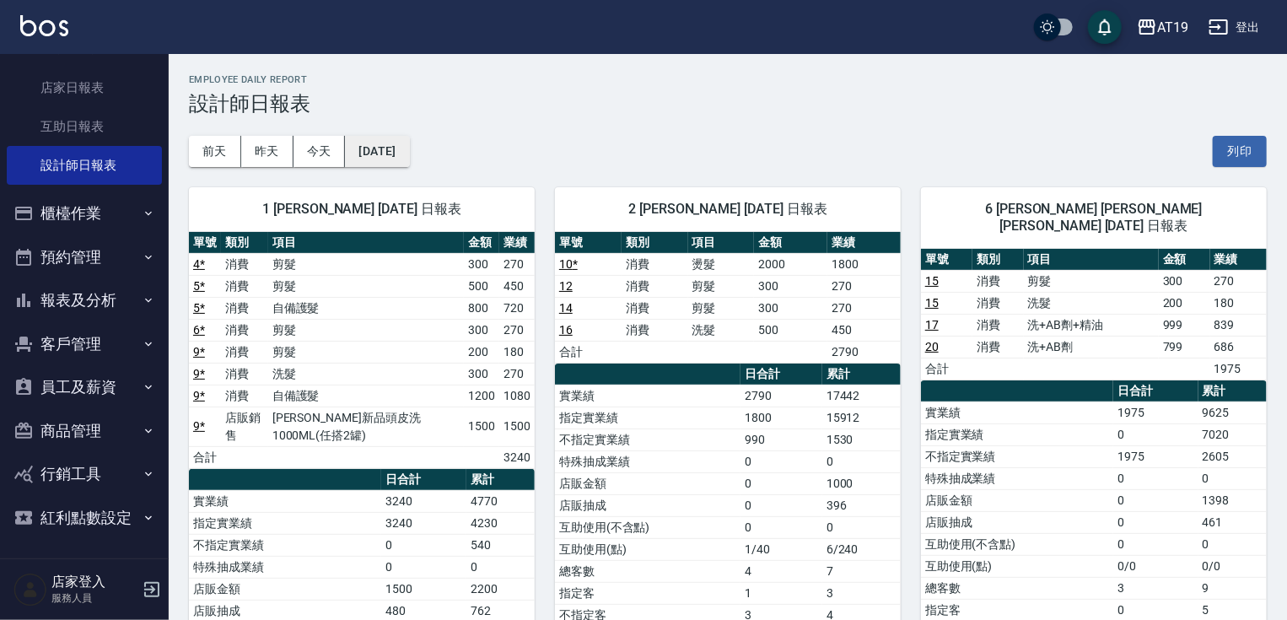
click at [409, 148] on button "[DATE]" at bounding box center [377, 151] width 64 height 31
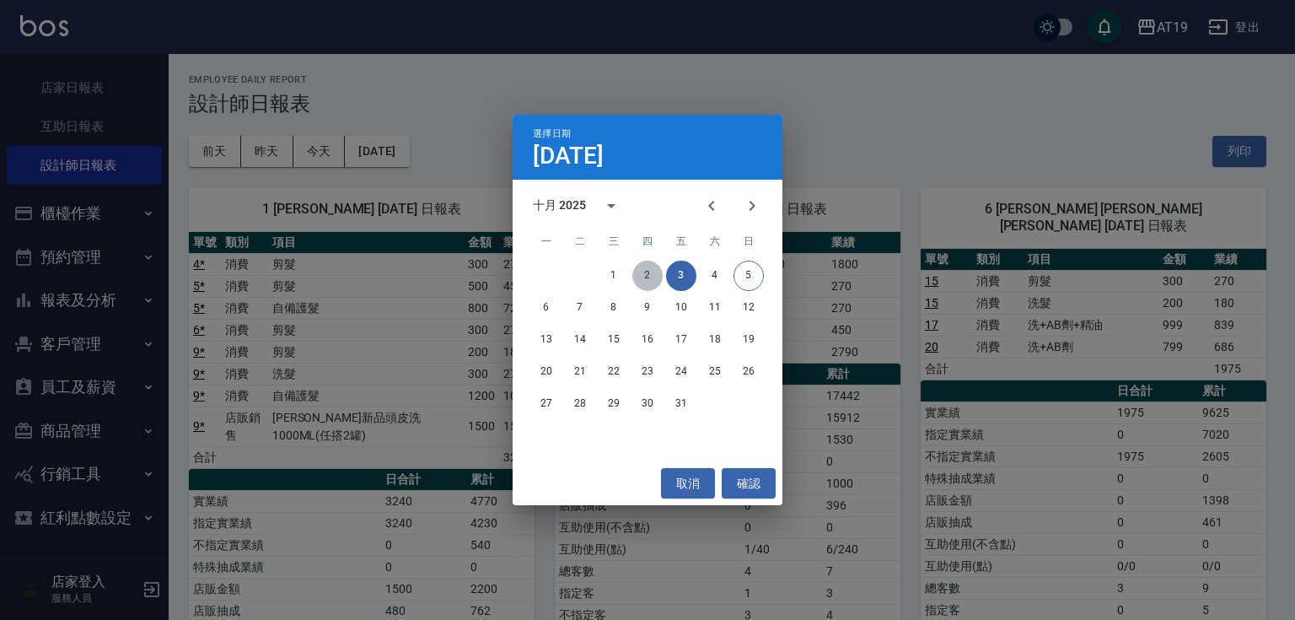
click at [650, 278] on button "2" at bounding box center [647, 276] width 30 height 30
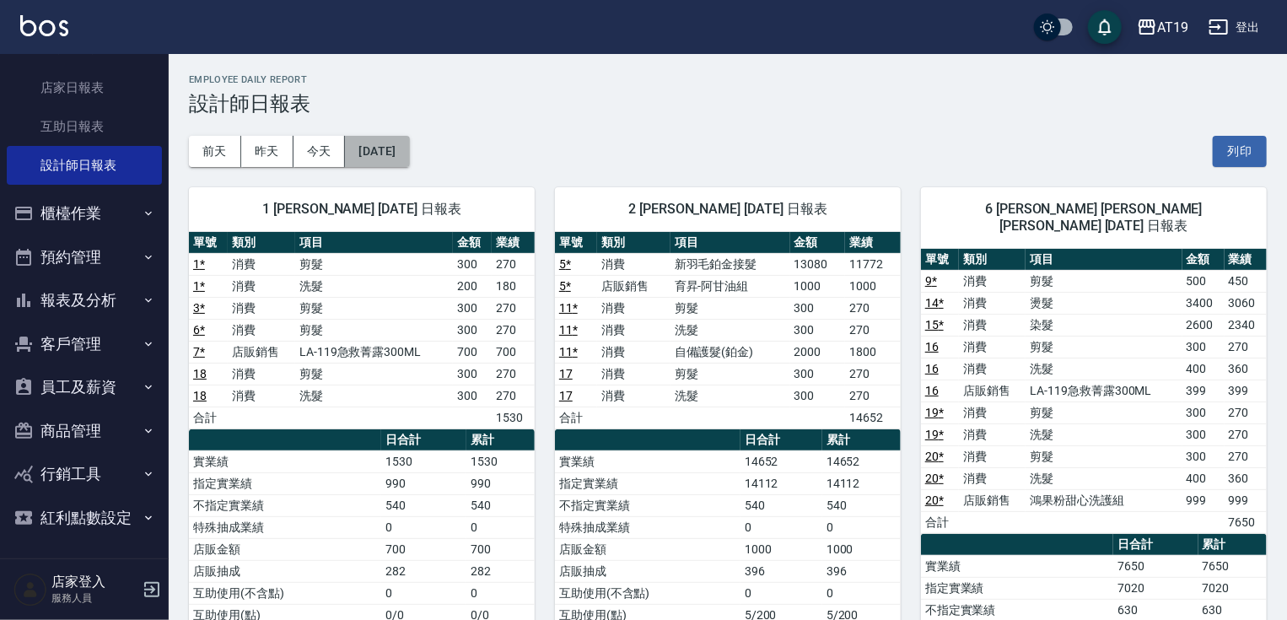
click at [409, 152] on button "[DATE]" at bounding box center [377, 151] width 64 height 31
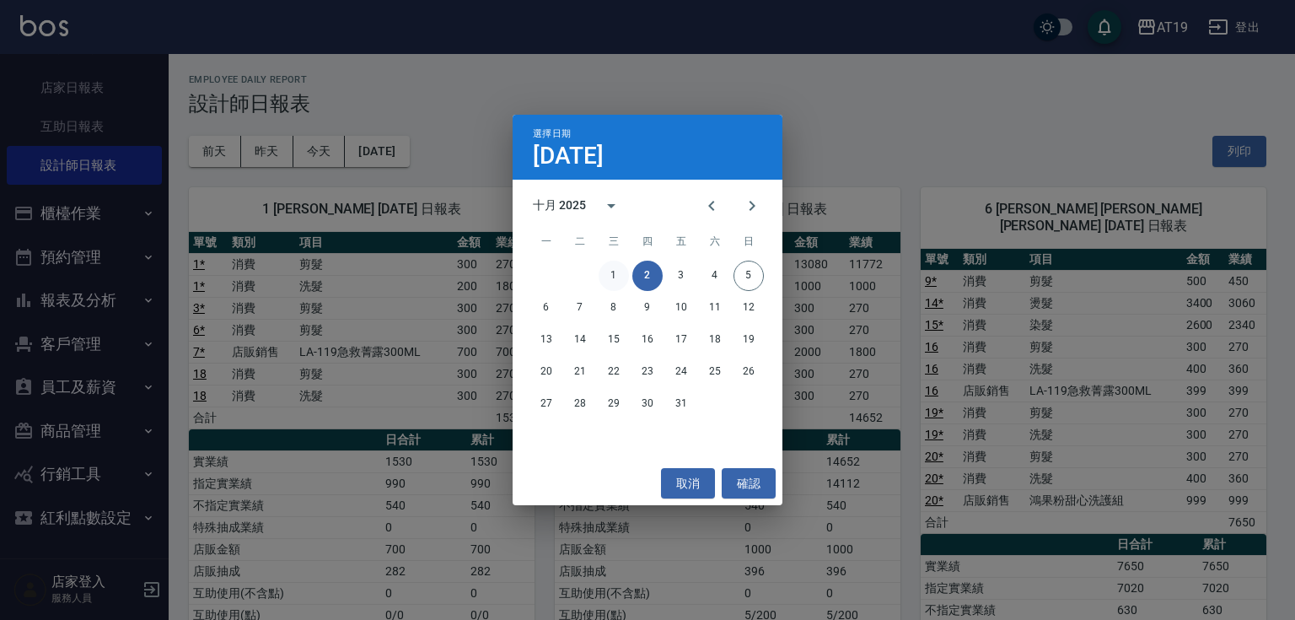
click at [602, 277] on button "1" at bounding box center [614, 276] width 30 height 30
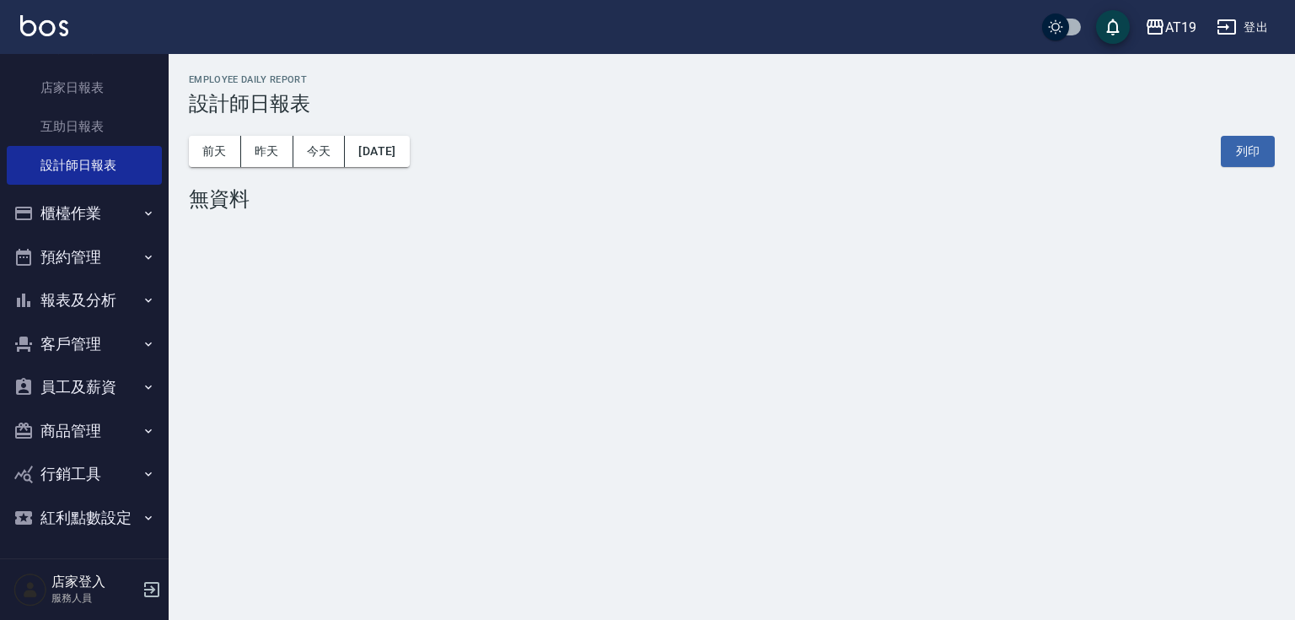
click at [503, 162] on div "[DATE] [DATE] [DATE] [DATE] 列印" at bounding box center [732, 152] width 1086 height 72
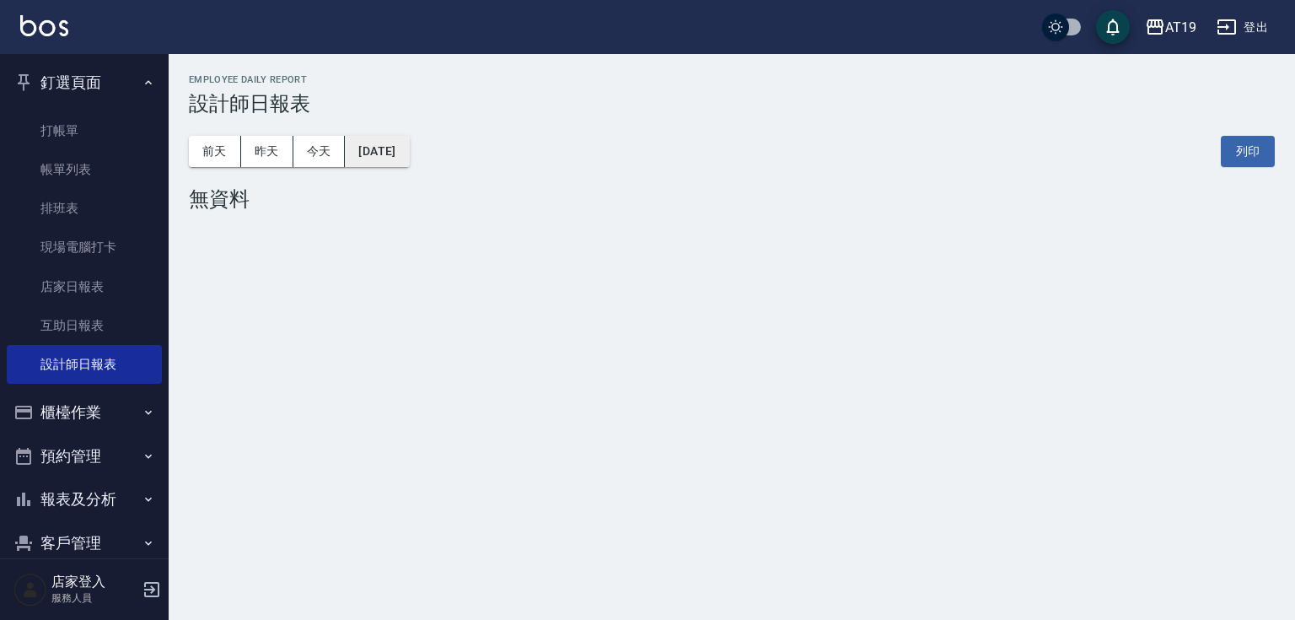
click at [396, 152] on button "[DATE]" at bounding box center [377, 151] width 64 height 31
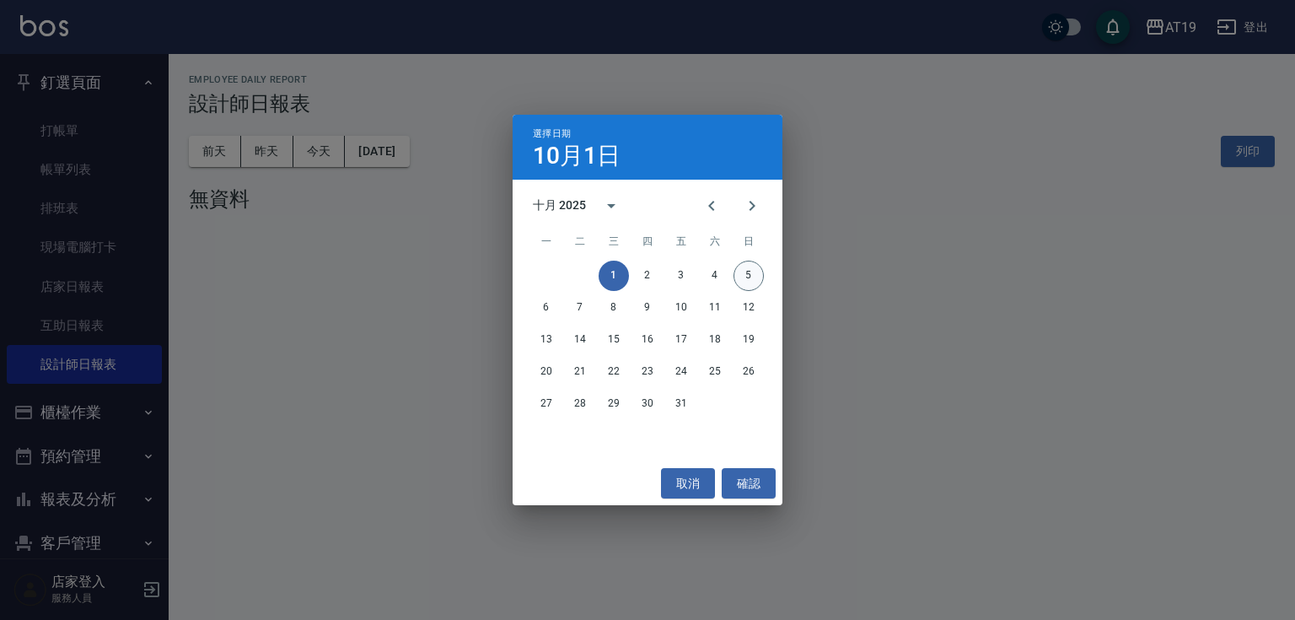
click at [745, 277] on button "5" at bounding box center [749, 276] width 30 height 30
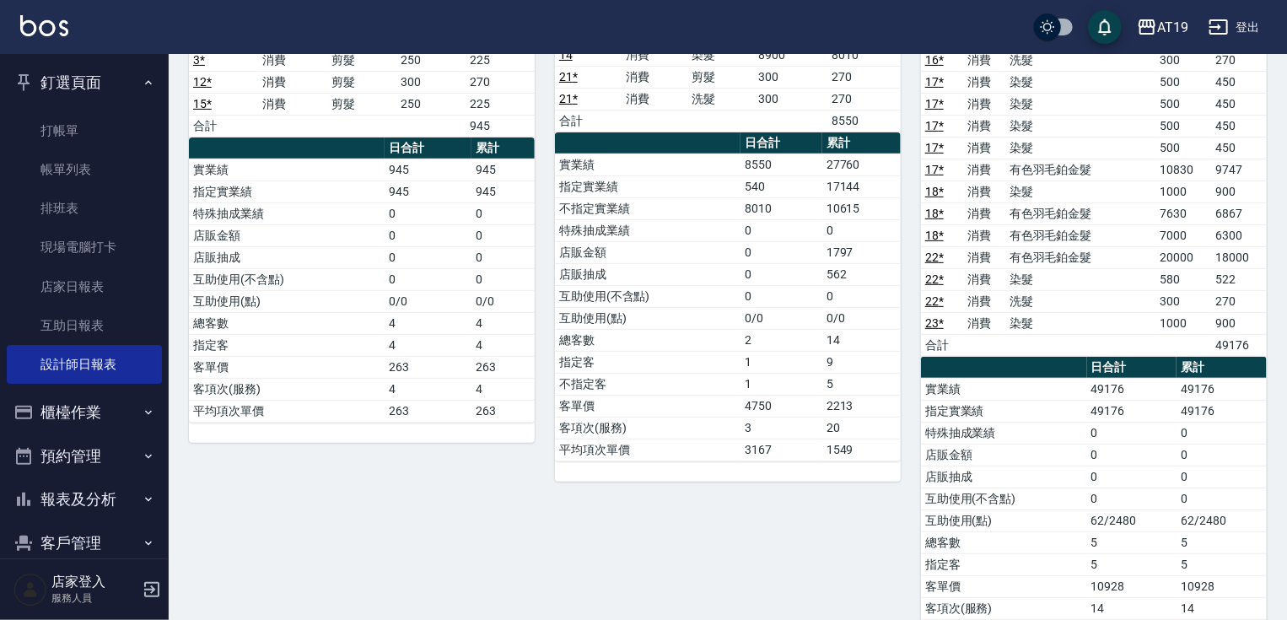
scroll to position [202, 0]
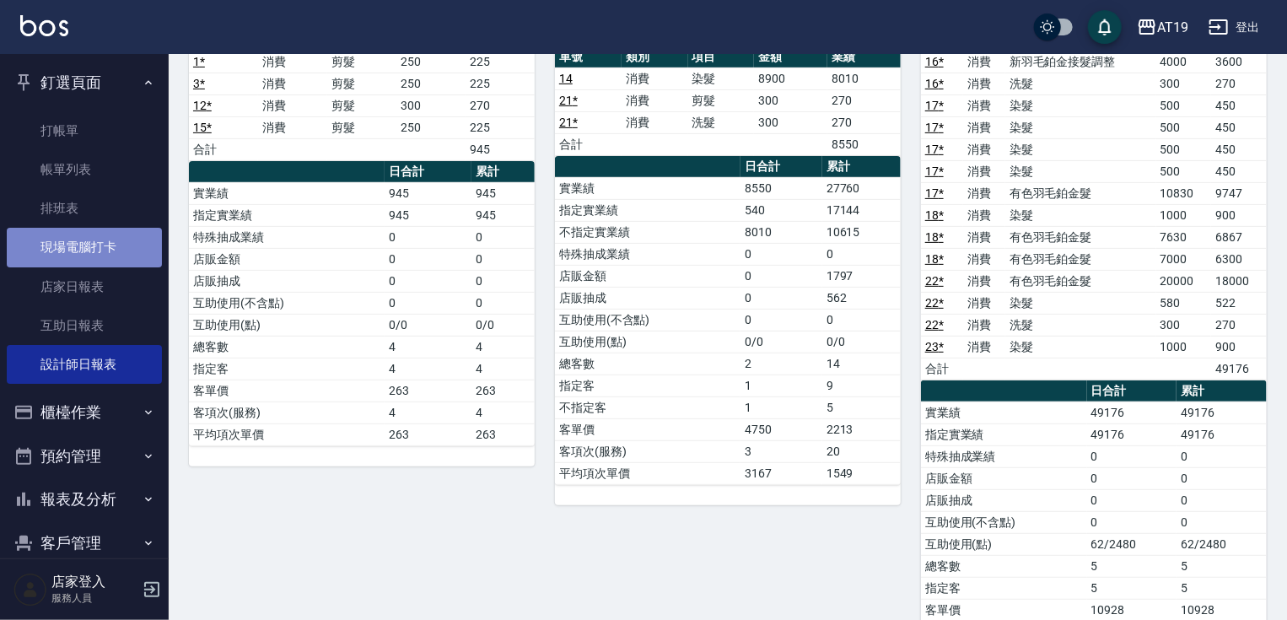
click at [100, 252] on link "現場電腦打卡" at bounding box center [84, 247] width 155 height 39
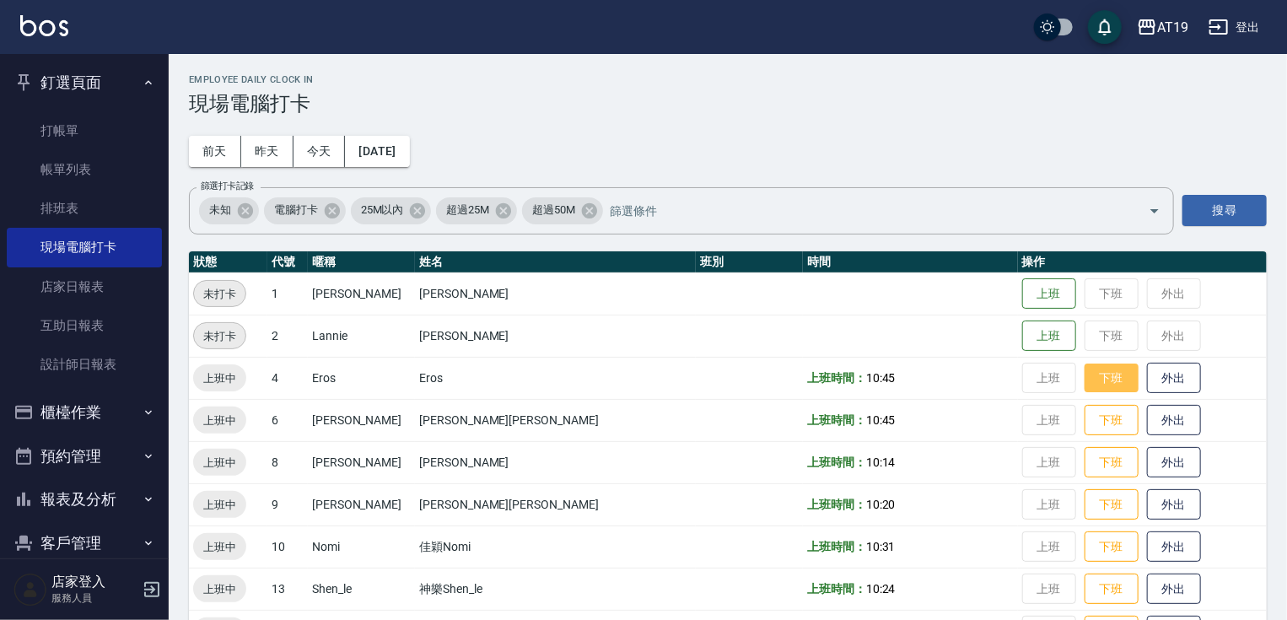
click at [1085, 377] on button "下班" at bounding box center [1112, 378] width 54 height 30
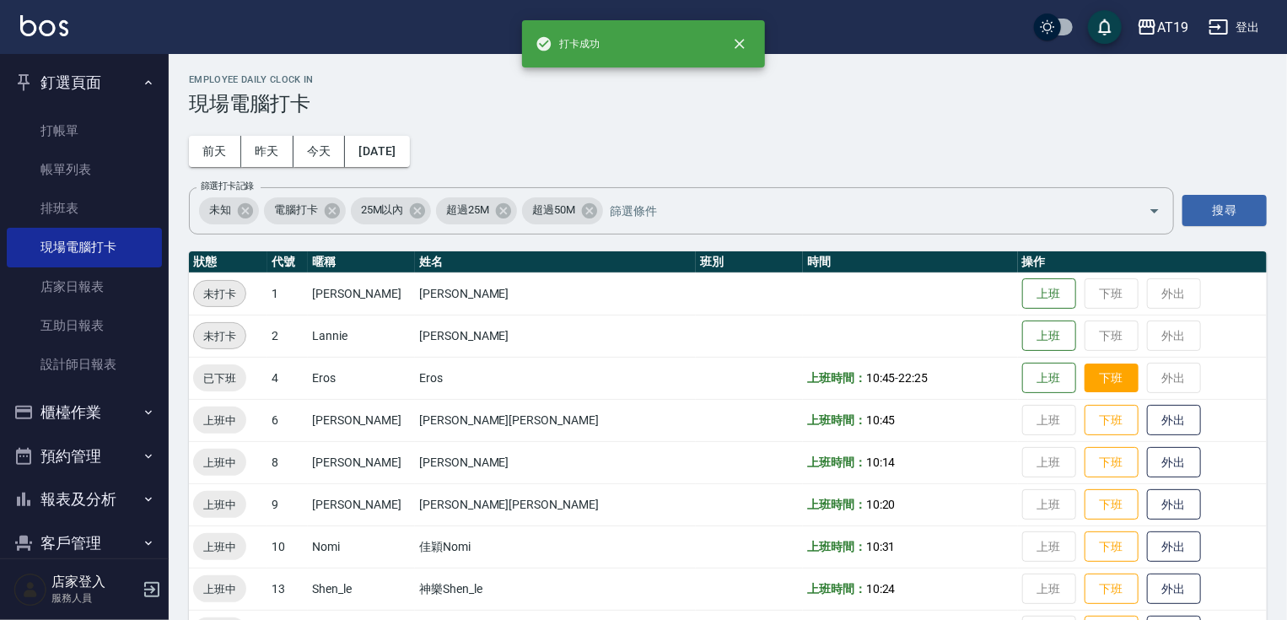
scroll to position [263, 0]
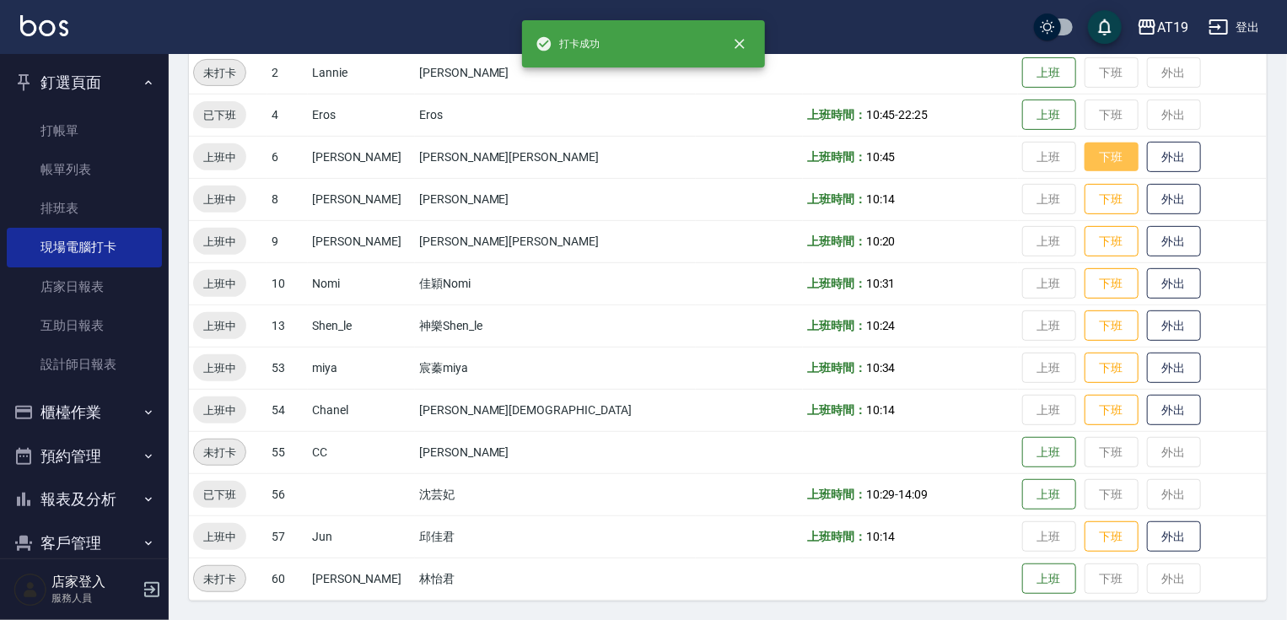
click at [1085, 152] on button "下班" at bounding box center [1112, 158] width 54 height 30
click at [1085, 196] on button "下班" at bounding box center [1112, 200] width 54 height 30
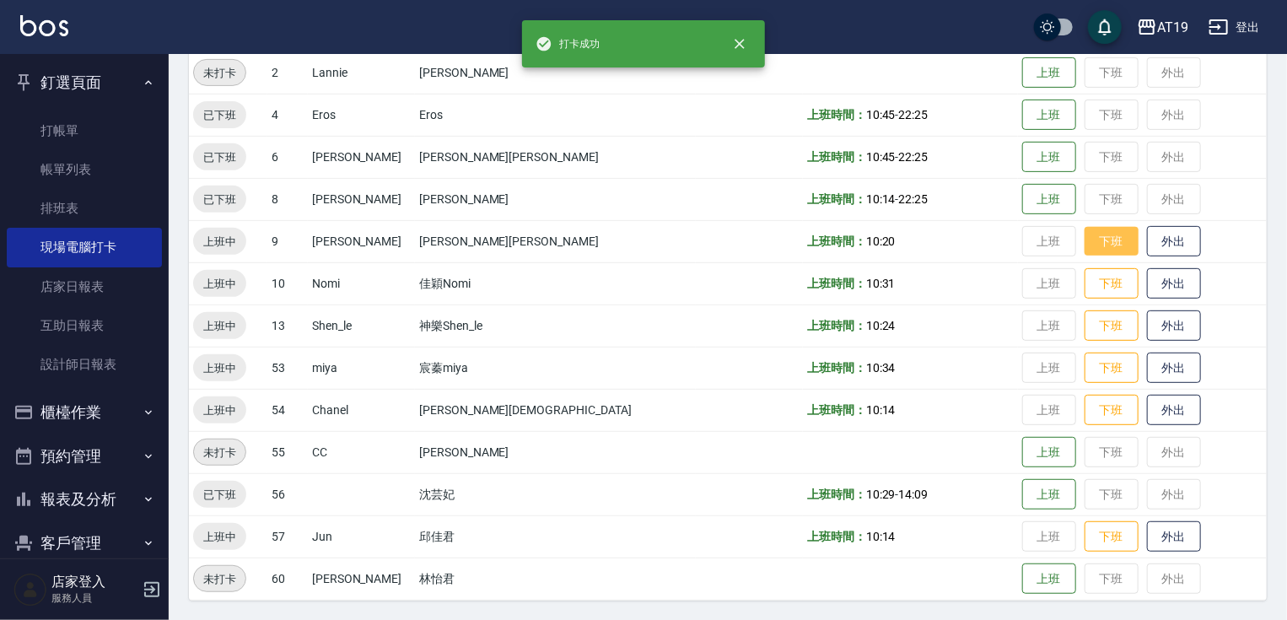
click at [1085, 246] on button "下班" at bounding box center [1112, 242] width 54 height 30
click at [1085, 285] on button "下班" at bounding box center [1112, 284] width 54 height 30
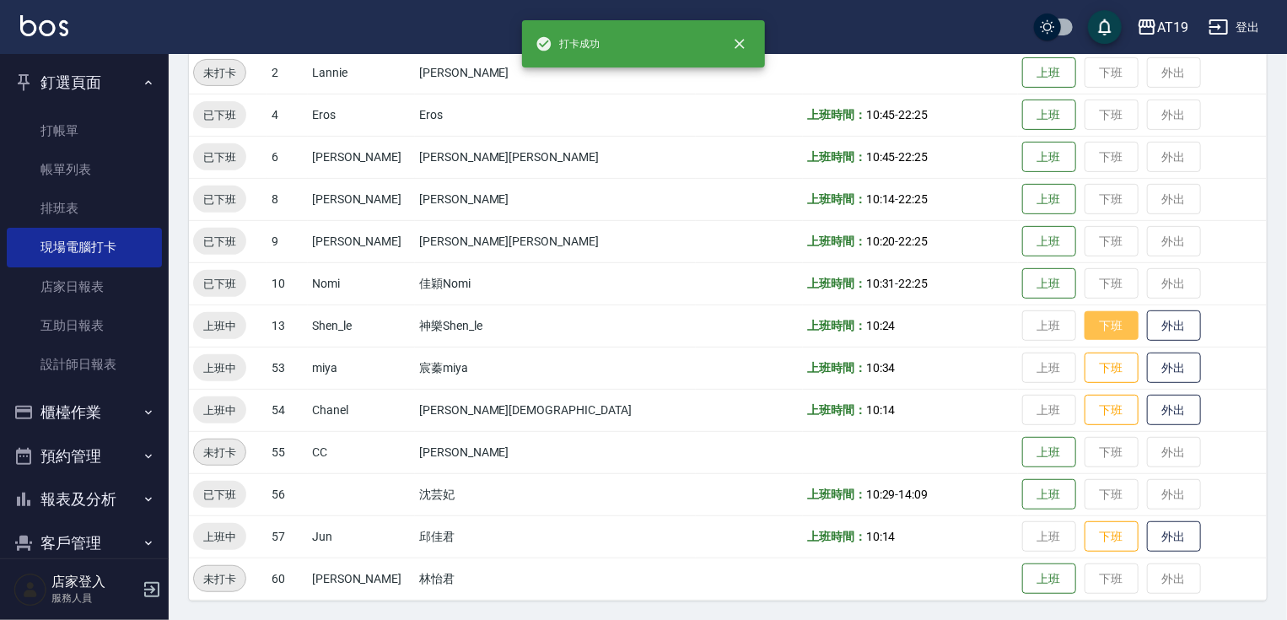
click at [1085, 317] on button "下班" at bounding box center [1112, 326] width 54 height 30
click at [1085, 362] on button "下班" at bounding box center [1112, 368] width 54 height 30
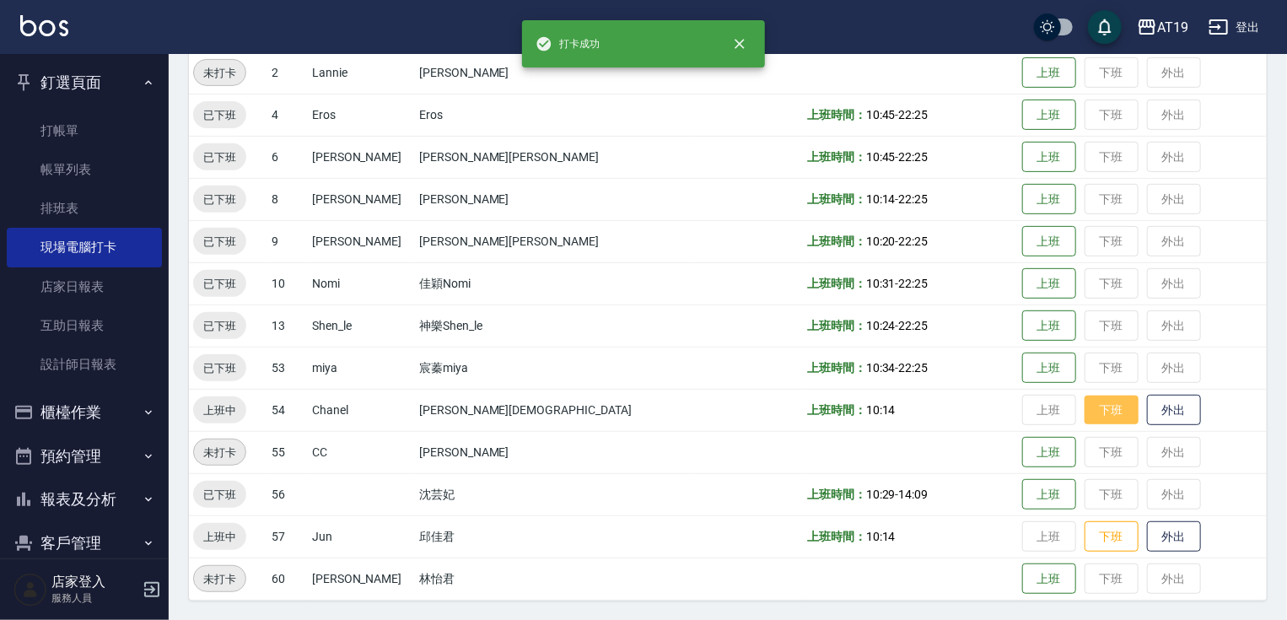
click at [1085, 406] on button "下班" at bounding box center [1112, 411] width 54 height 30
click at [1085, 543] on button "下班" at bounding box center [1112, 537] width 54 height 30
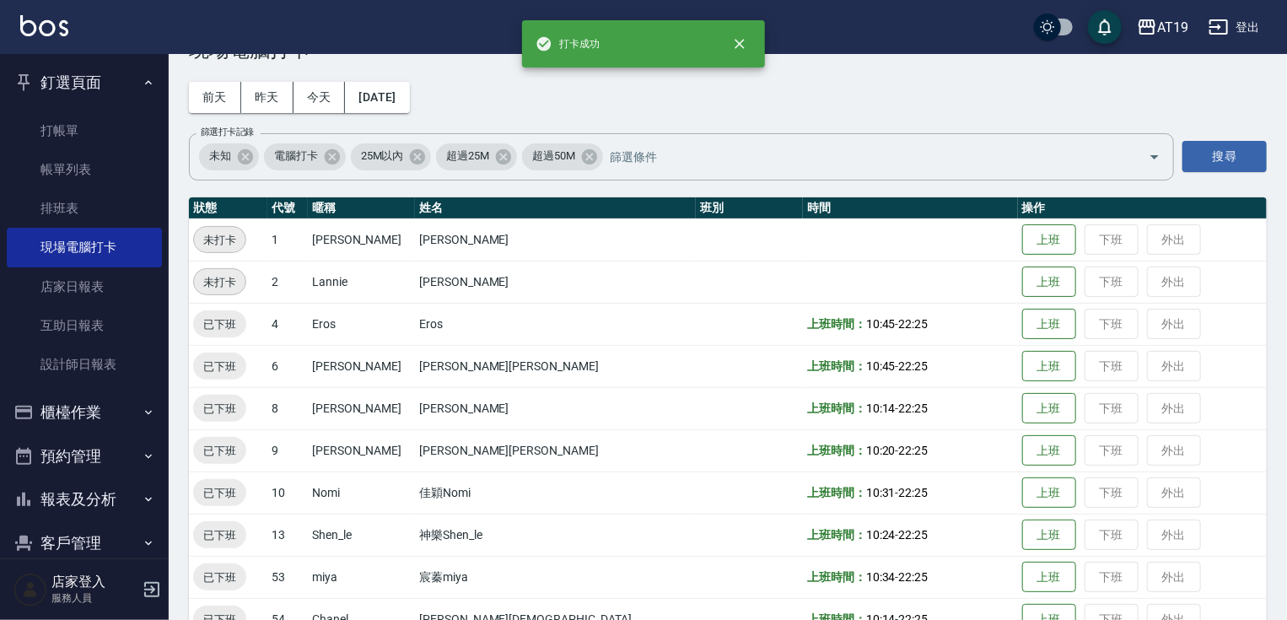
scroll to position [0, 0]
